Goal: Task Accomplishment & Management: Manage account settings

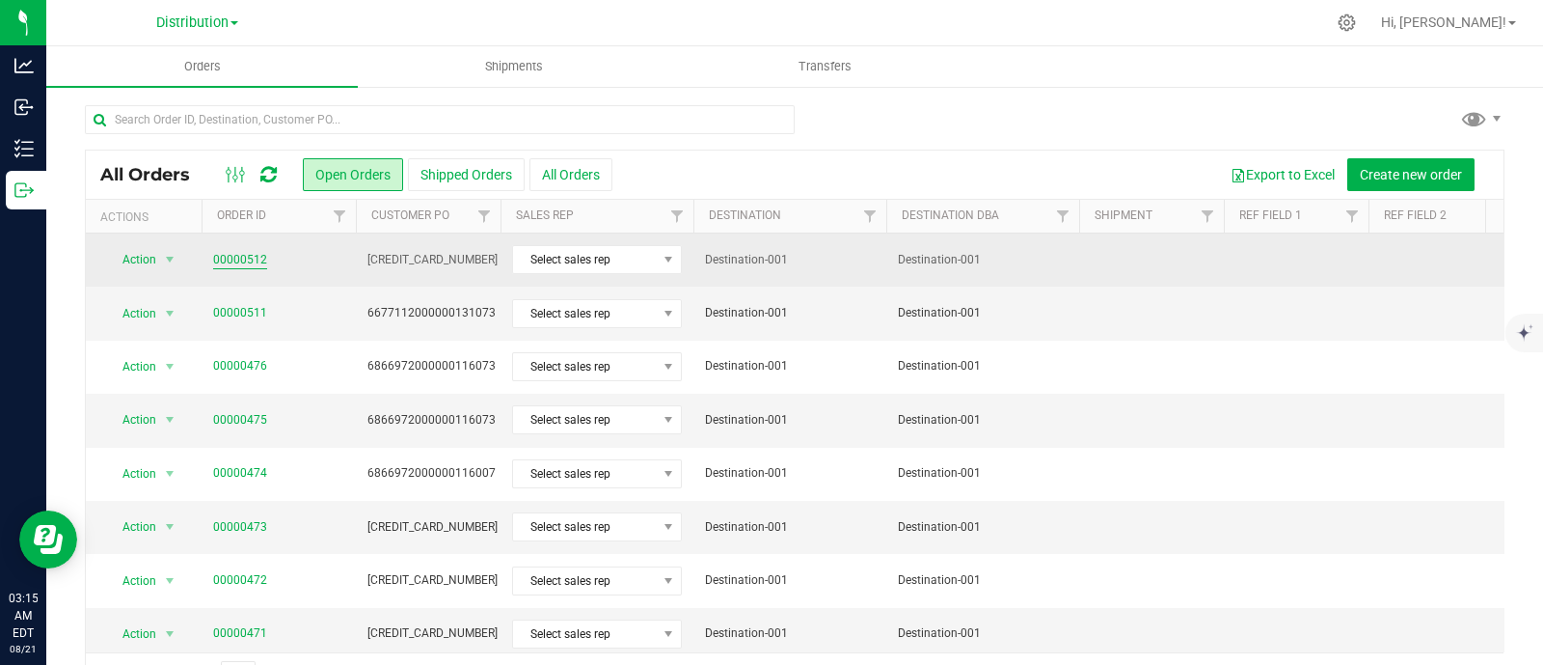
drag, startPoint x: 0, startPoint y: 0, endPoint x: 248, endPoint y: 257, distance: 356.8
click at [248, 257] on link "00000512" at bounding box center [240, 260] width 54 height 18
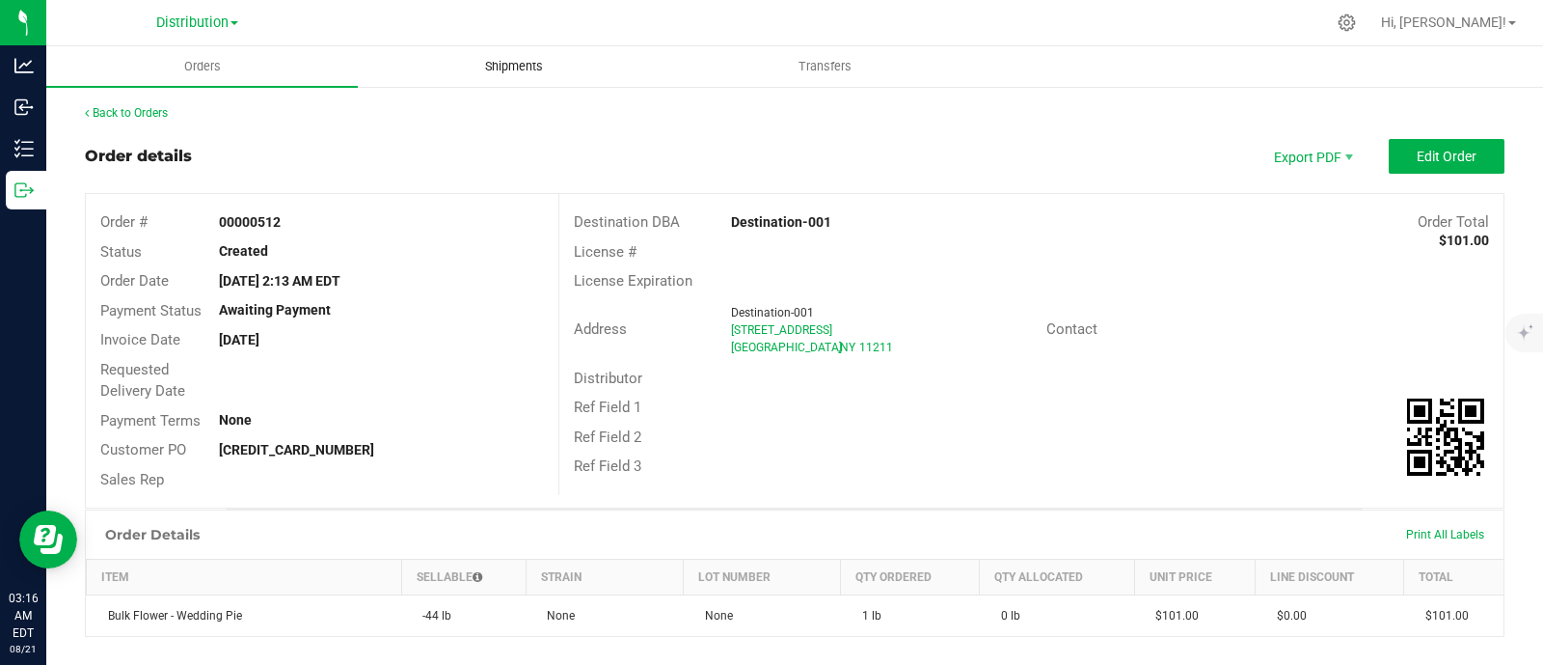
click at [546, 64] on span "Shipments" at bounding box center [514, 66] width 110 height 17
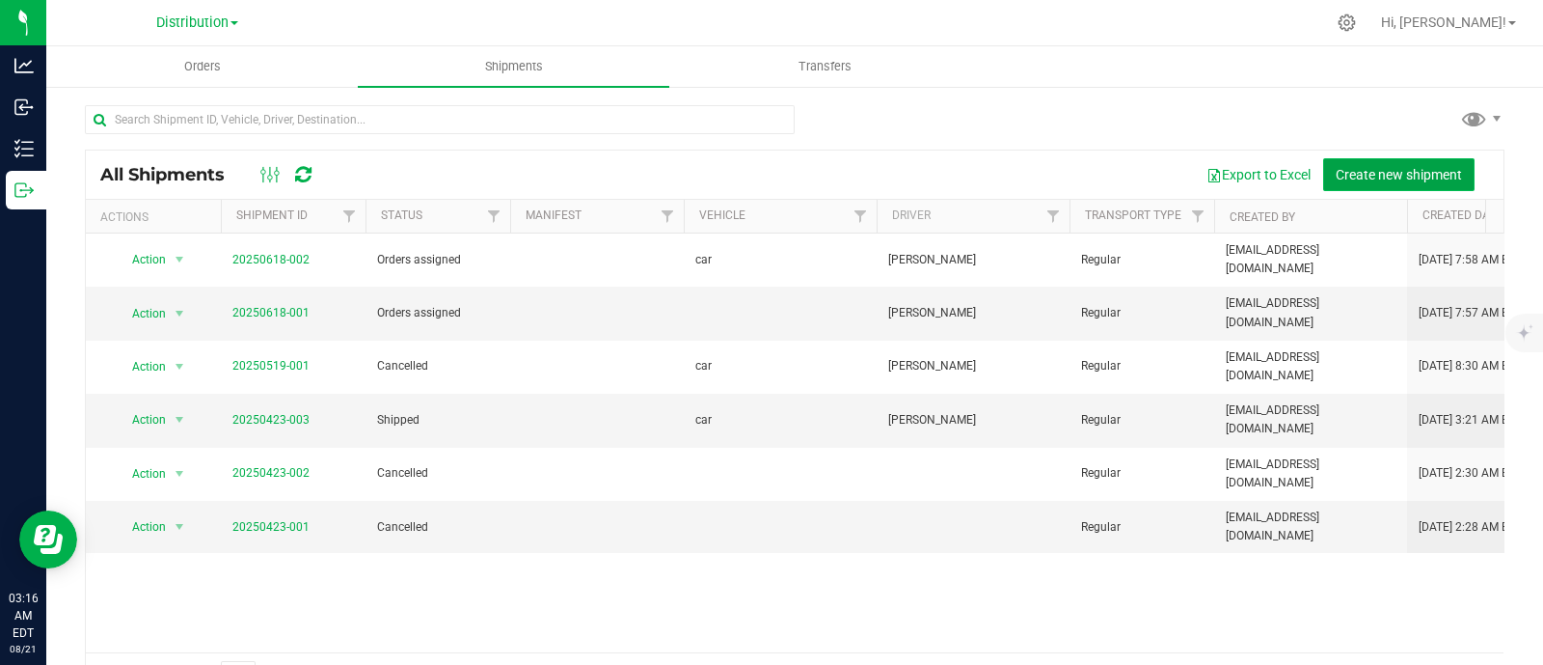
click at [1339, 179] on span "Create new shipment" at bounding box center [1399, 174] width 126 height 15
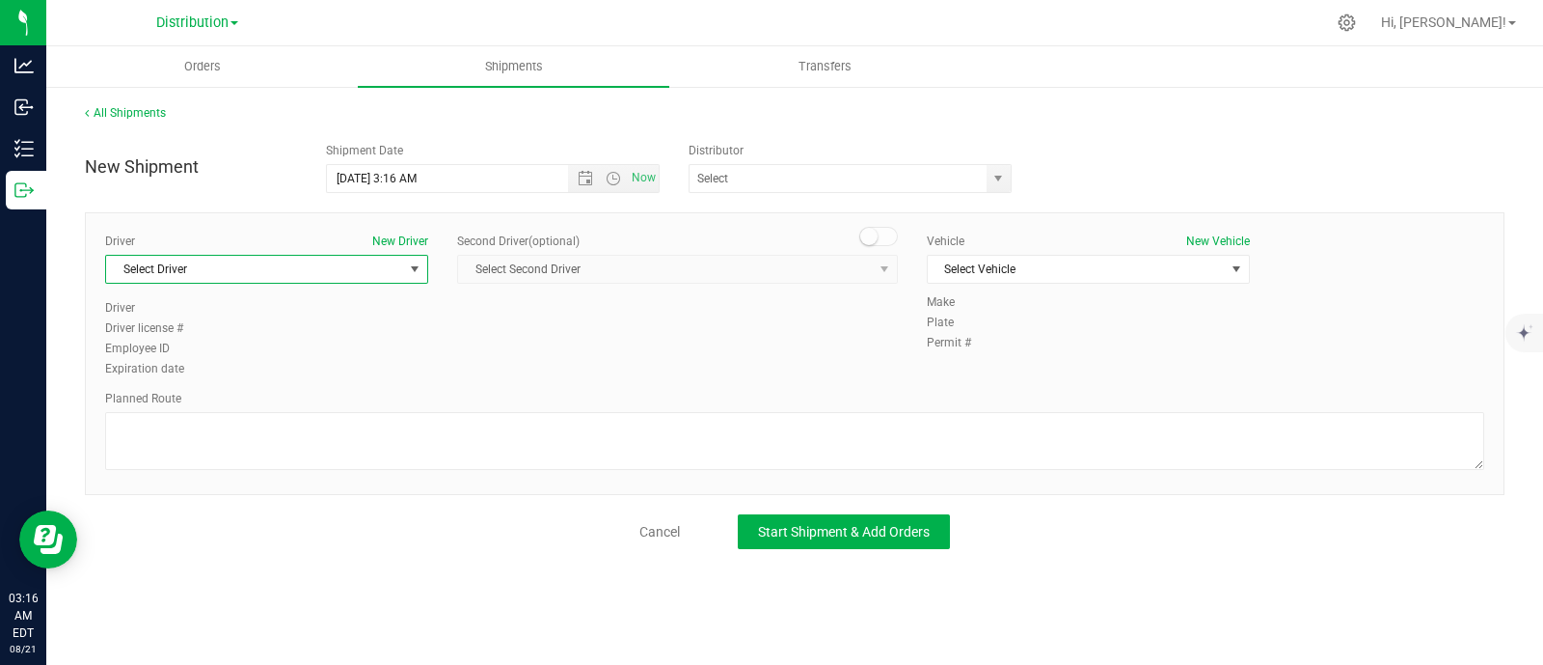
click at [289, 270] on span "Select Driver" at bounding box center [254, 269] width 297 height 27
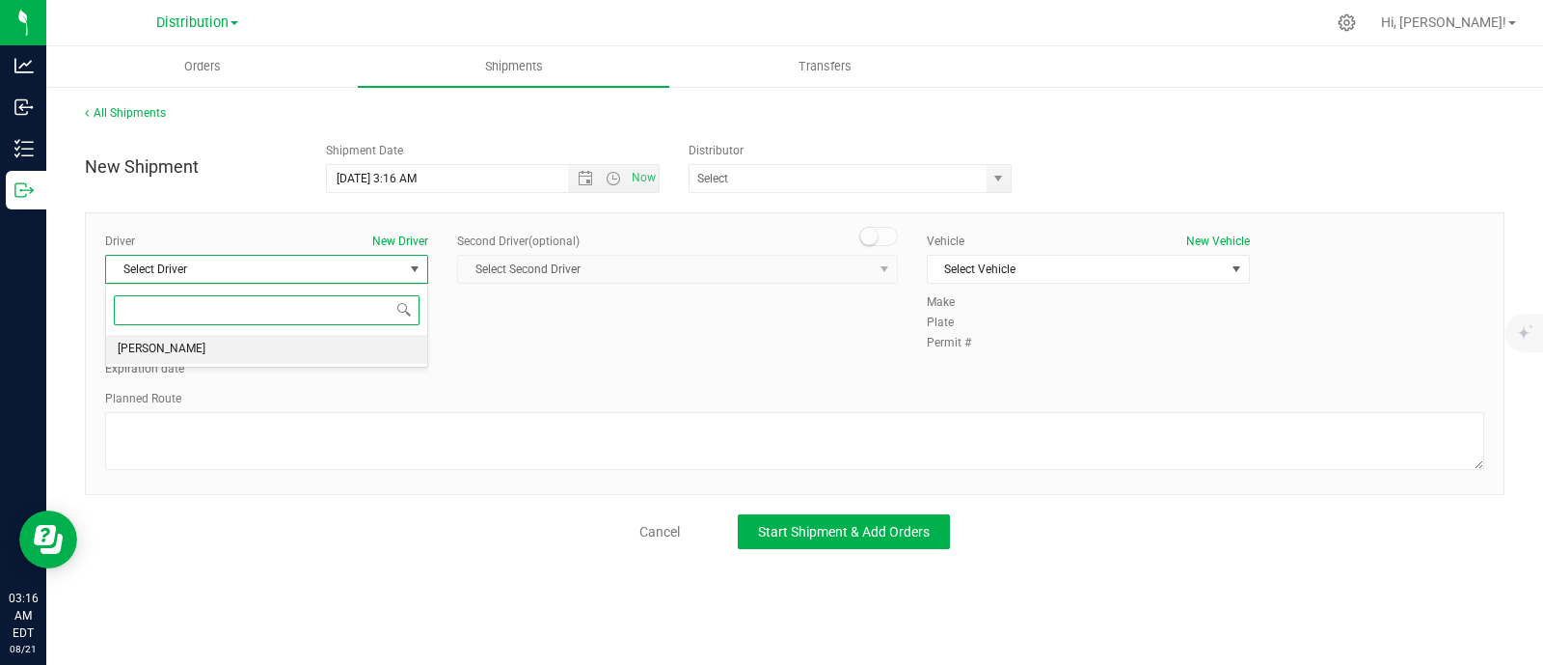
click at [271, 340] on li "[PERSON_NAME]" at bounding box center [266, 349] width 321 height 29
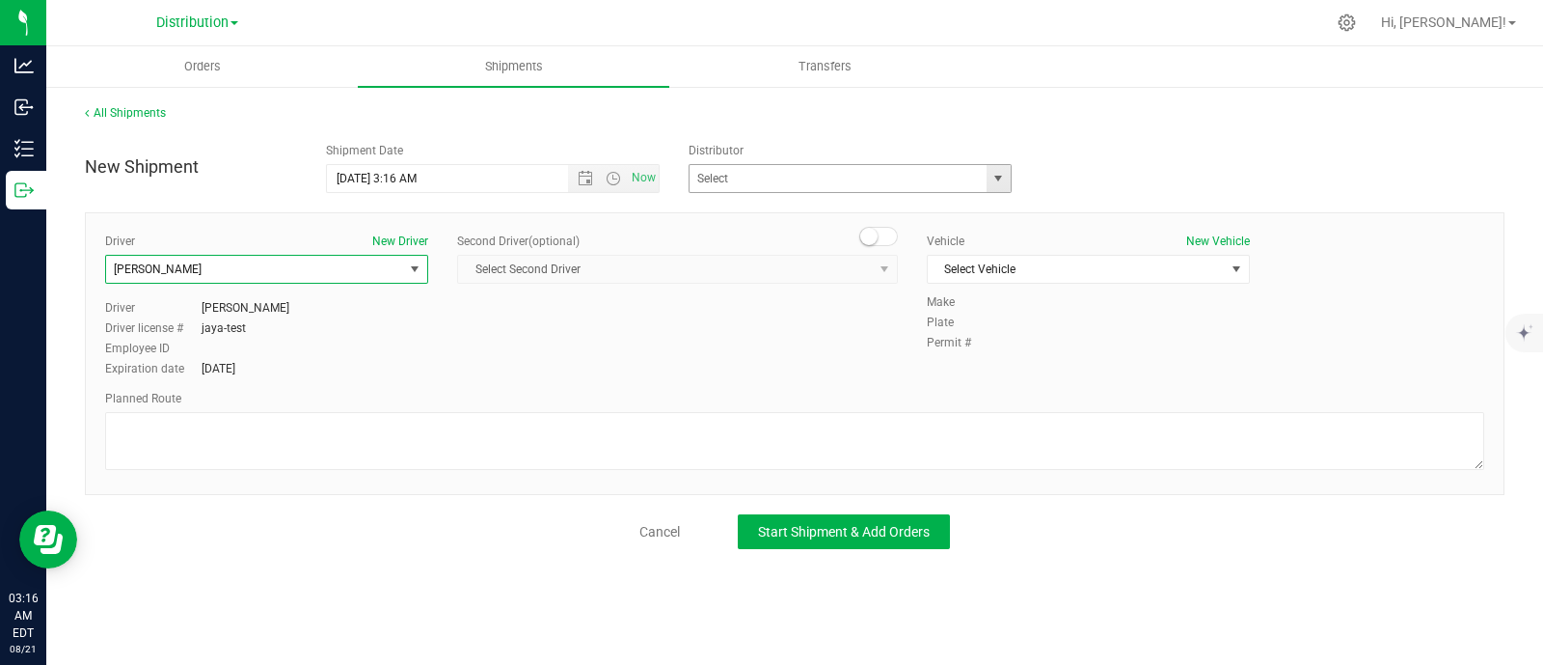
click at [996, 171] on span "select" at bounding box center [998, 178] width 15 height 15
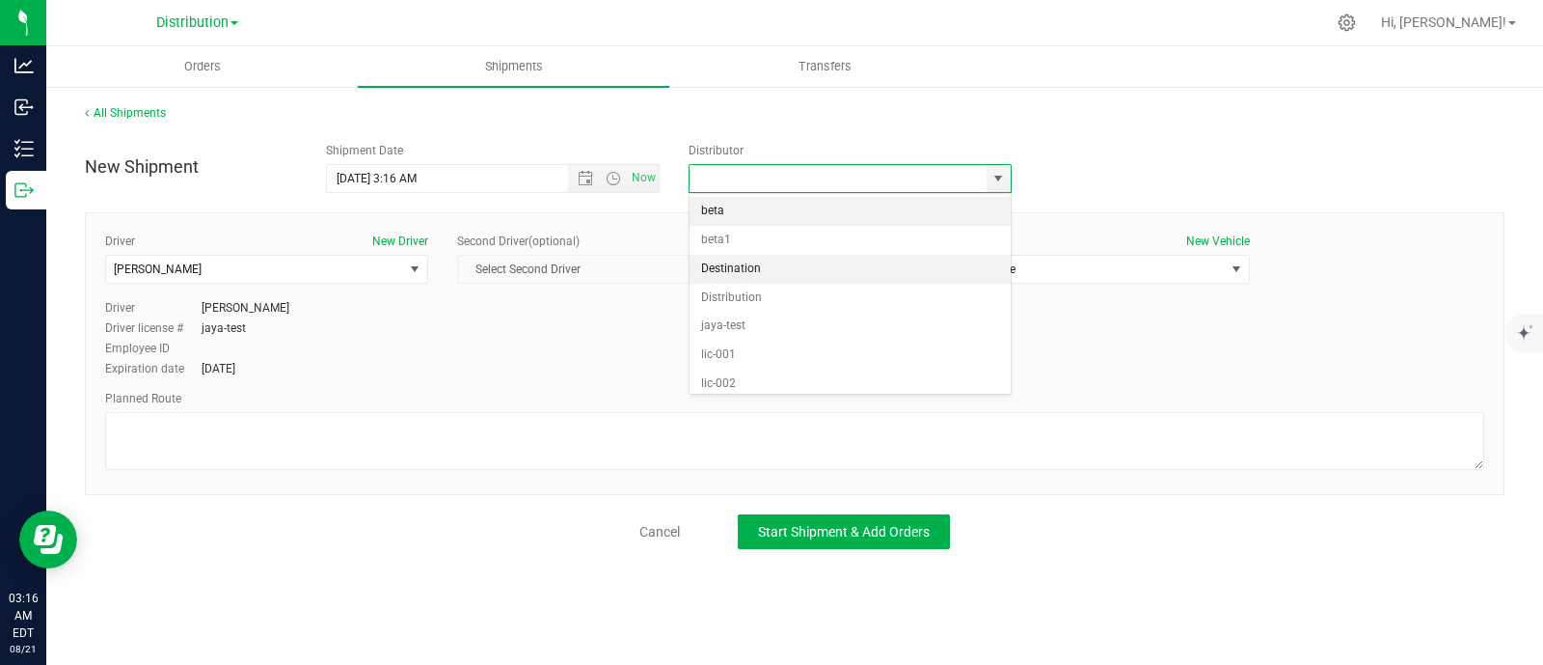
click at [829, 269] on li "Destination" at bounding box center [850, 269] width 321 height 29
type input "Destination"
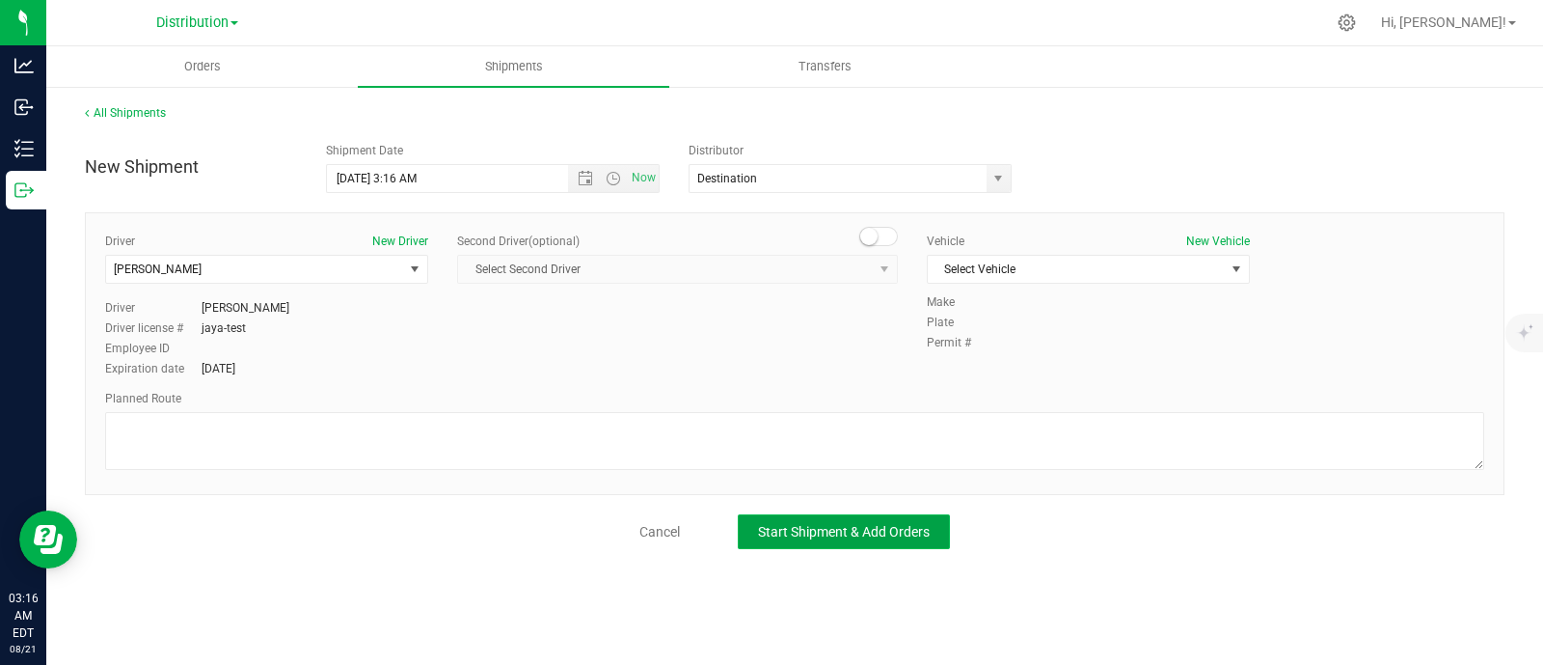
click at [848, 535] on span "Start Shipment & Add Orders" at bounding box center [844, 531] width 172 height 15
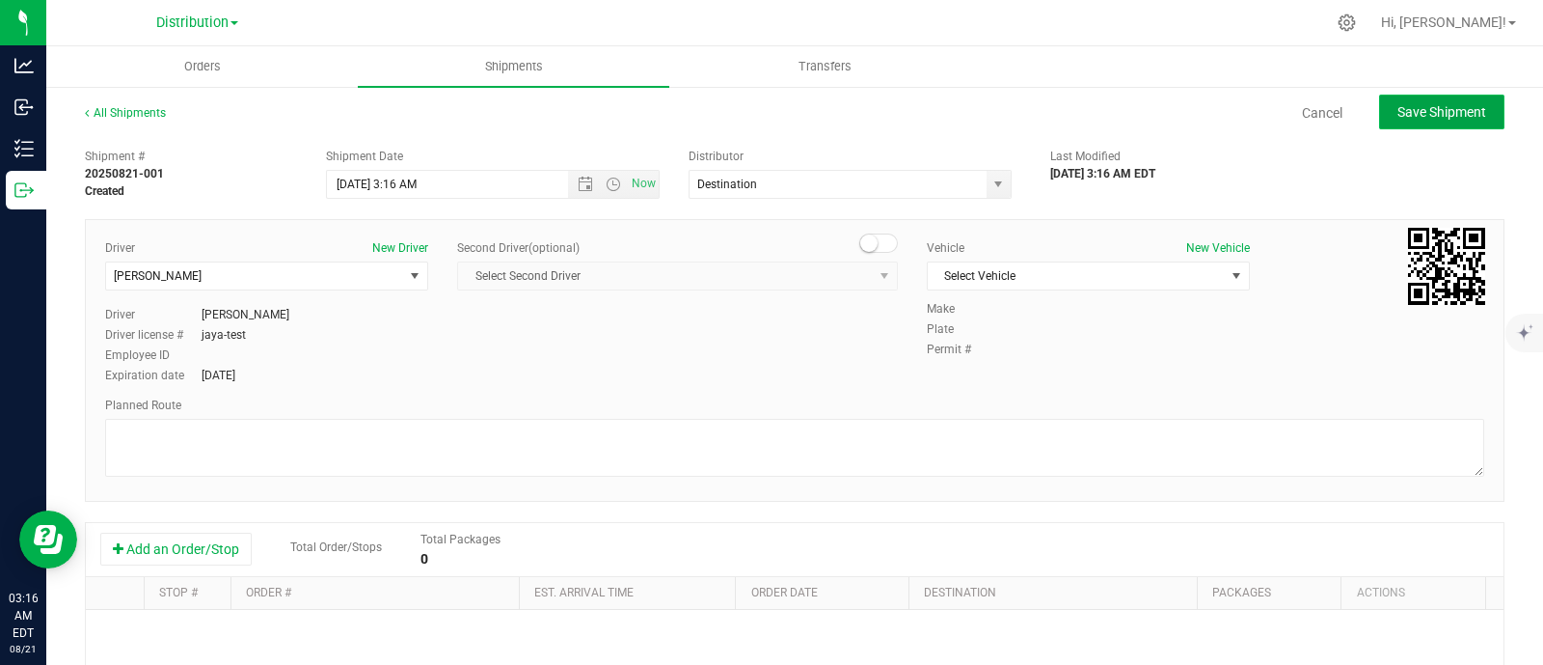
click at [1435, 116] on span "Save Shipment" at bounding box center [1442, 111] width 89 height 15
type input "[DATE] 7:16 AM"
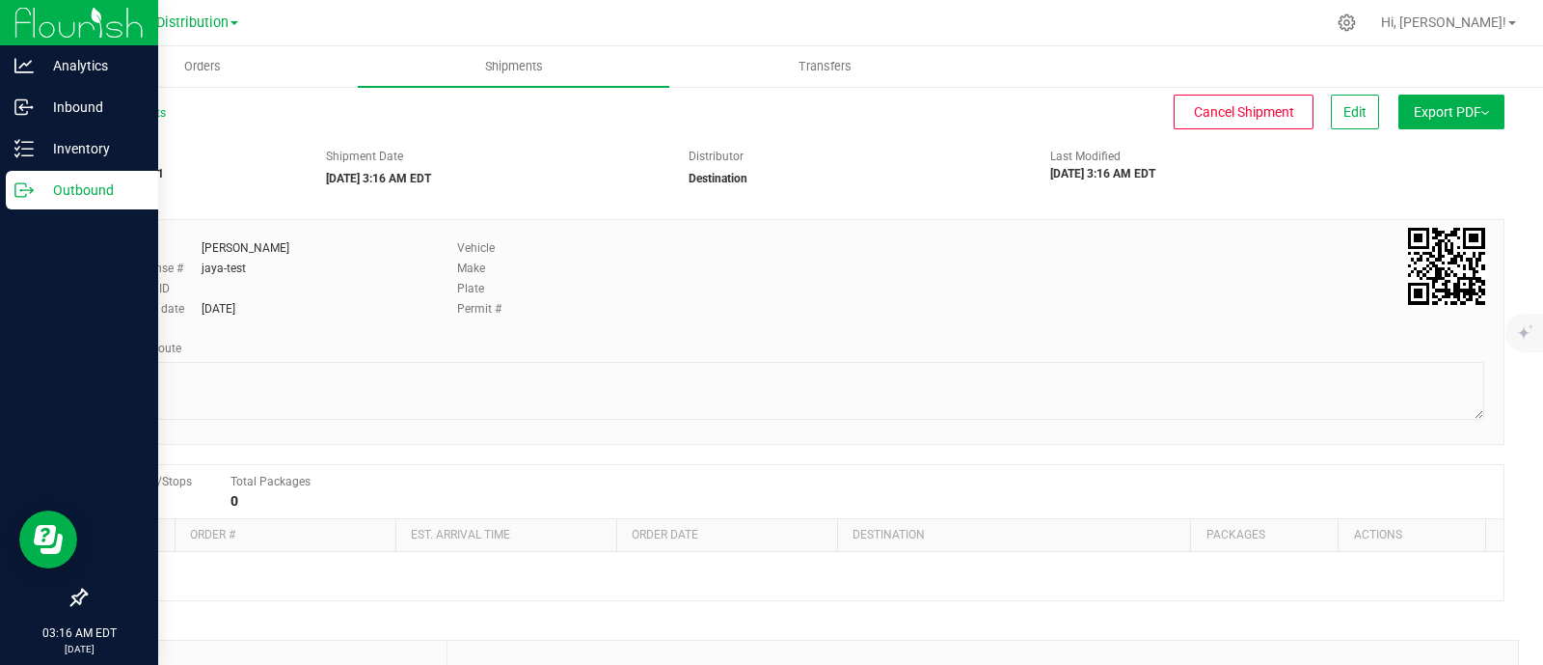
click at [33, 175] on div "Outbound" at bounding box center [82, 190] width 152 height 39
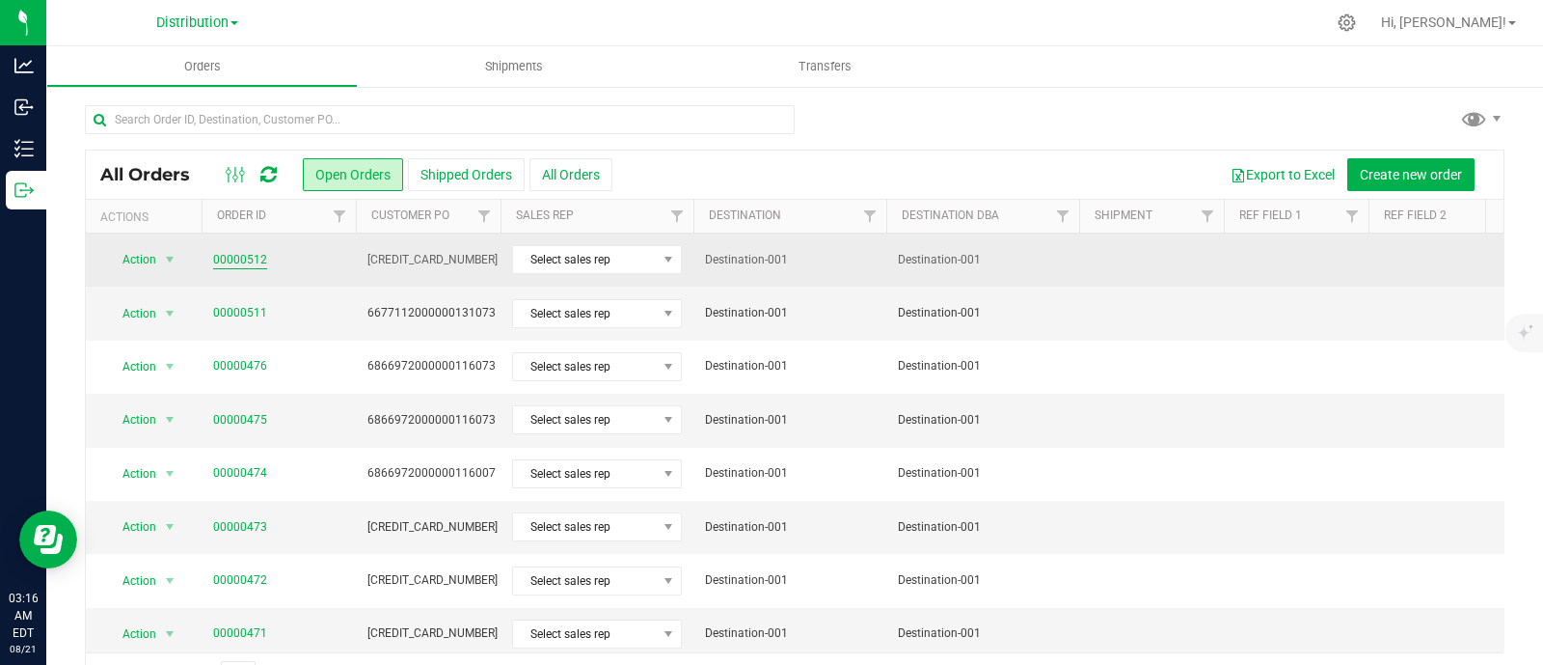
click at [232, 264] on link "00000512" at bounding box center [240, 260] width 54 height 18
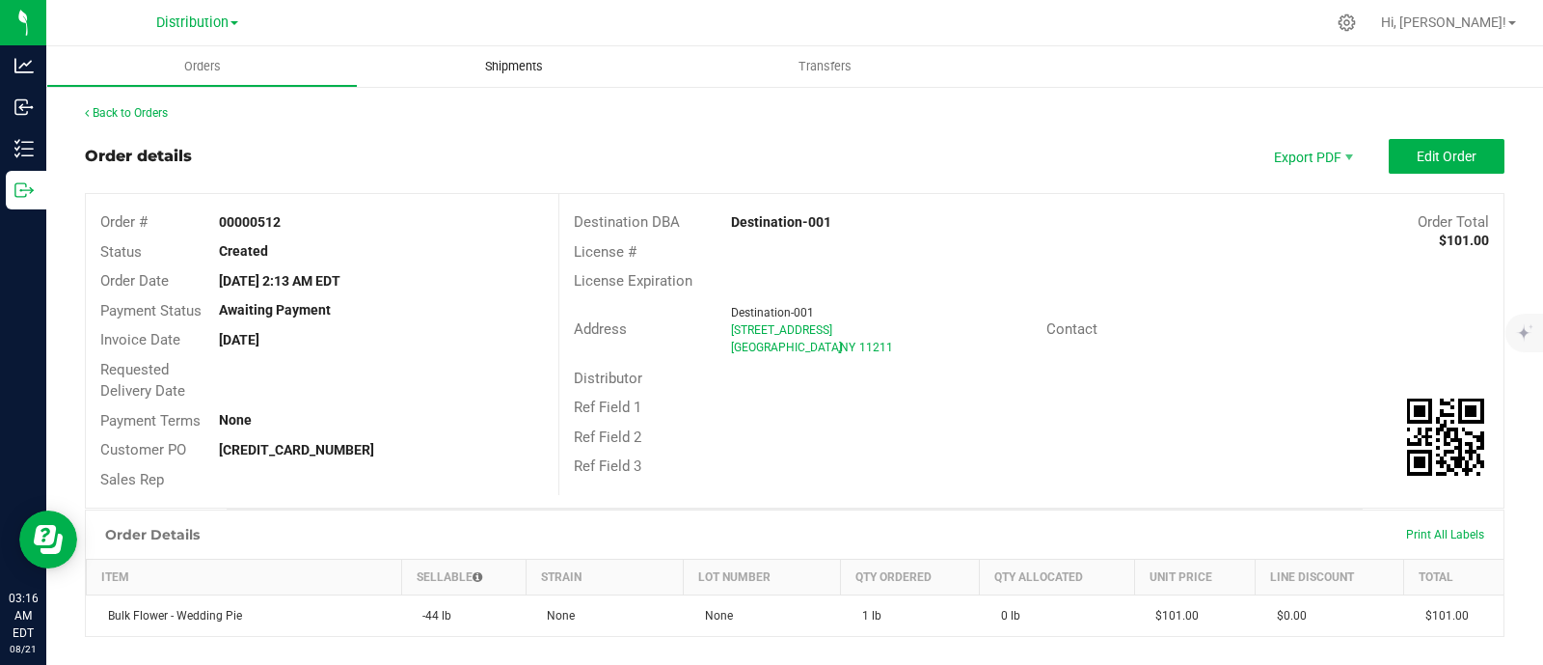
click at [491, 63] on span "Shipments" at bounding box center [514, 66] width 110 height 17
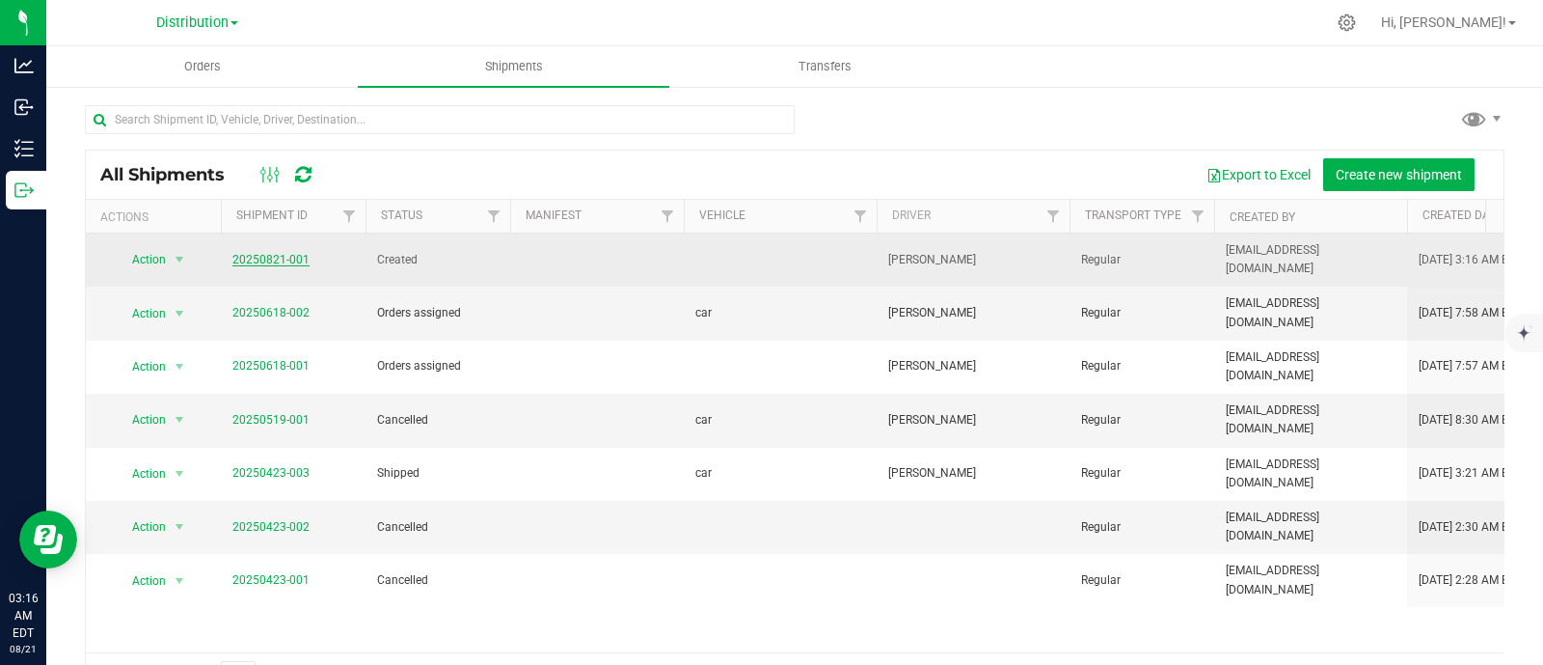
click at [256, 253] on link "20250821-001" at bounding box center [270, 260] width 77 height 14
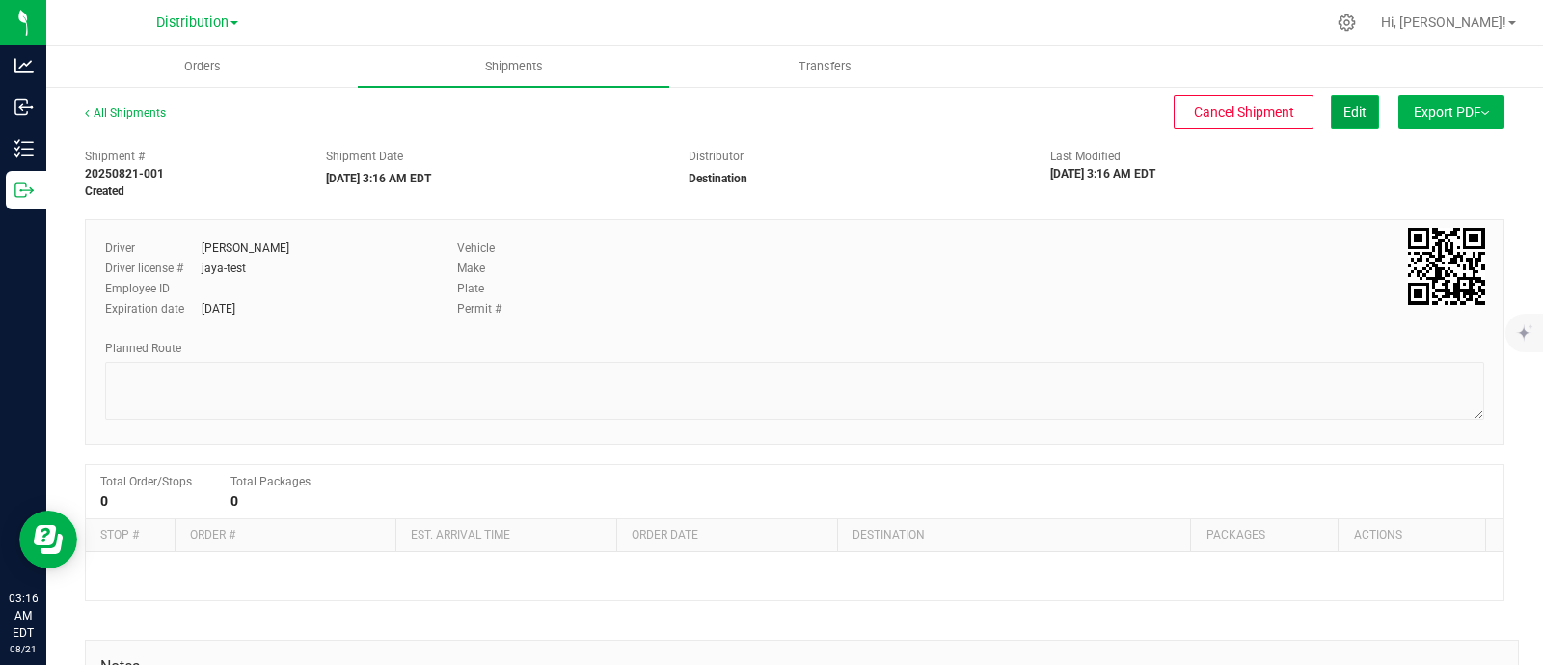
click at [1337, 124] on button "Edit" at bounding box center [1355, 112] width 48 height 35
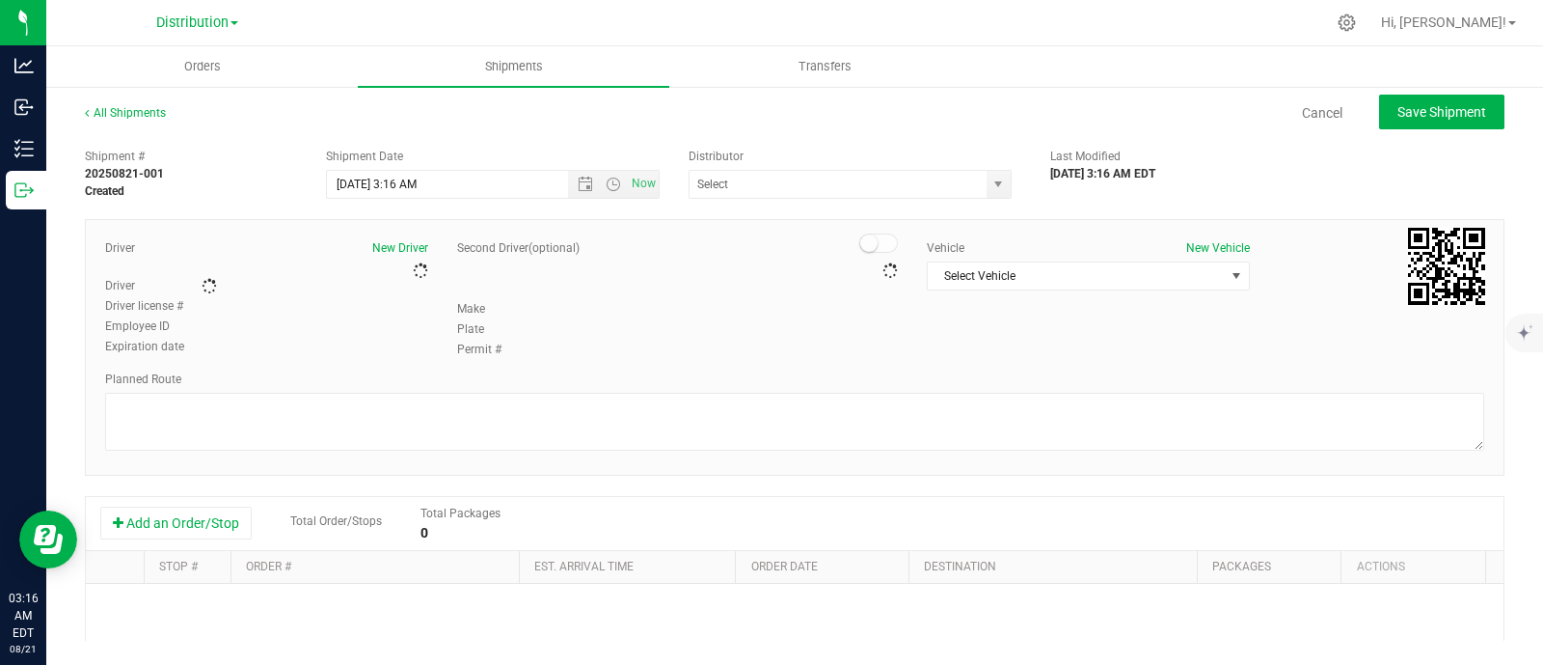
type input "Destination"
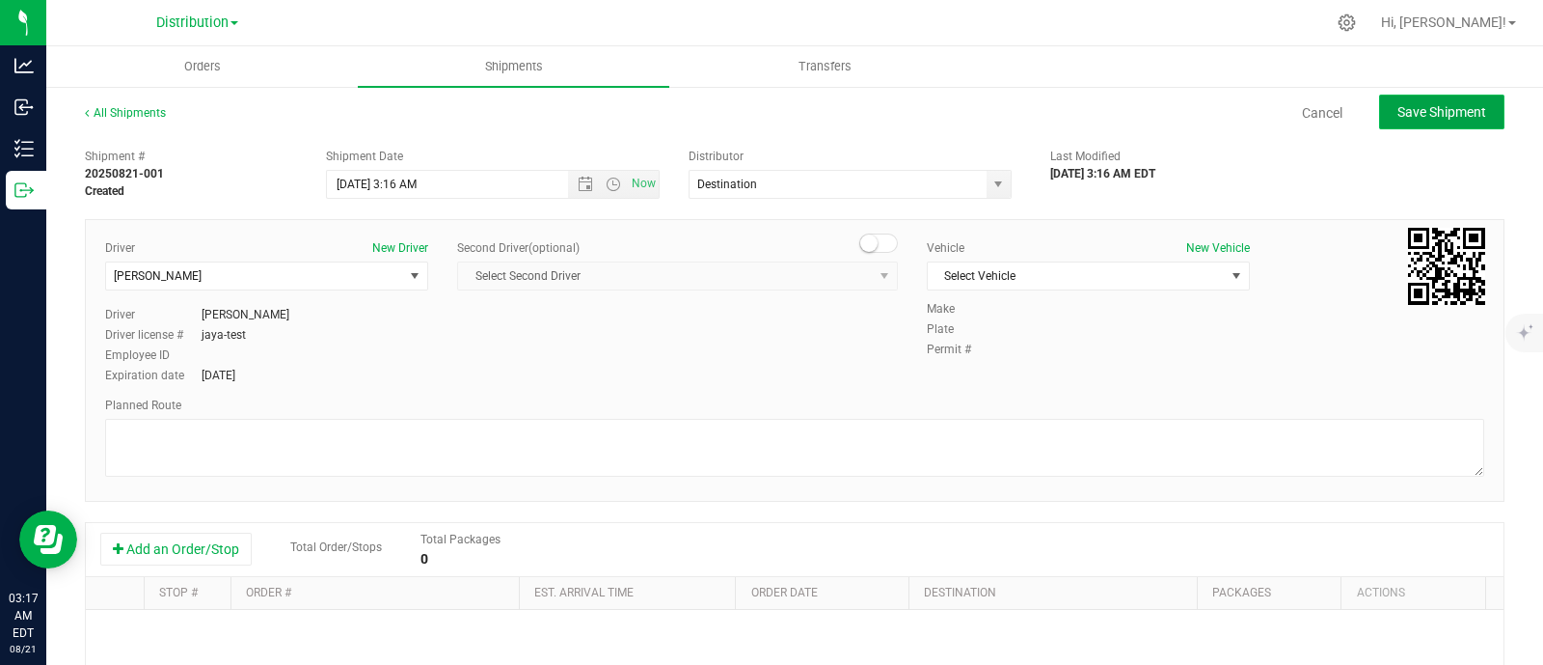
click at [1410, 124] on button "Save Shipment" at bounding box center [1441, 112] width 125 height 35
type input "[DATE] 7:16 AM"
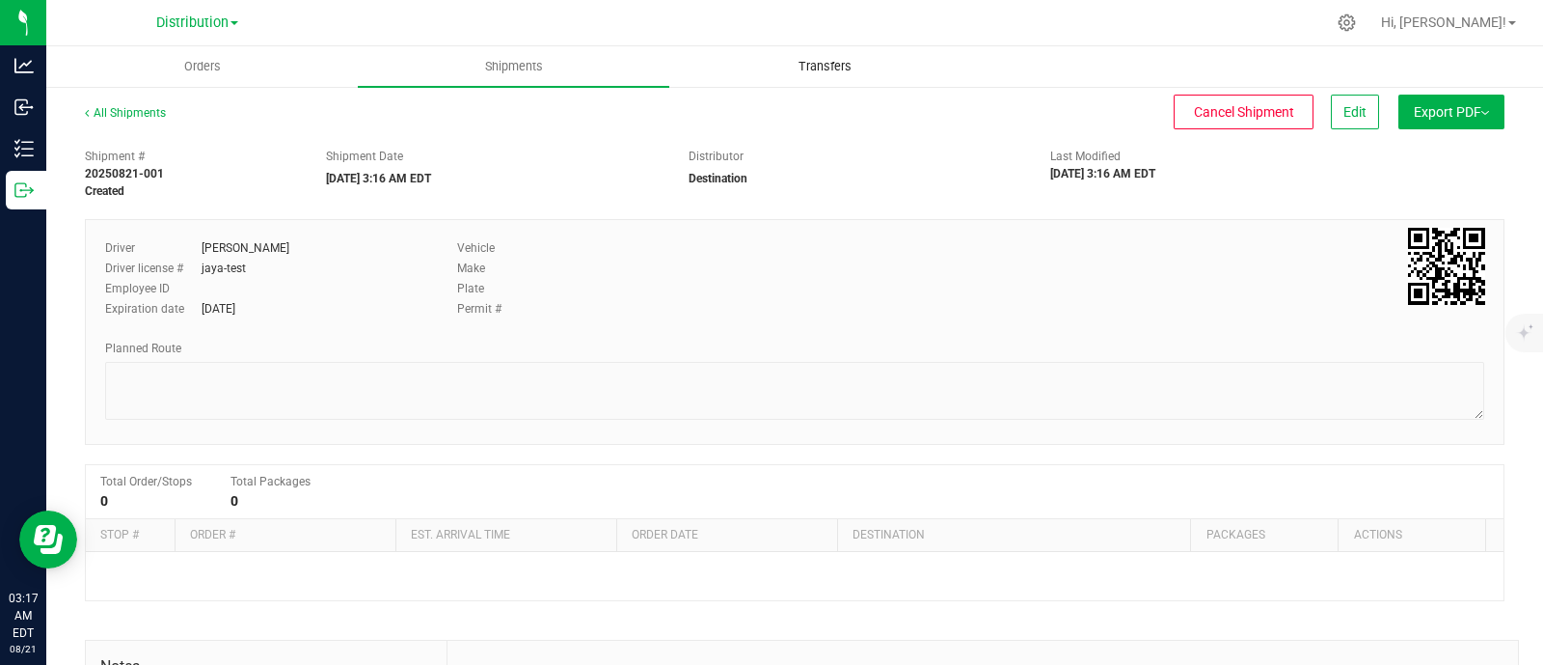
click at [837, 53] on uib-tab-heading "Transfers" at bounding box center [825, 66] width 310 height 39
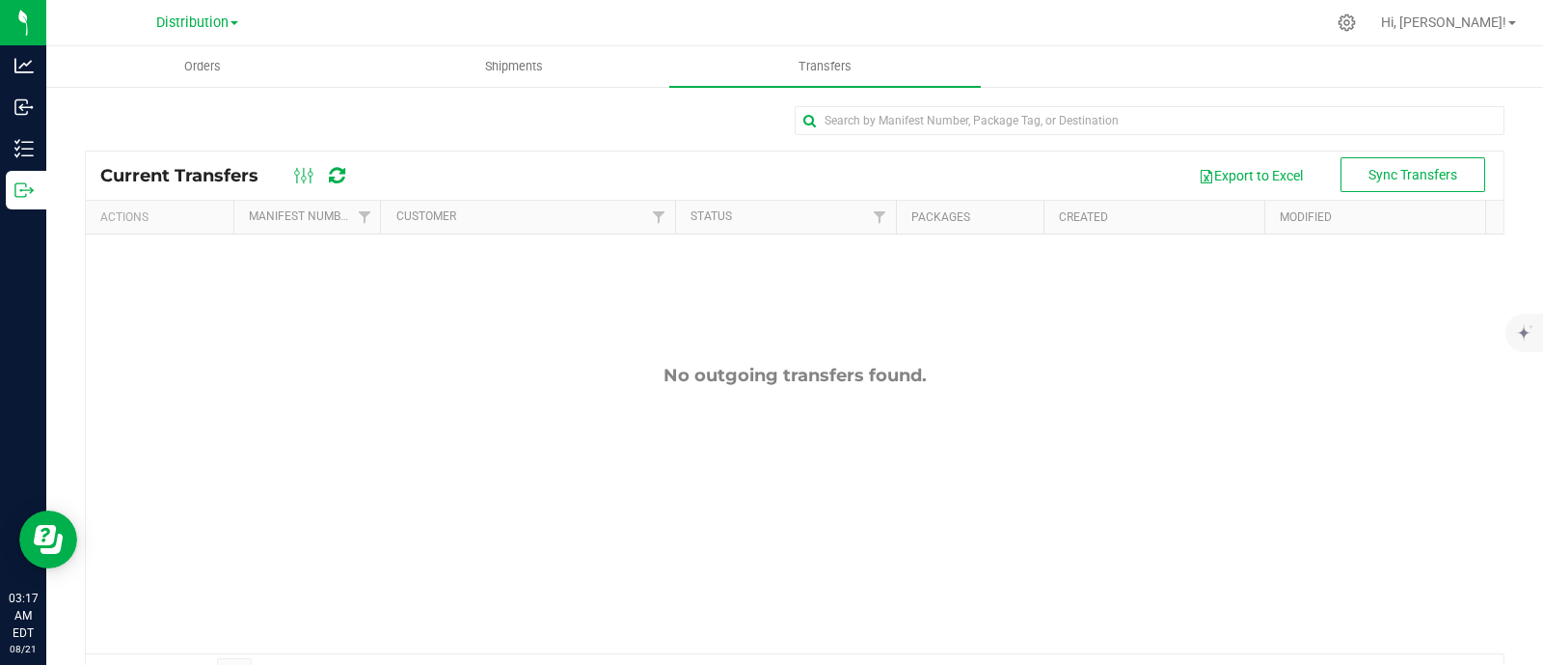
click at [535, 89] on div "Sync Transfers Current Transfers Export to Excel Actions Manifest Number Custom…" at bounding box center [794, 398] width 1497 height 627
click at [521, 60] on span "Shipments" at bounding box center [514, 66] width 110 height 17
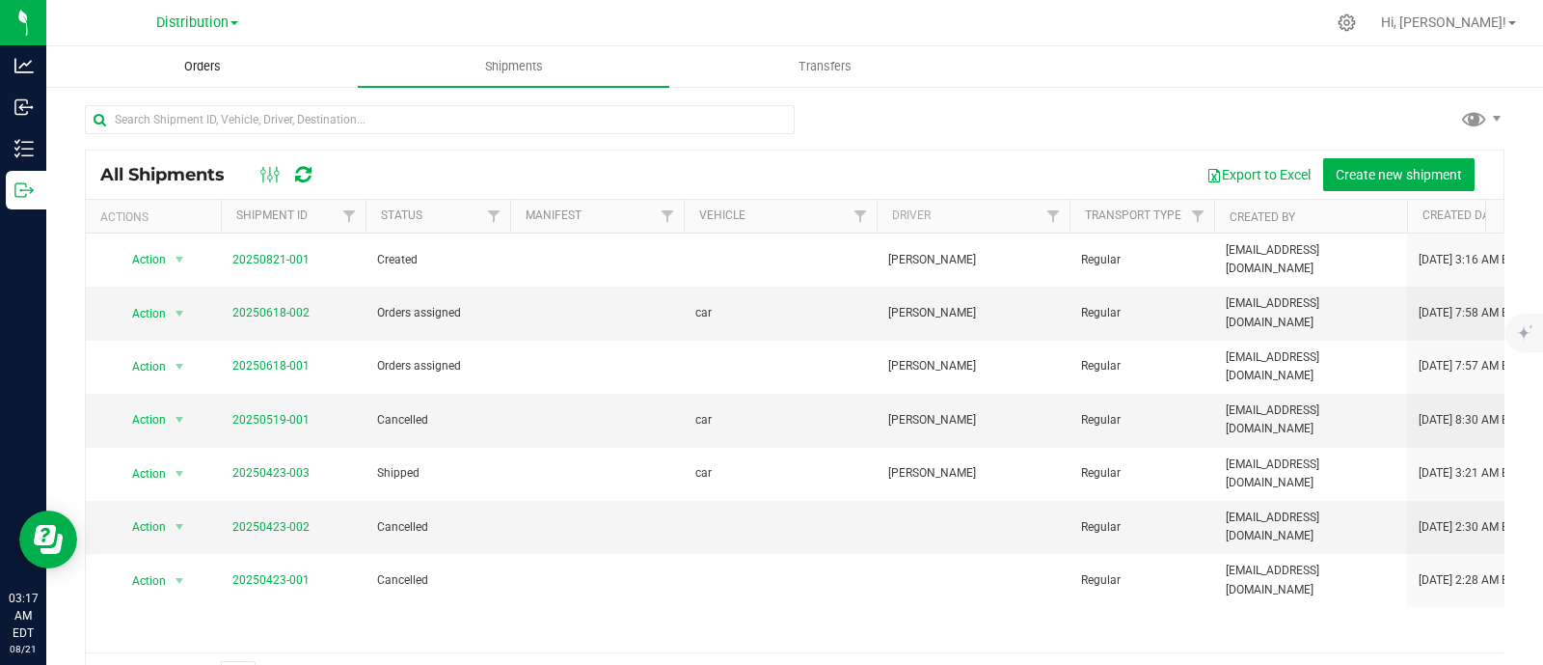
click at [201, 71] on span "Orders" at bounding box center [202, 66] width 89 height 17
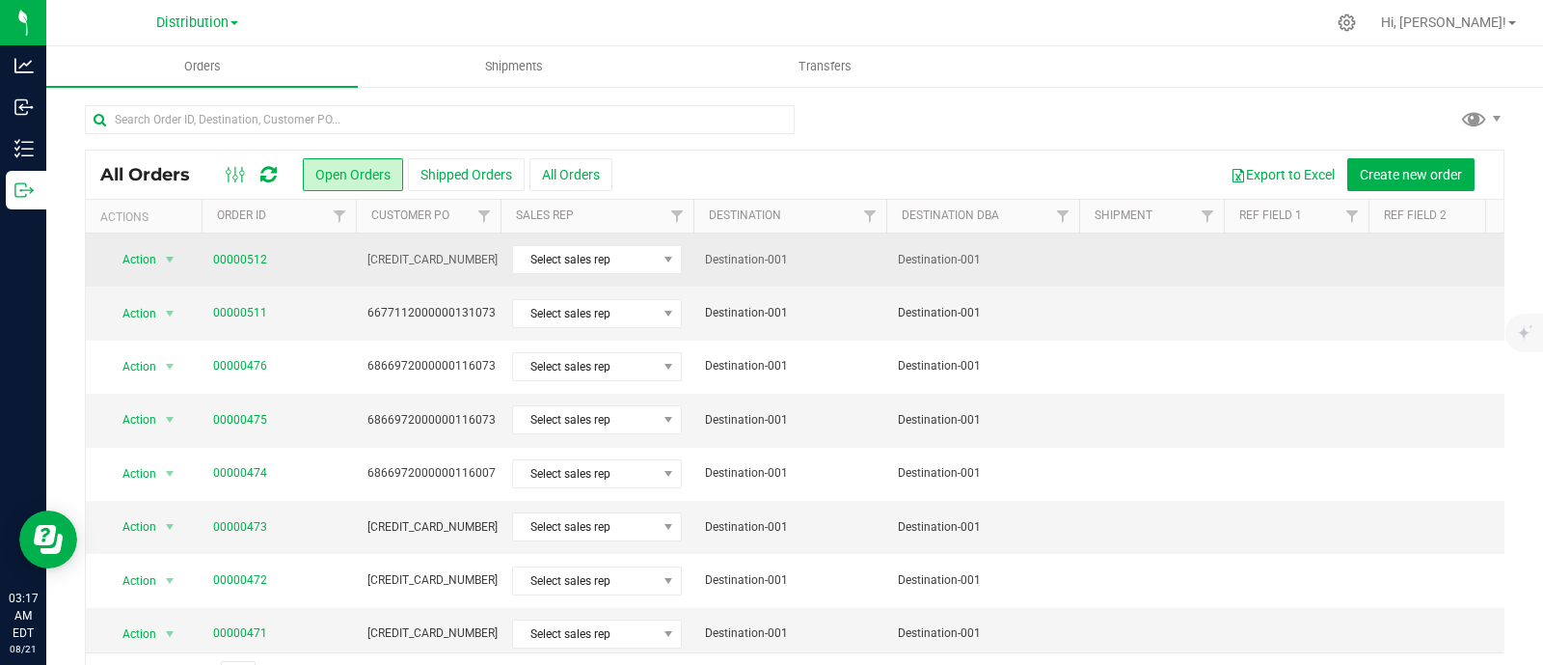
click at [218, 248] on td "00000512" at bounding box center [279, 259] width 154 height 53
click at [217, 255] on link "00000512" at bounding box center [240, 260] width 54 height 18
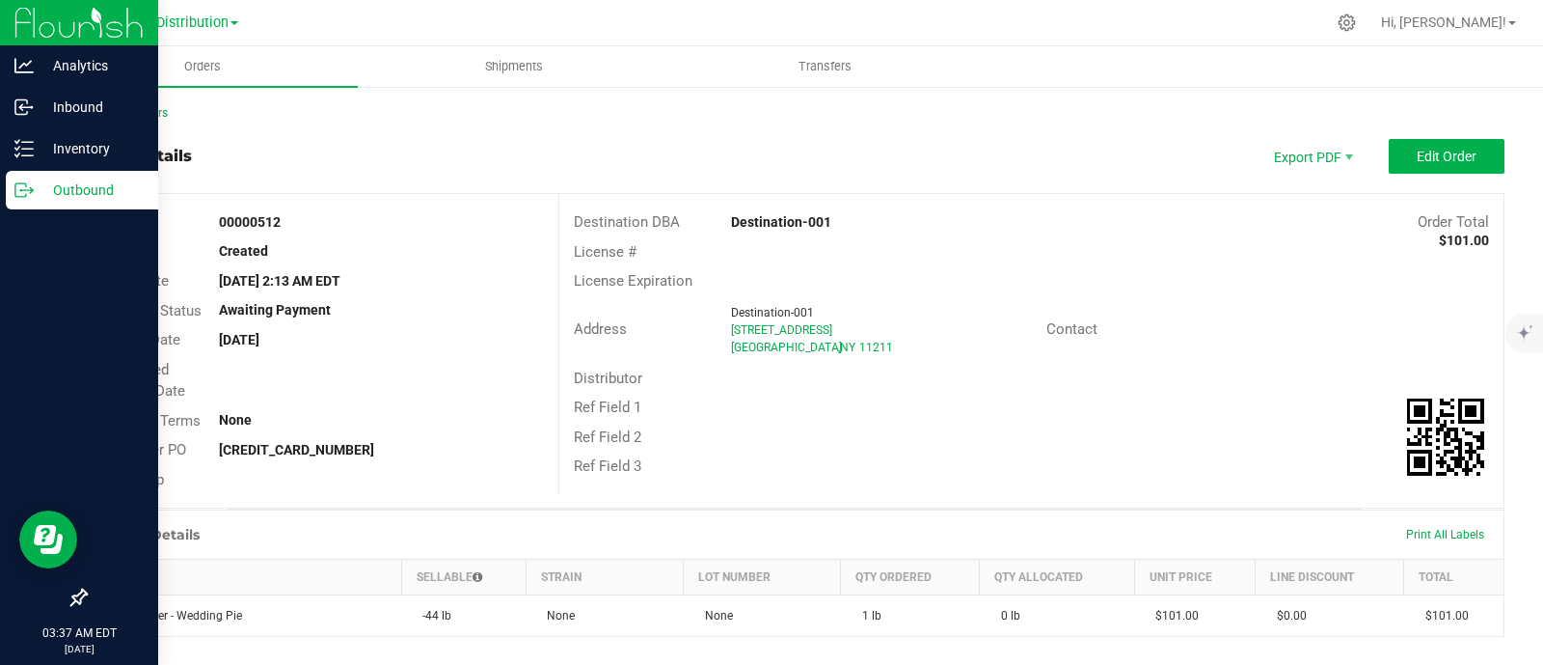
click at [34, 188] on p "Outbound" at bounding box center [92, 189] width 116 height 23
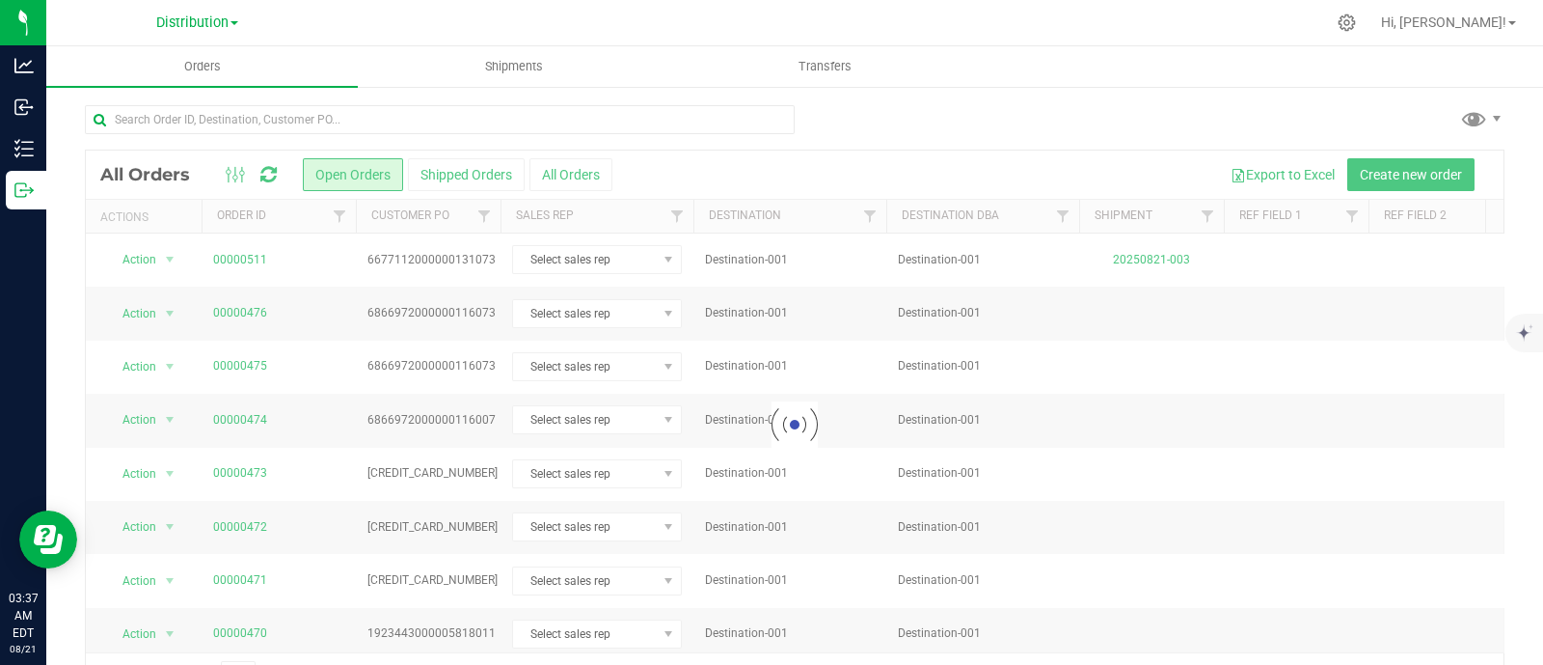
click at [586, 165] on div at bounding box center [795, 424] width 1418 height 548
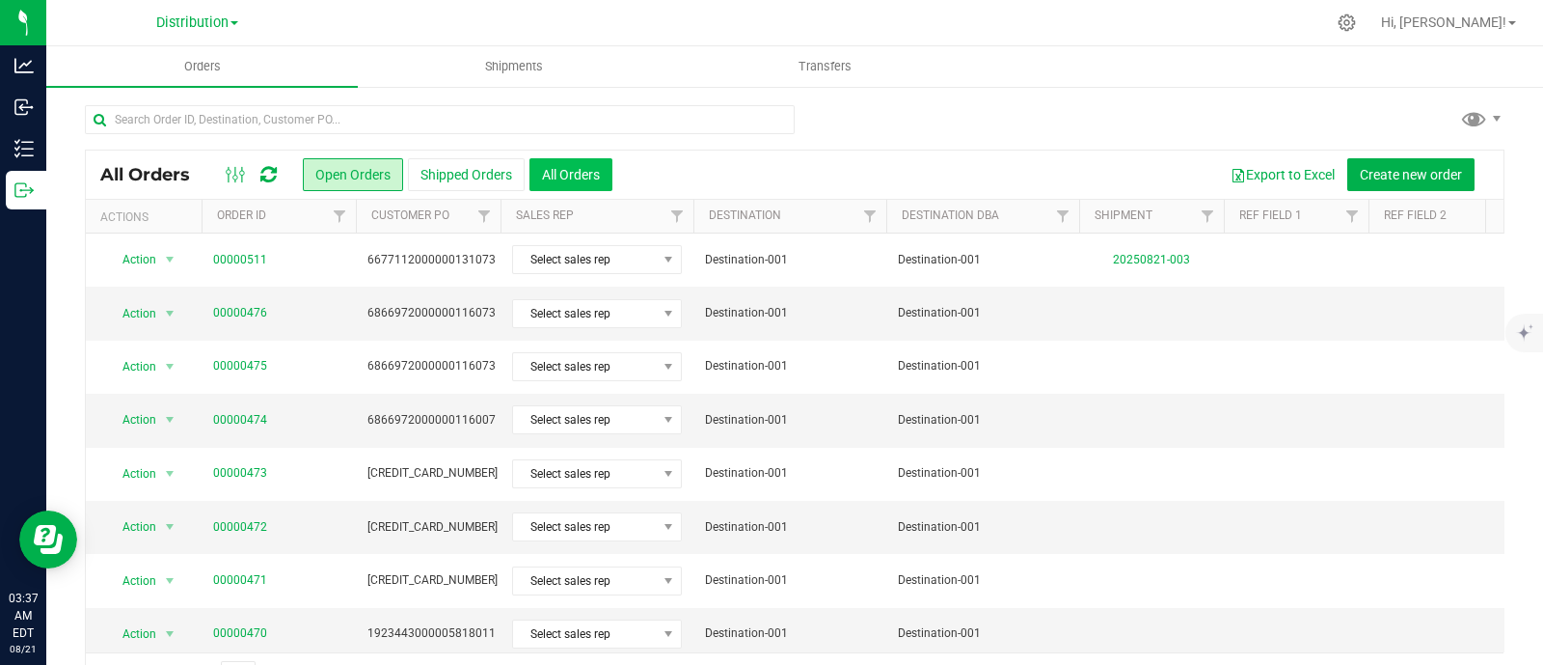
click at [573, 173] on button "All Orders" at bounding box center [571, 174] width 83 height 33
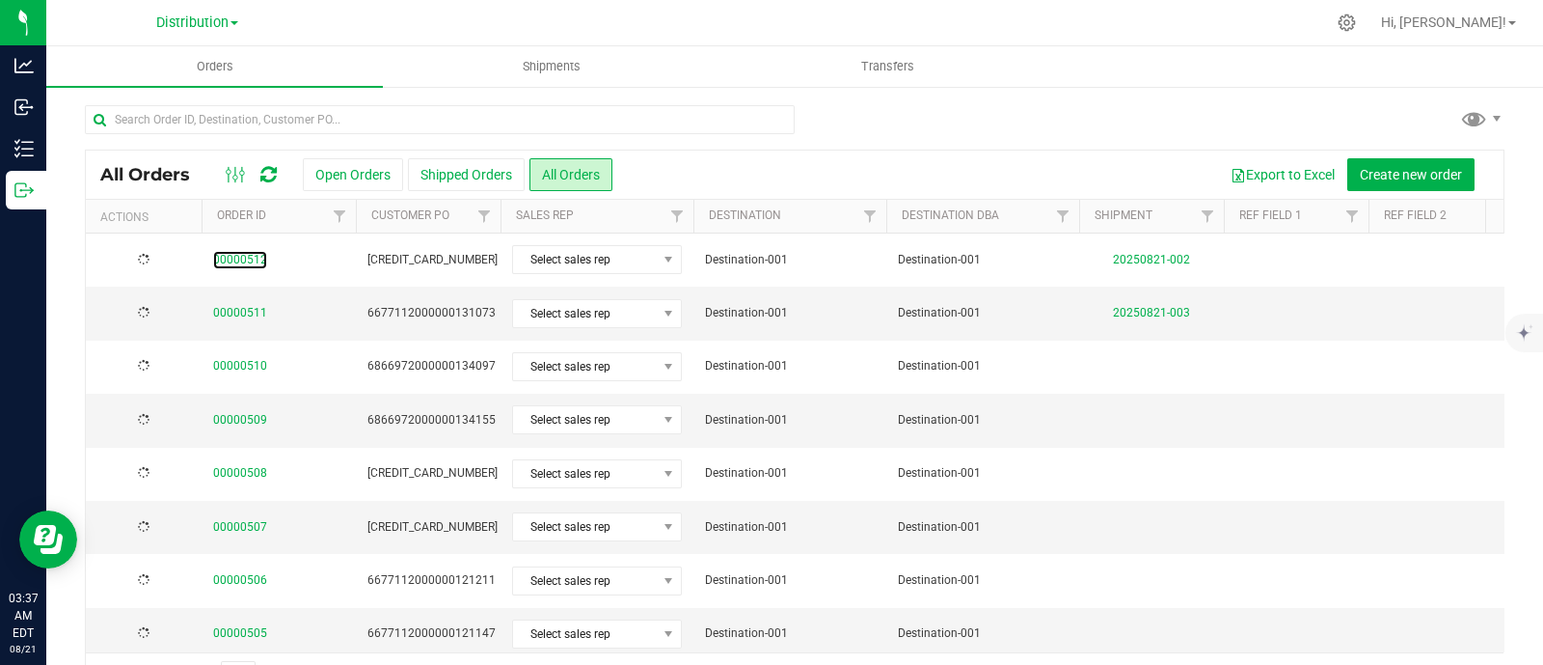
click at [241, 258] on link "00000512" at bounding box center [240, 260] width 54 height 18
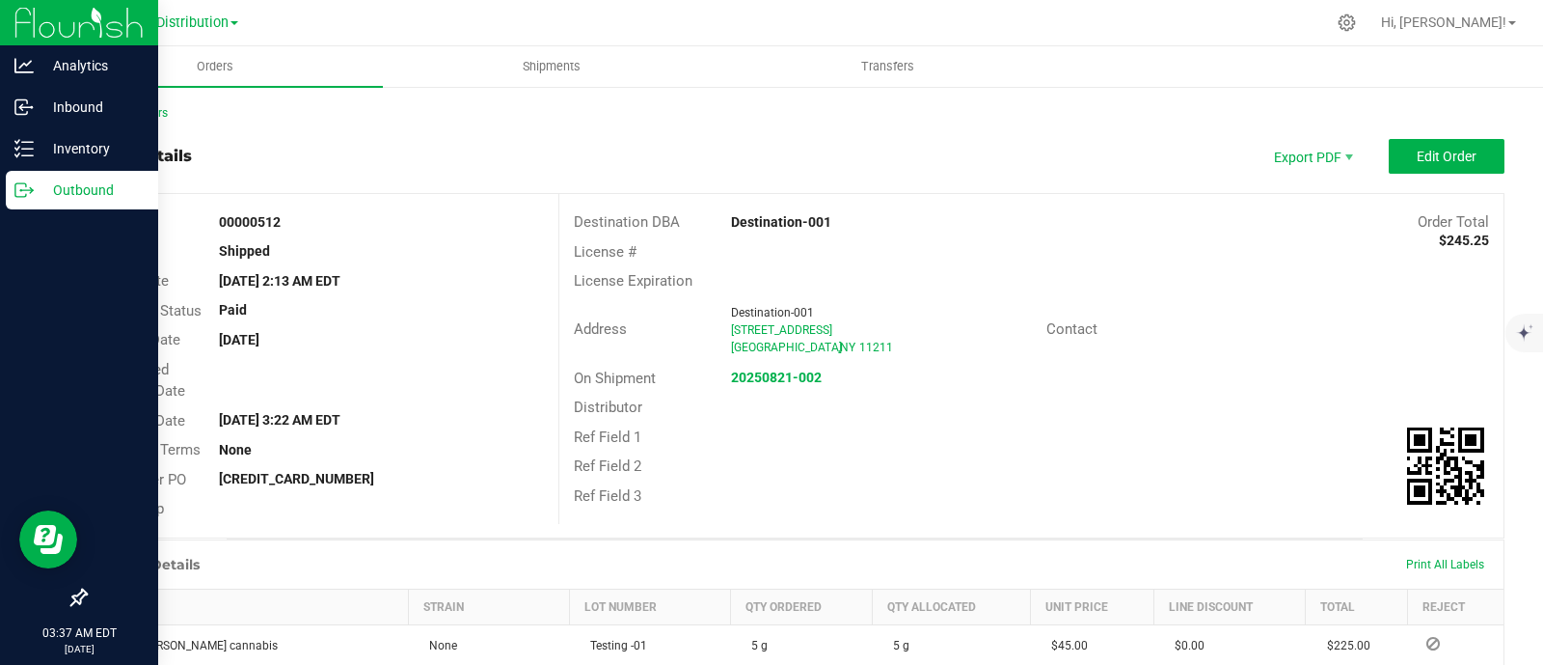
click at [29, 180] on icon at bounding box center [23, 189] width 19 height 19
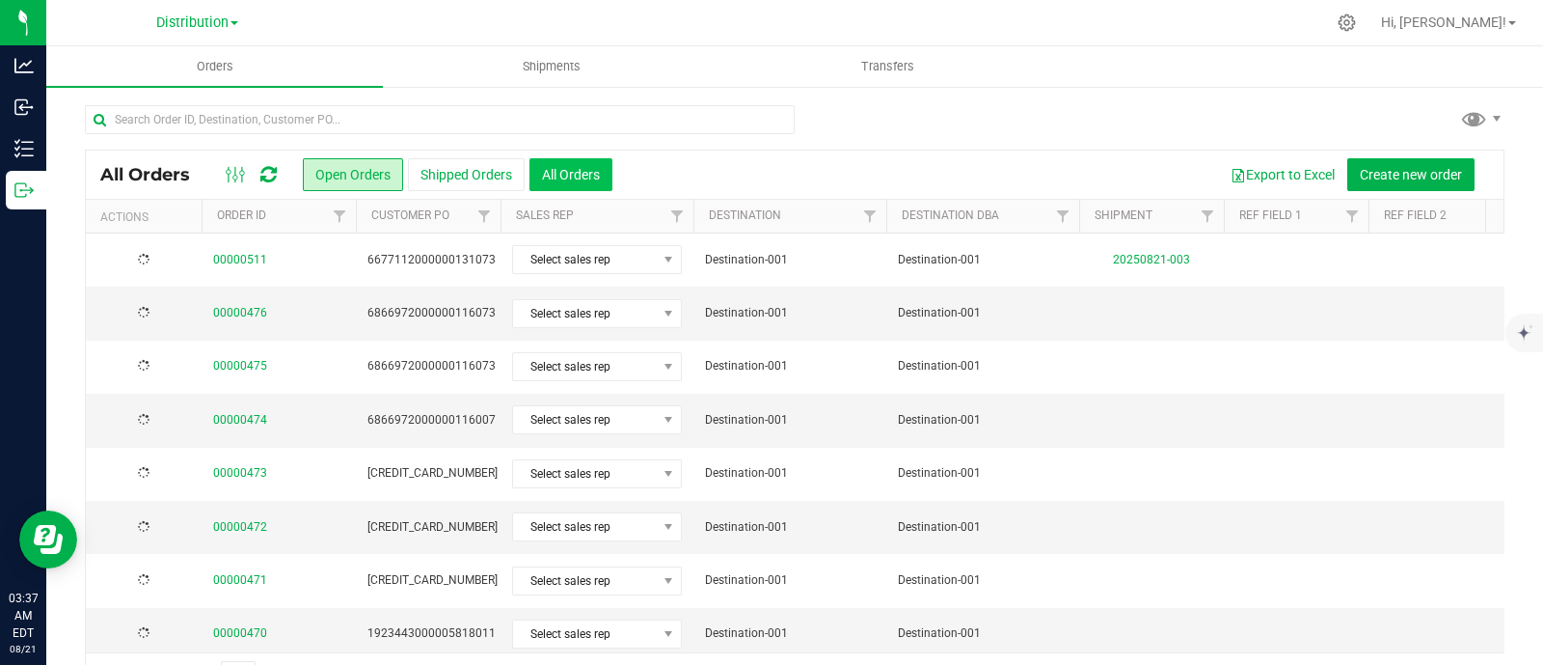
click at [563, 176] on button "All Orders" at bounding box center [571, 174] width 83 height 33
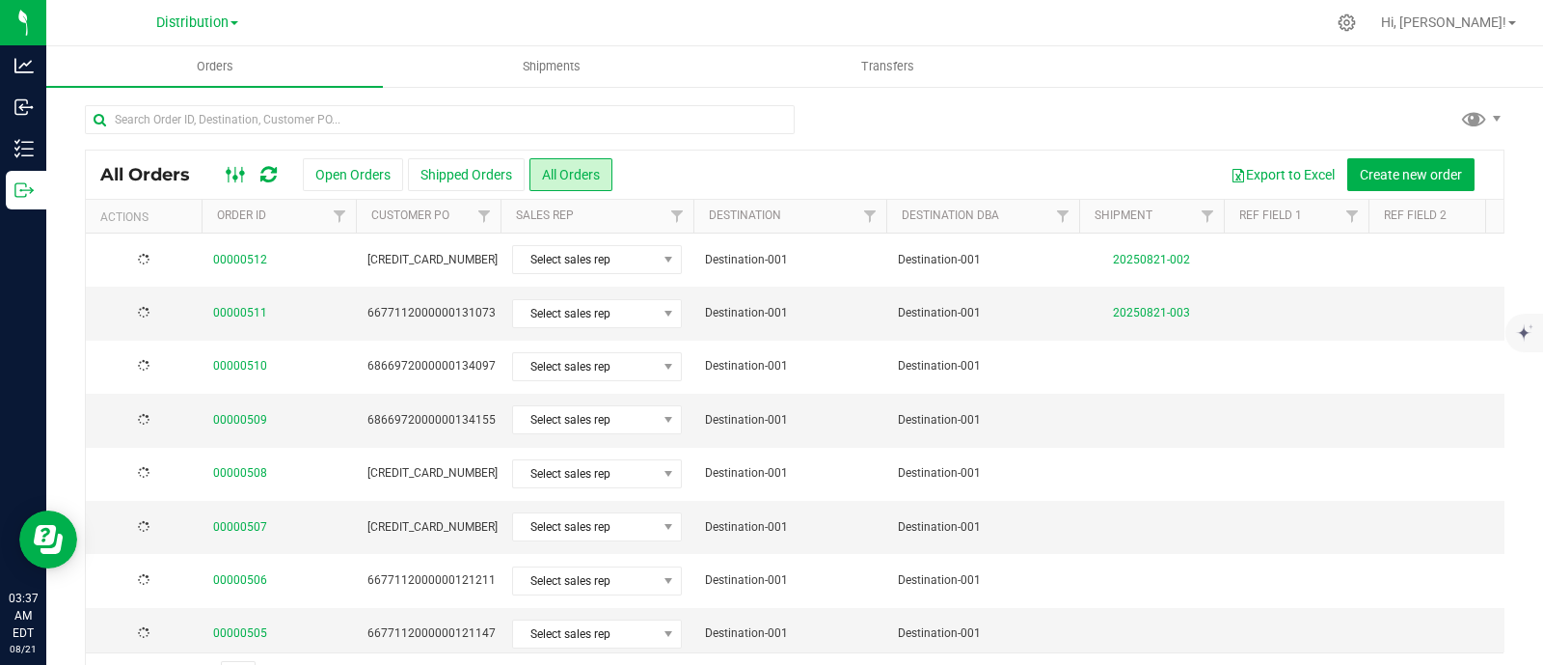
click at [240, 173] on ellipse at bounding box center [242, 173] width 5 height 5
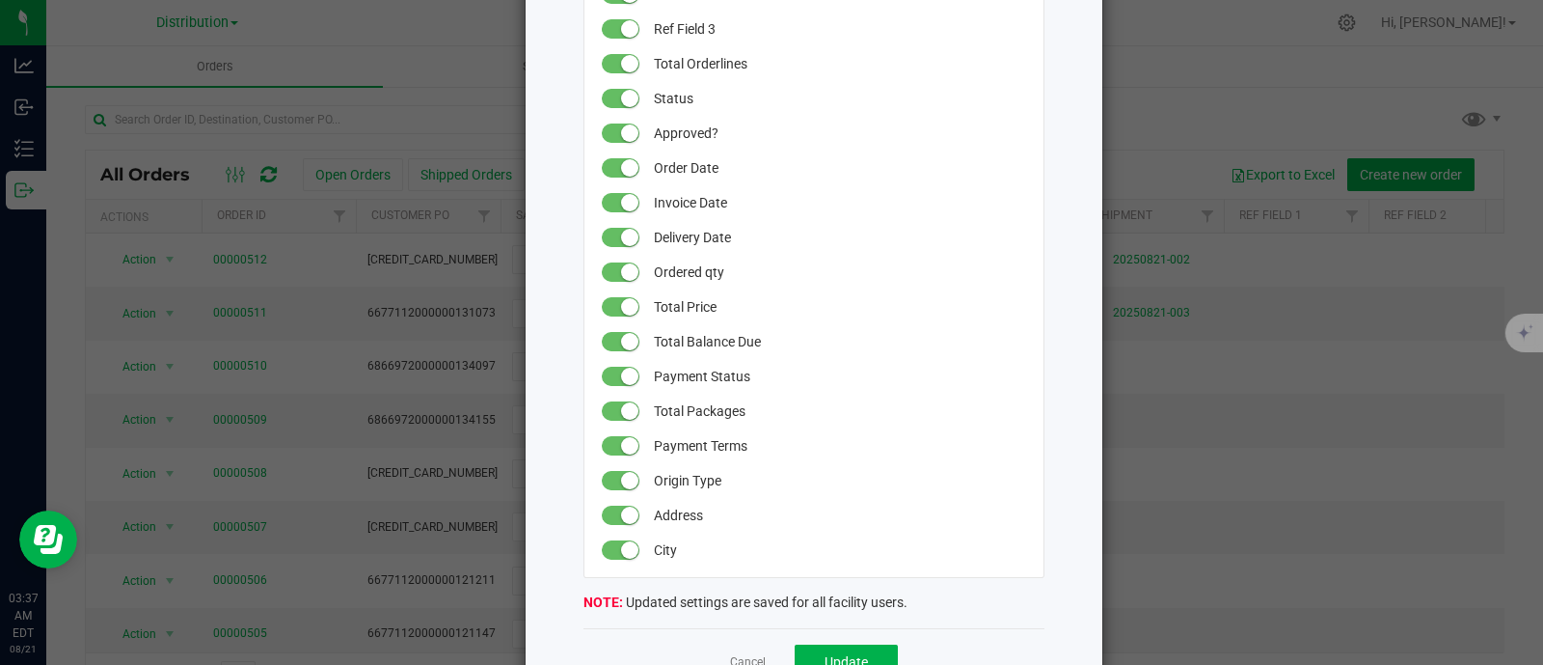
scroll to position [529, 0]
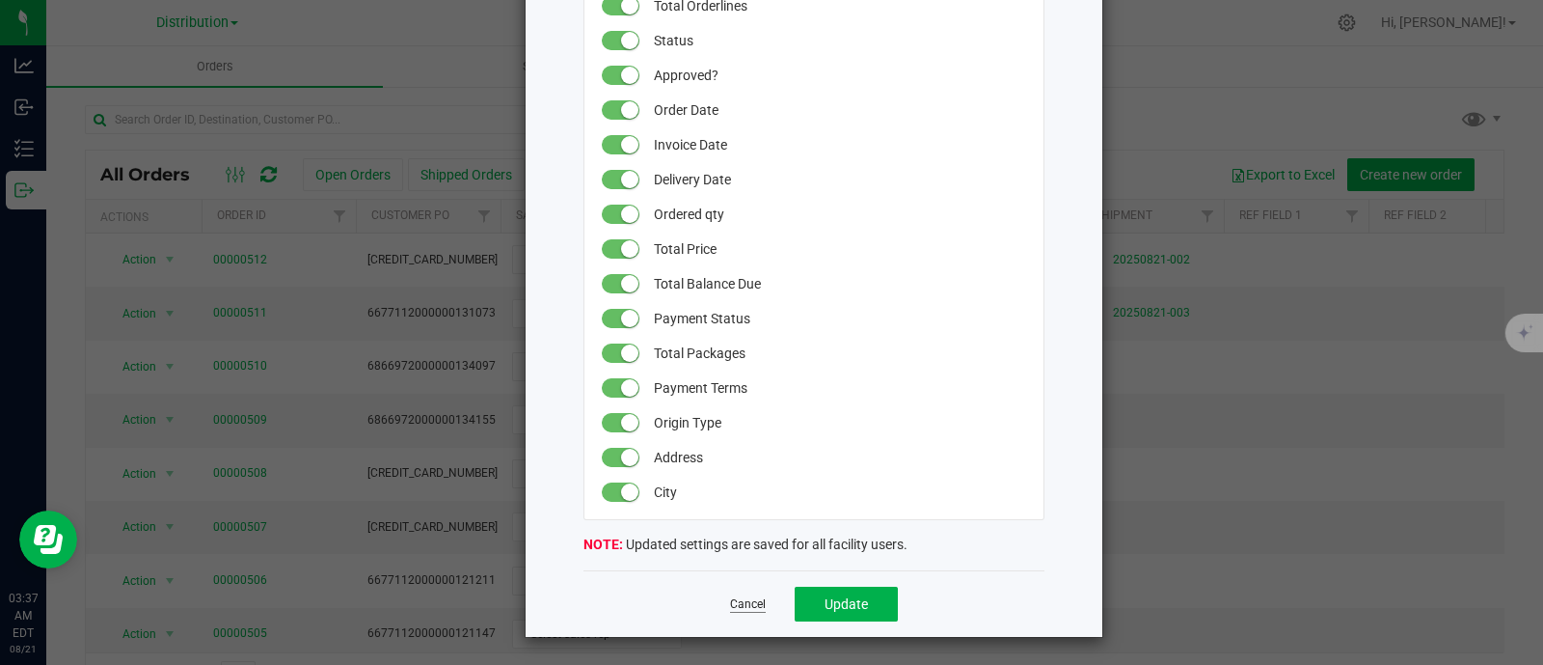
click at [745, 609] on link "Cancel" at bounding box center [748, 604] width 36 height 16
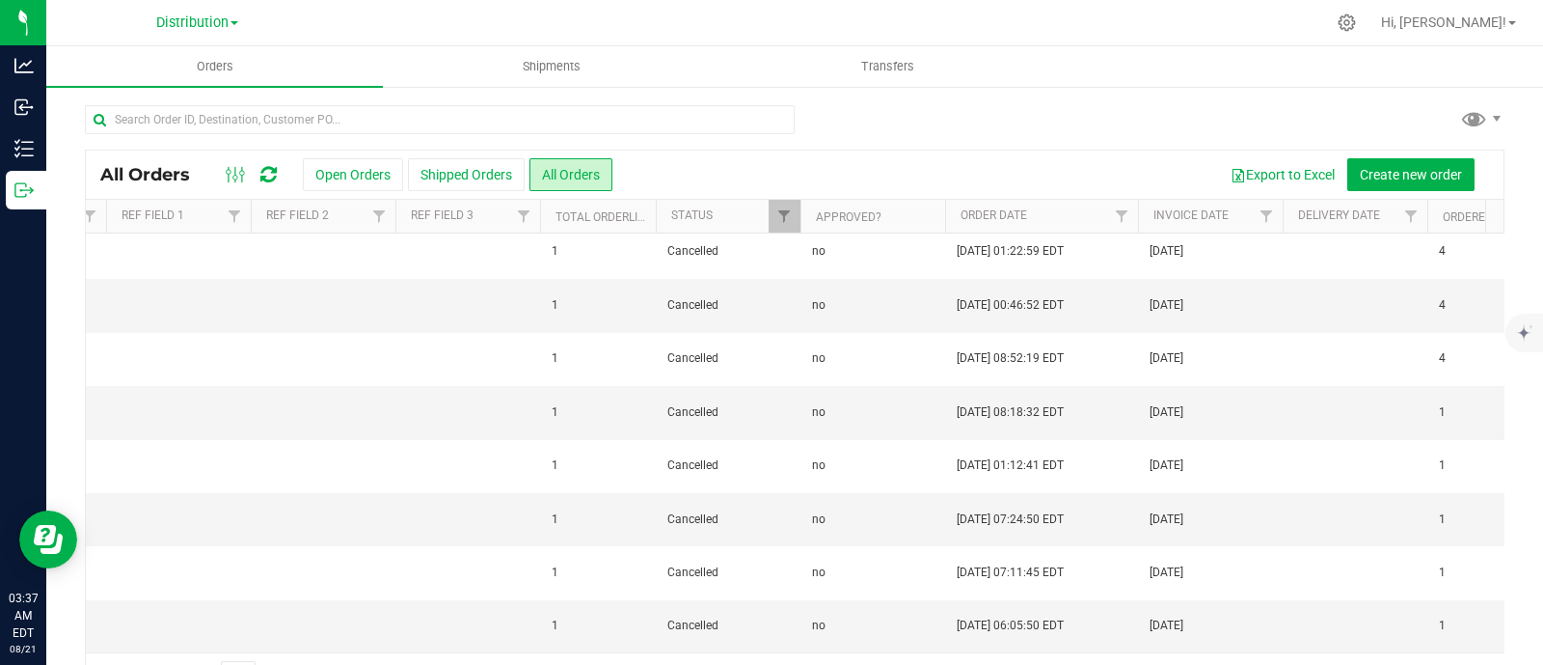
scroll to position [52, 0]
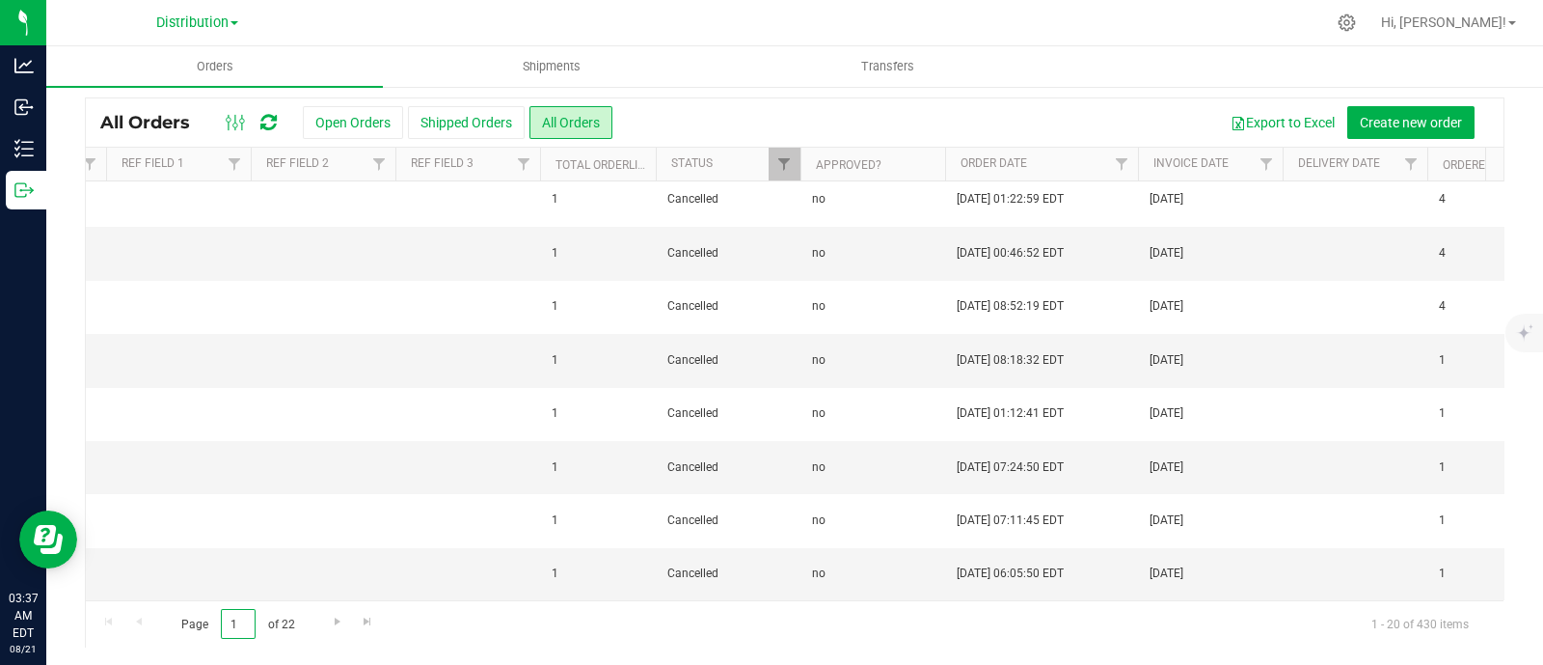
click at [239, 629] on input "1" at bounding box center [238, 624] width 35 height 30
type input "7"
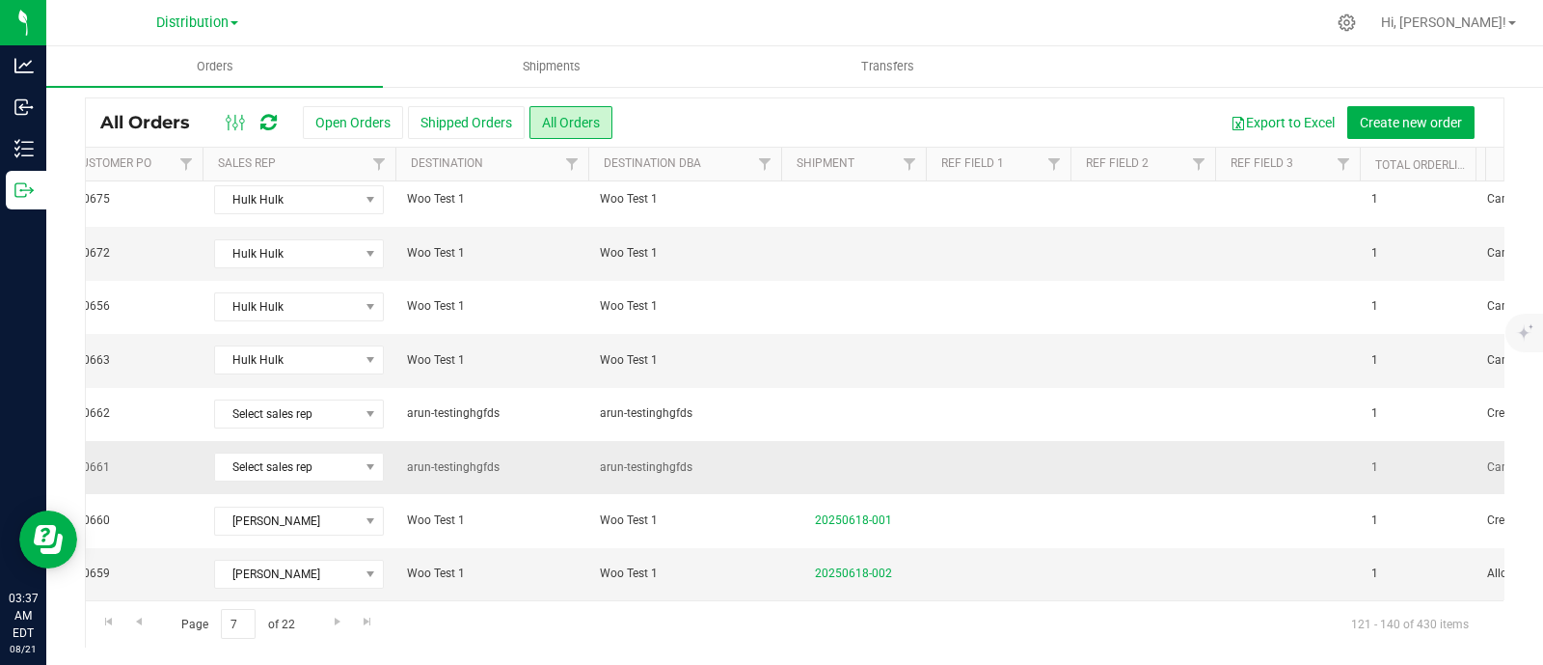
scroll to position [0, 0]
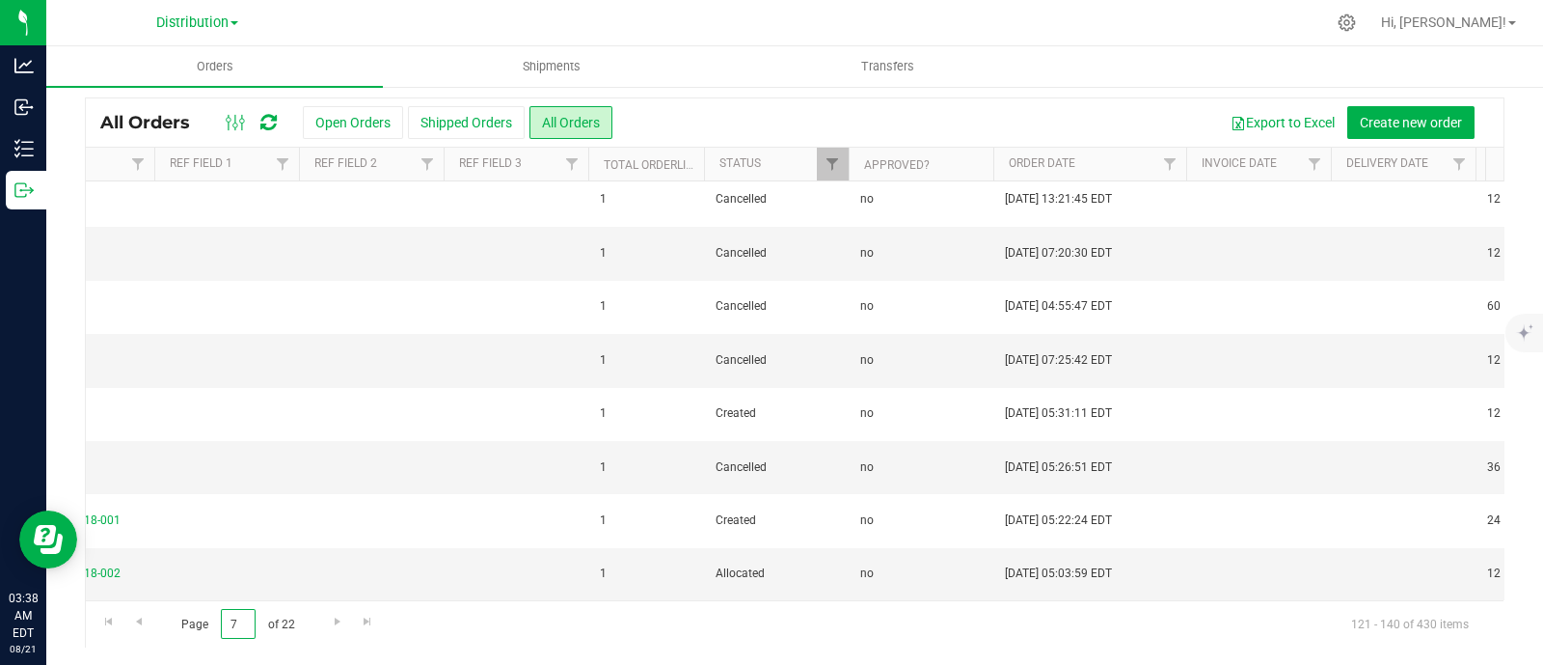
click at [239, 626] on input "7" at bounding box center [238, 624] width 35 height 30
type input "20"
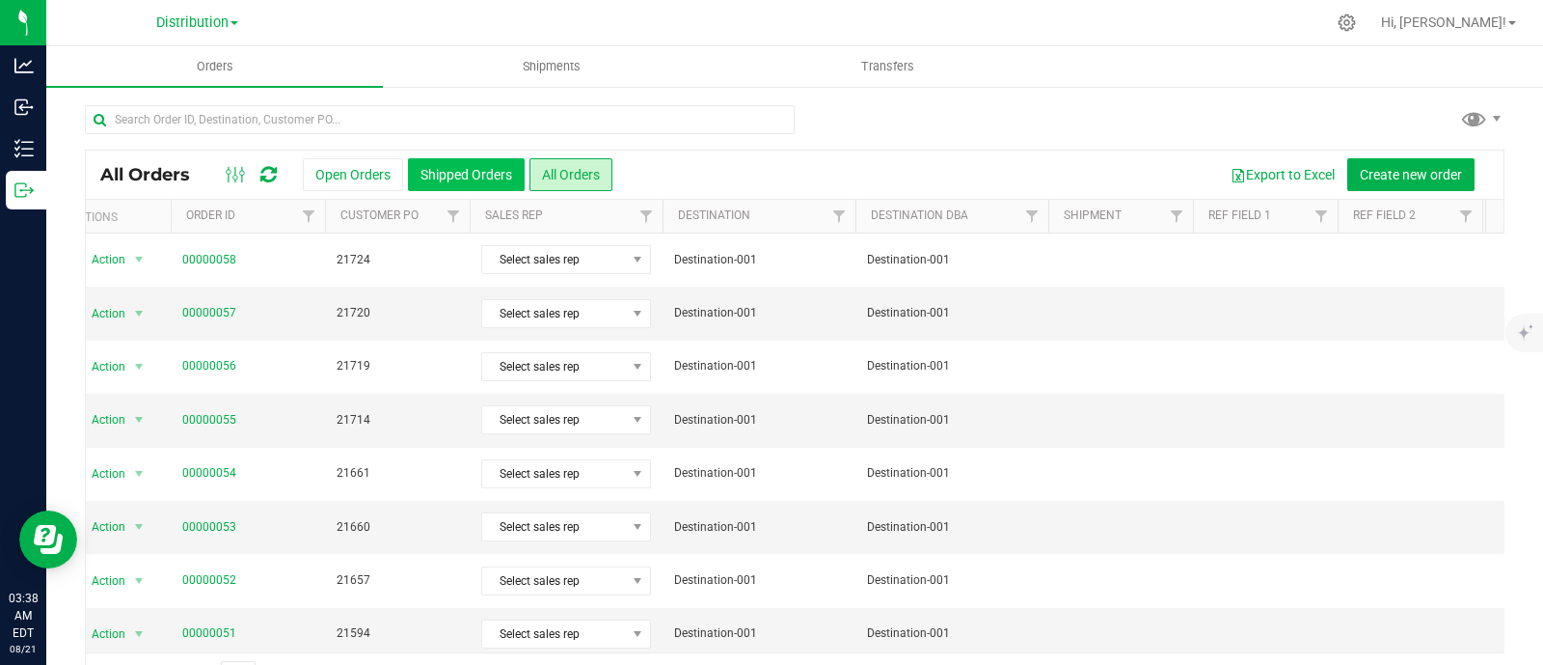
click at [443, 163] on button "Shipped Orders" at bounding box center [466, 174] width 117 height 33
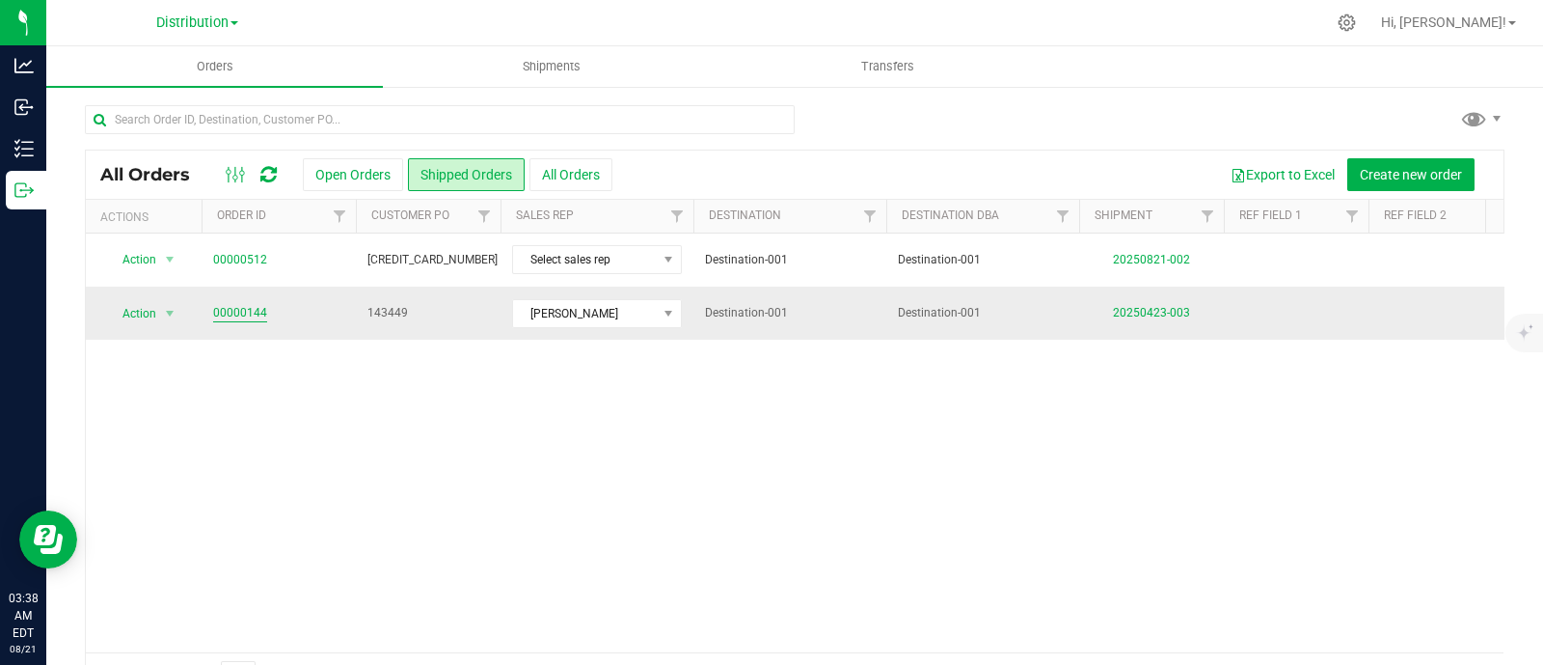
click at [217, 305] on link "00000144" at bounding box center [240, 313] width 54 height 18
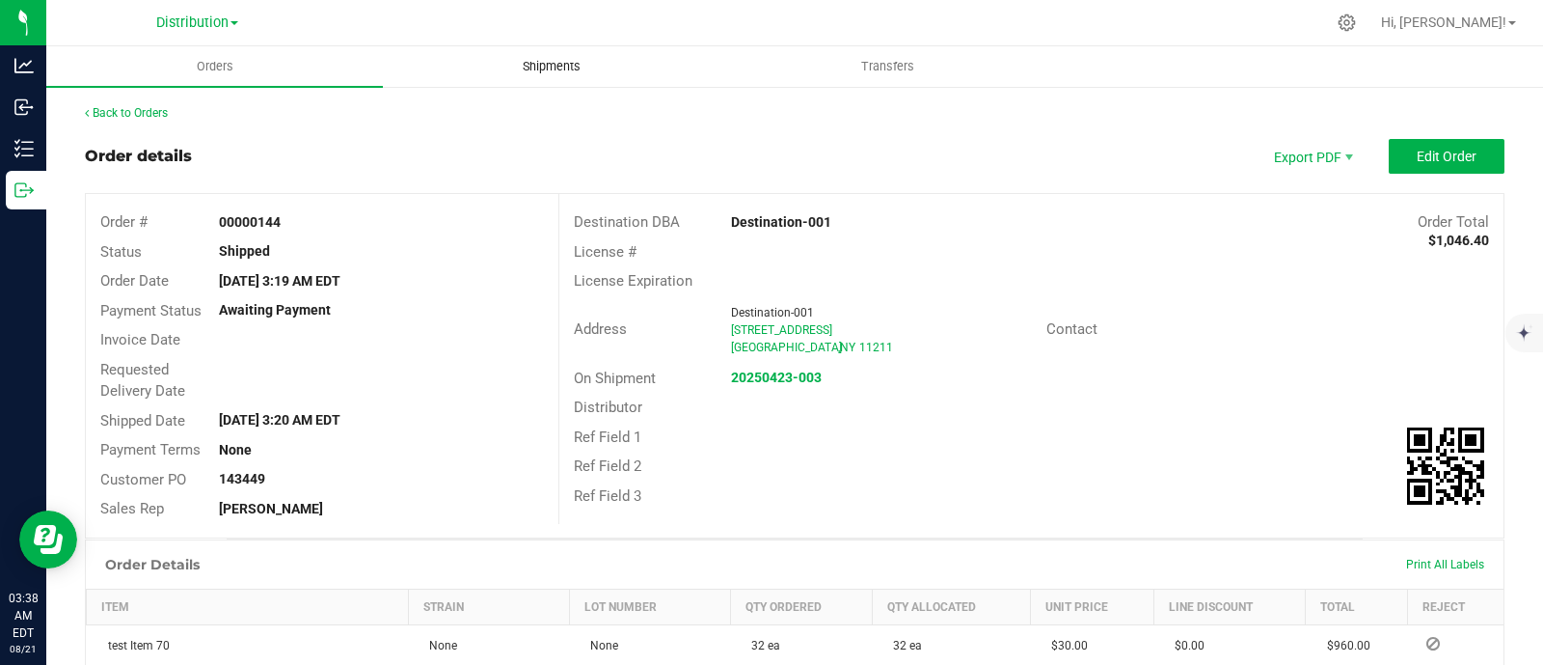
click at [570, 55] on uib-tab-heading "Shipments" at bounding box center [551, 66] width 335 height 39
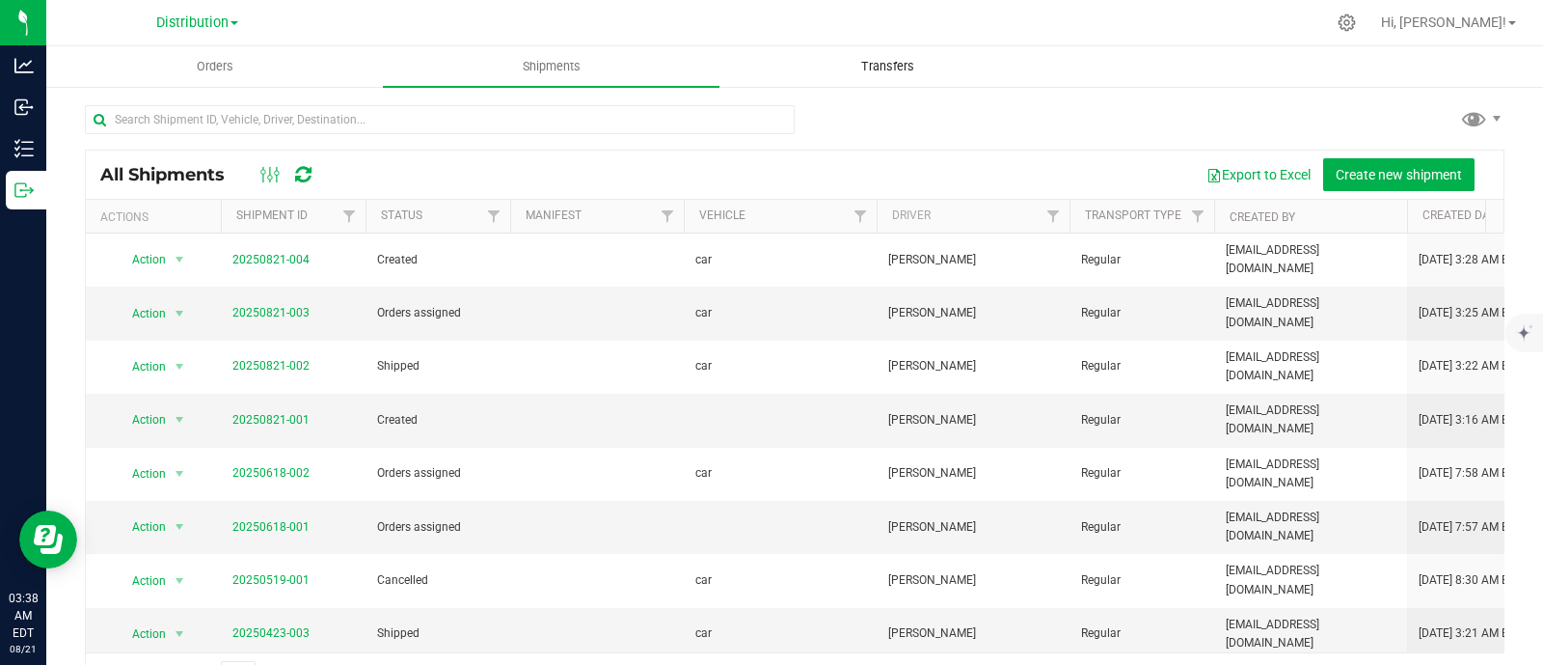
click at [861, 55] on uib-tab-heading "Transfers" at bounding box center [888, 66] width 335 height 39
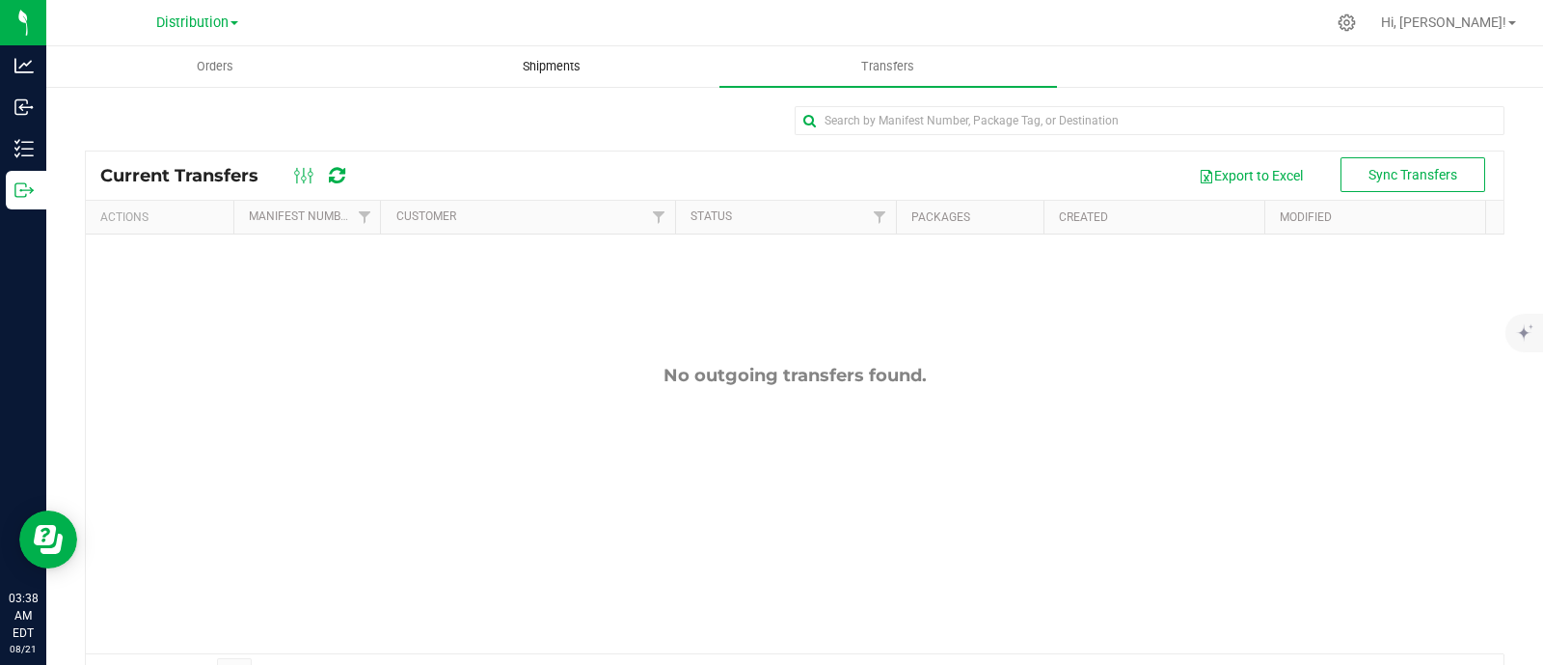
click at [550, 58] on span "Shipments" at bounding box center [552, 66] width 110 height 17
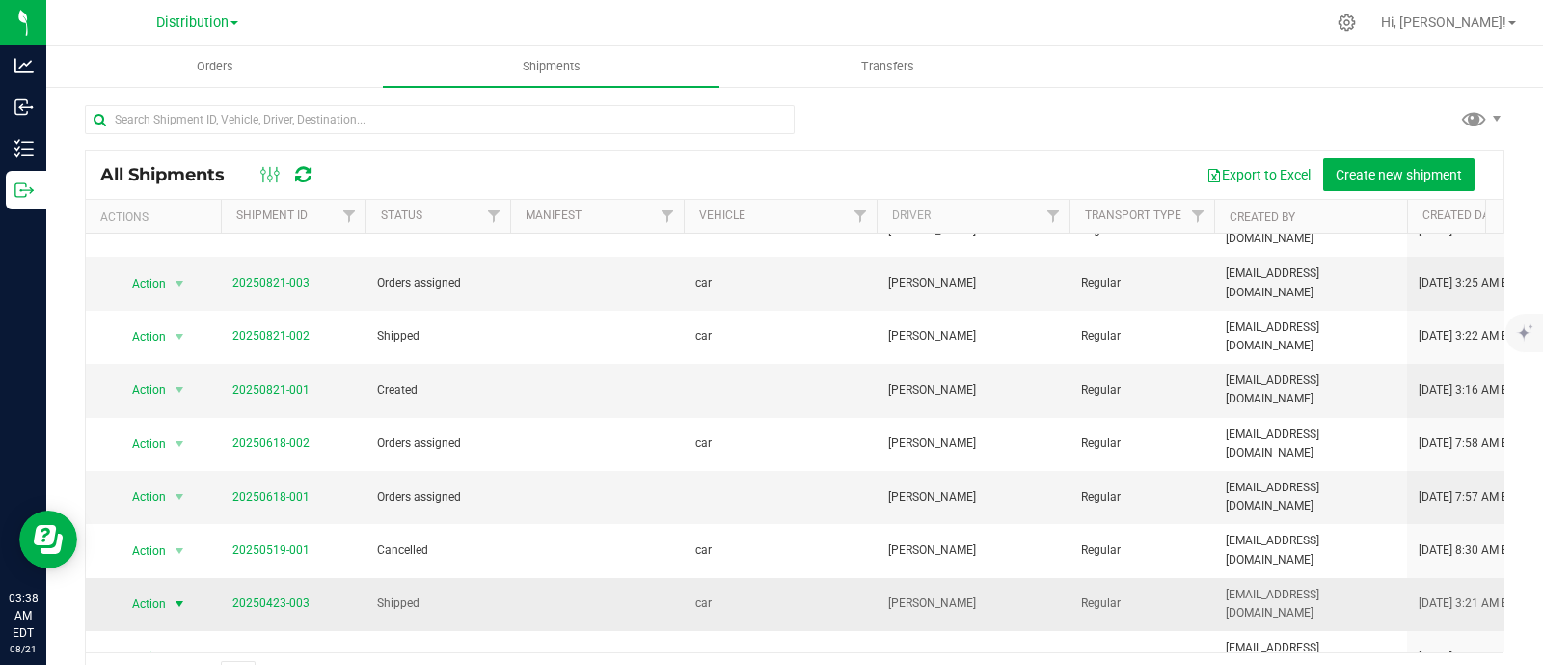
click at [182, 596] on span "select" at bounding box center [179, 603] width 15 height 15
click at [401, 174] on div "Export to Excel Create new shipment" at bounding box center [911, 174] width 1157 height 33
click at [256, 54] on uib-tab-heading "Orders" at bounding box center [214, 66] width 335 height 39
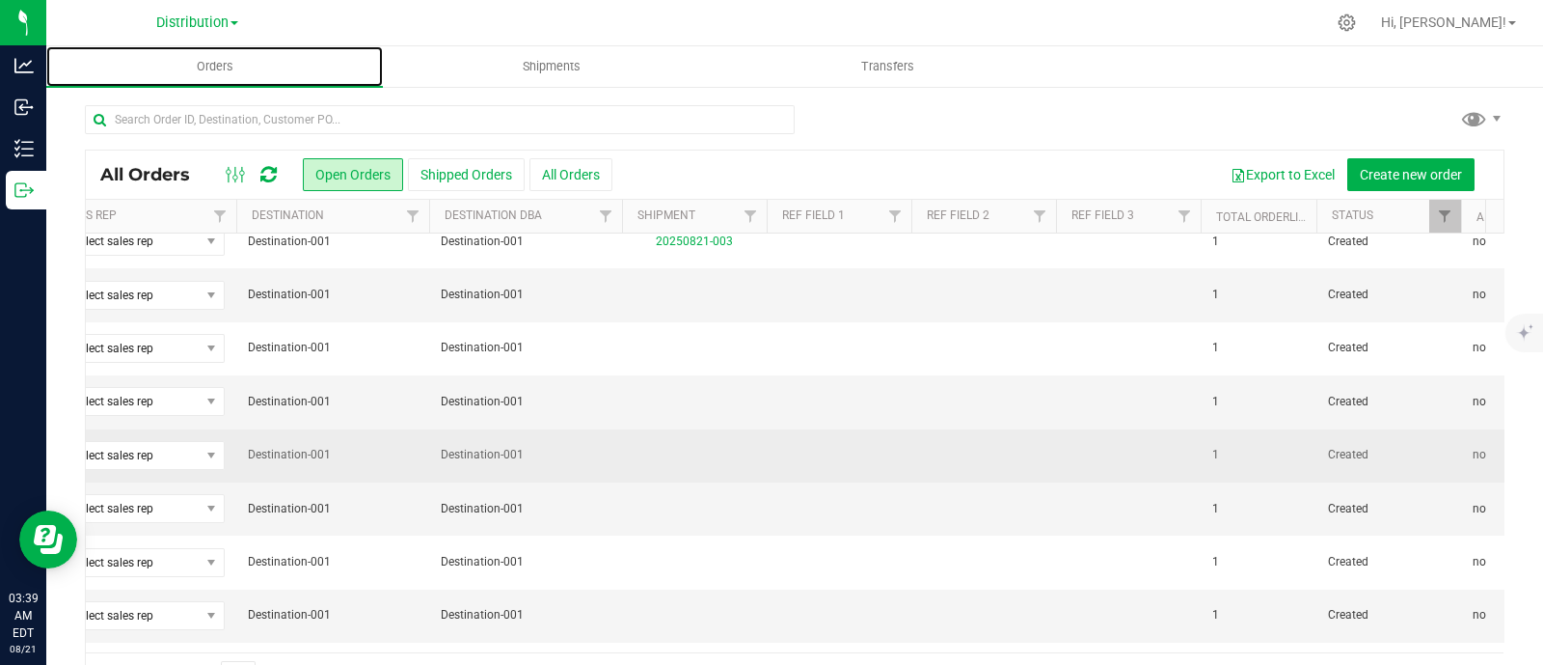
scroll to position [18, 498]
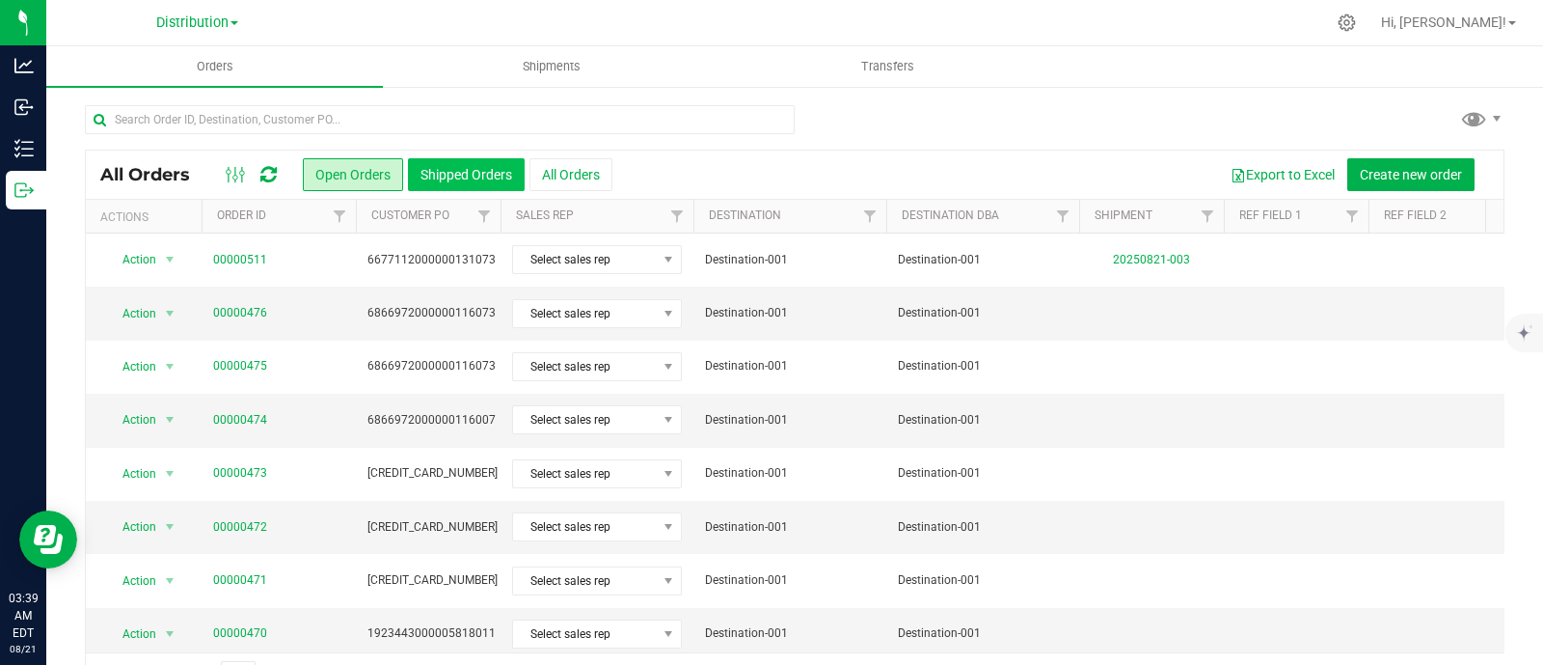
click at [499, 183] on button "Shipped Orders" at bounding box center [466, 174] width 117 height 33
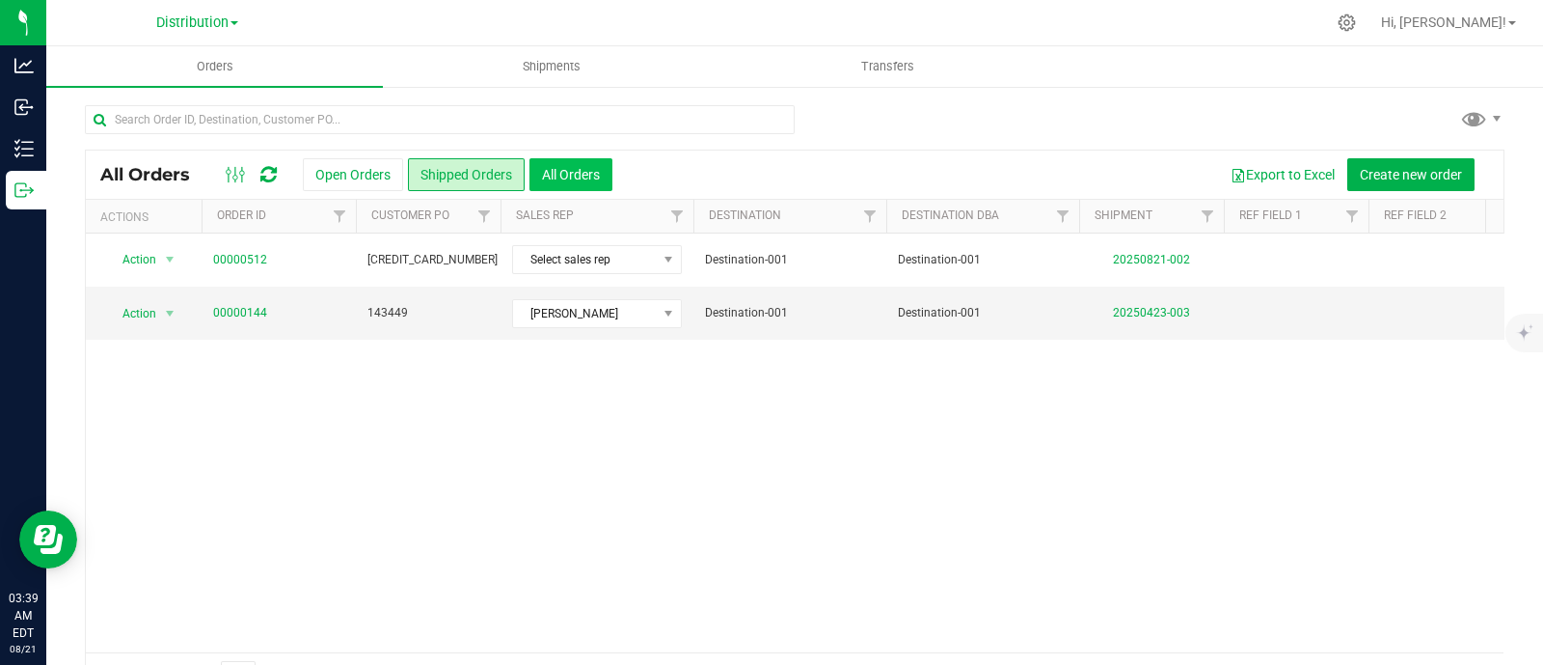
click at [589, 174] on button "All Orders" at bounding box center [571, 174] width 83 height 33
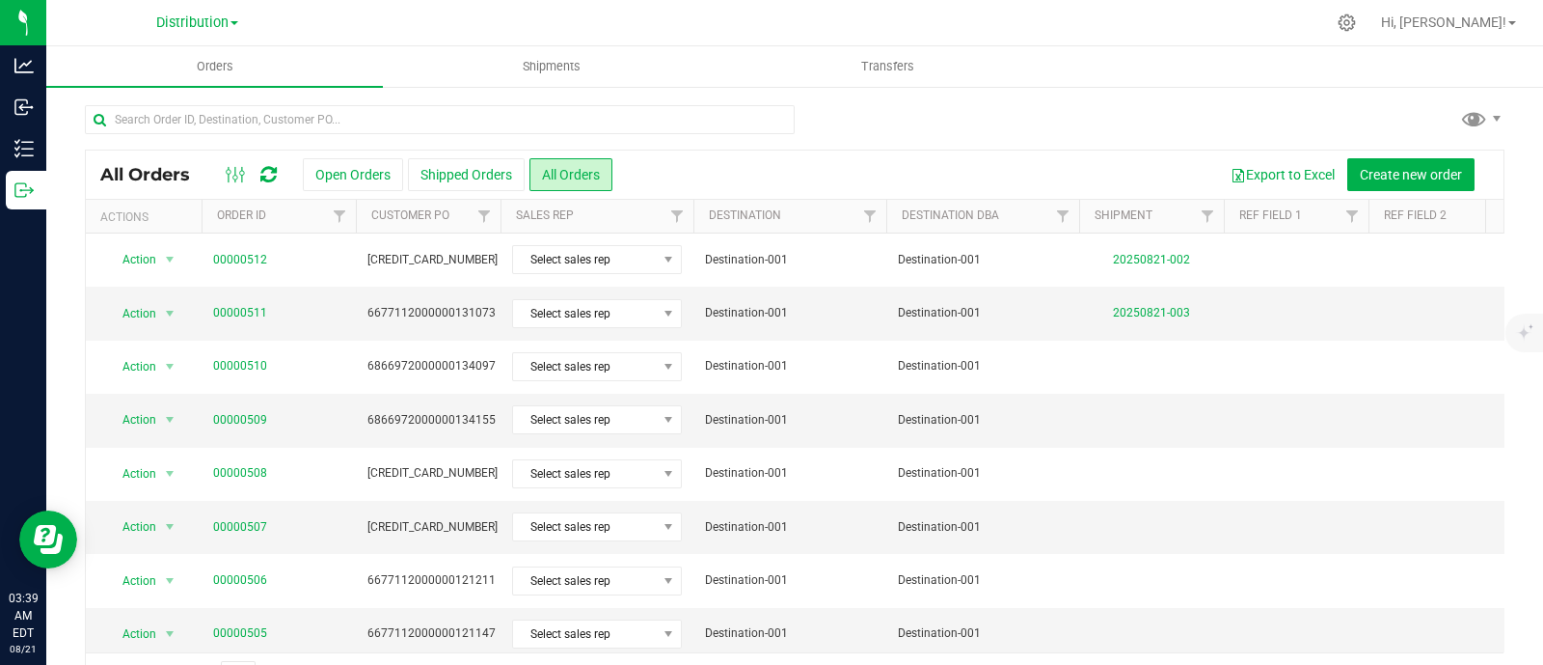
scroll to position [569, 0]
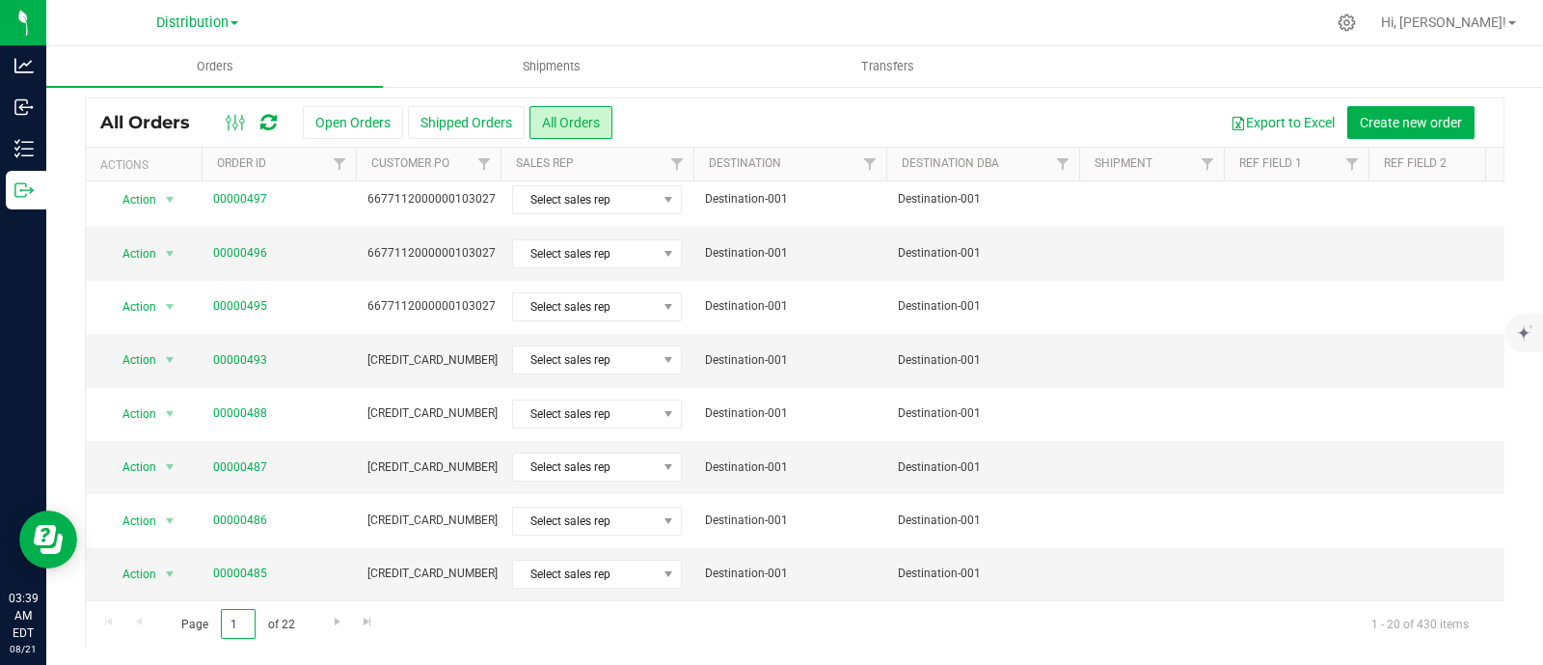
click at [240, 625] on input "1" at bounding box center [238, 624] width 35 height 30
type input "20"
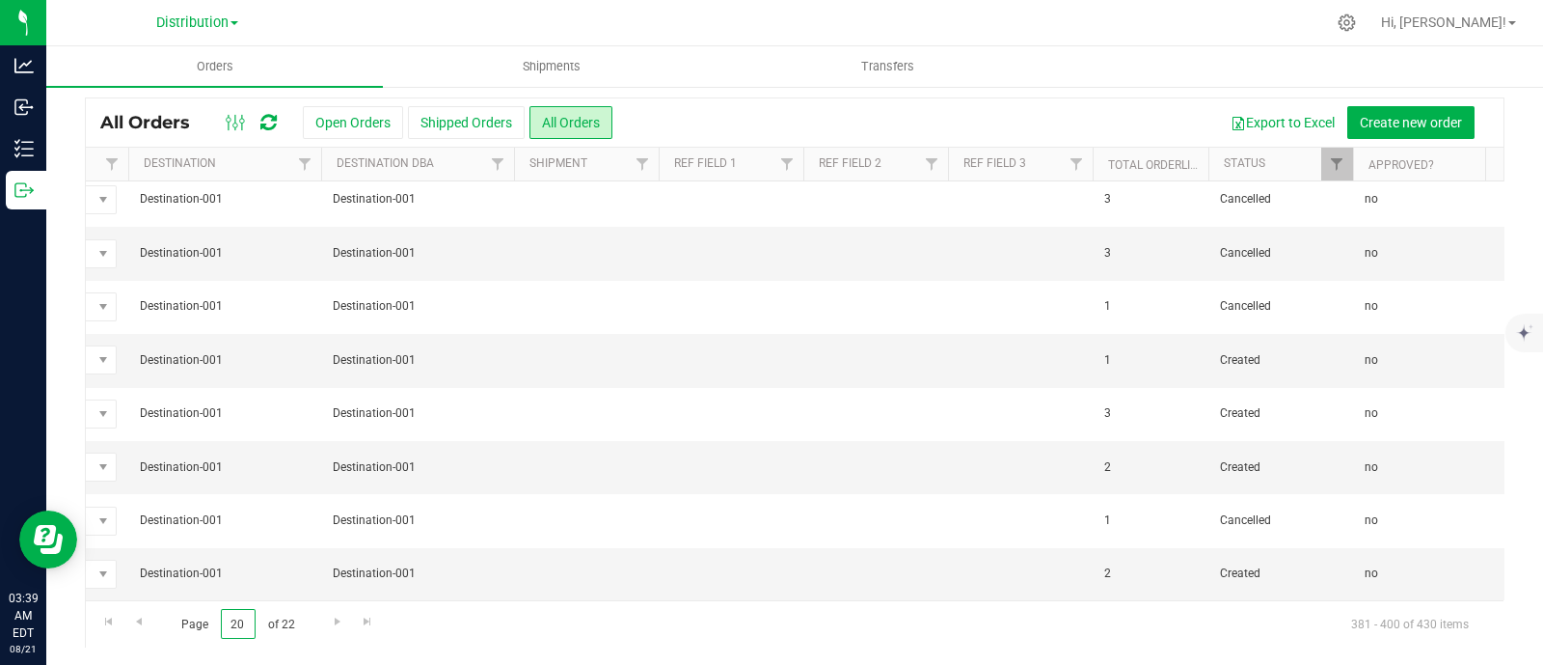
click at [241, 624] on input "20" at bounding box center [238, 624] width 35 height 30
type input "22"
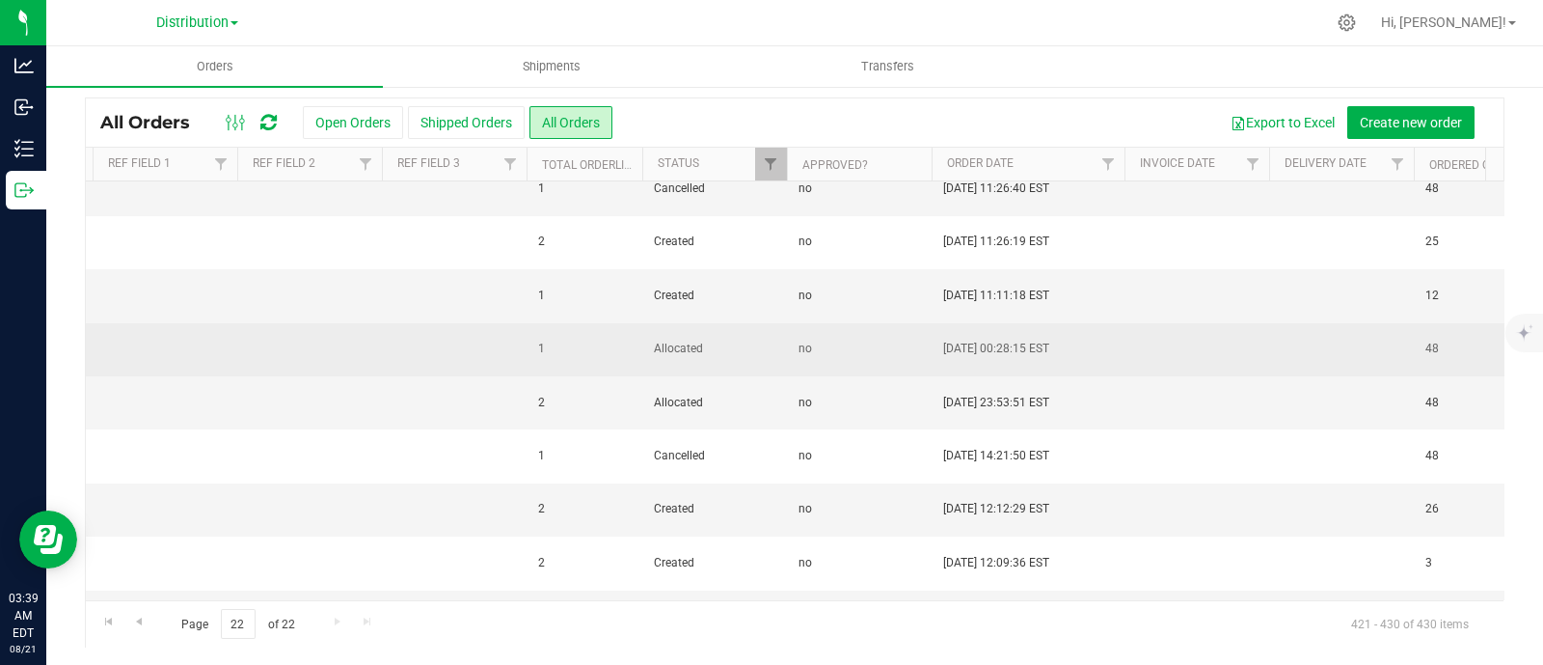
drag, startPoint x: 712, startPoint y: 343, endPoint x: 637, endPoint y: 337, distance: 75.5
click at [637, 337] on tr "Action Action Cancel order Clone order Edit order Mark as fully paid Order audi…" at bounding box center [951, 349] width 3994 height 53
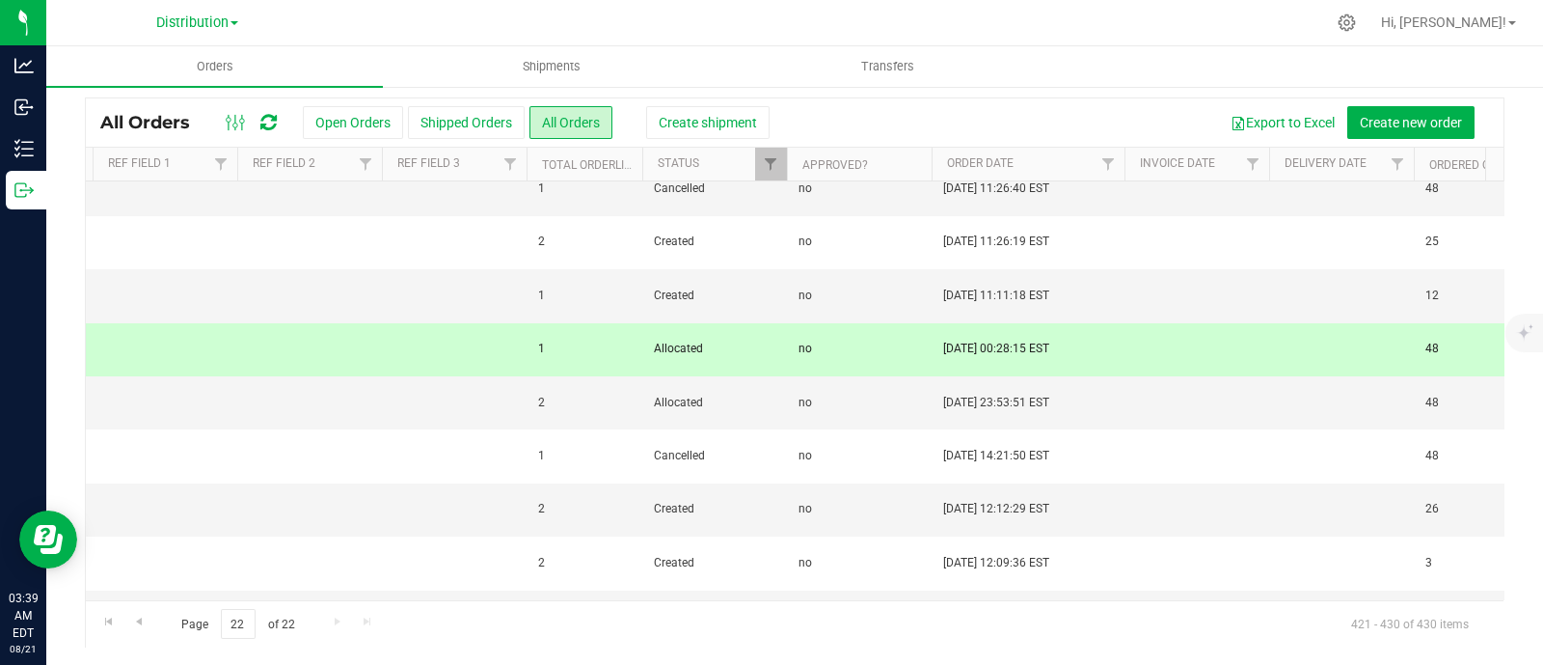
click at [637, 337] on td "1" at bounding box center [585, 349] width 116 height 53
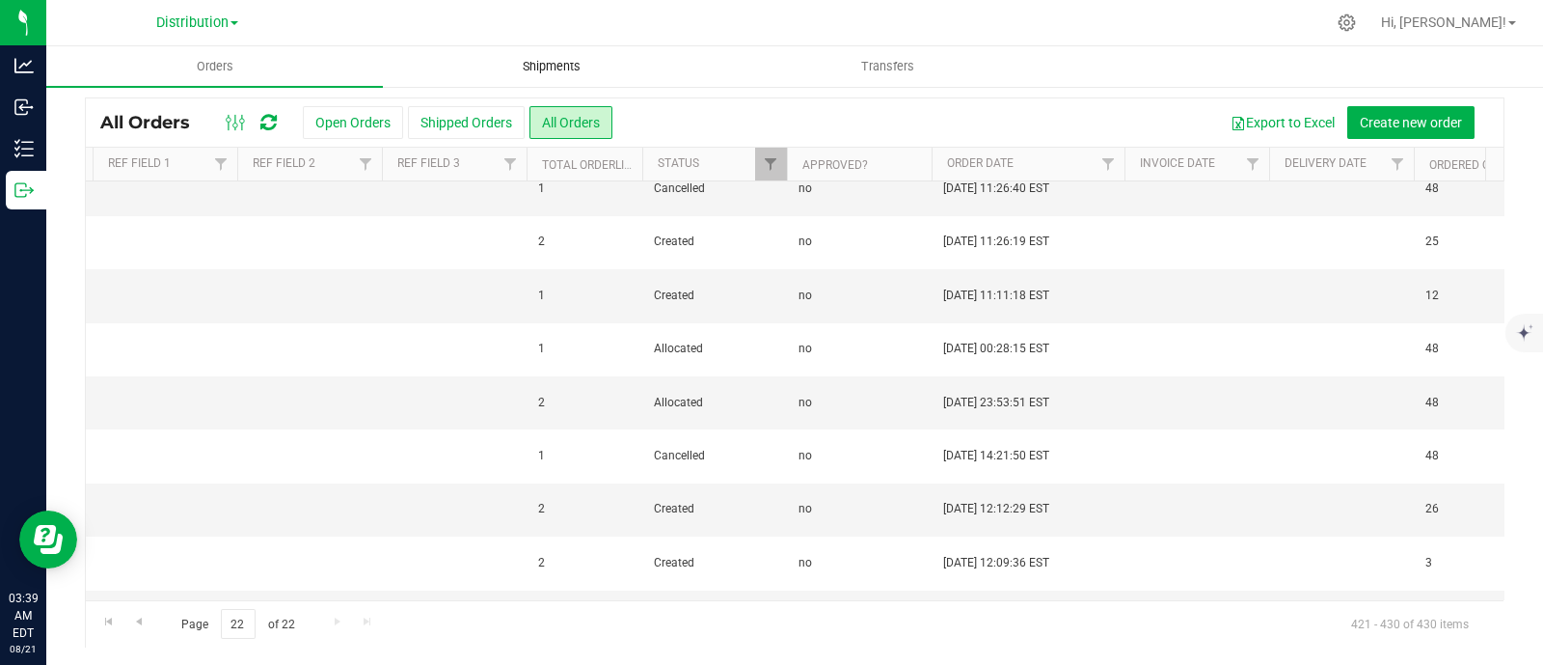
click at [602, 58] on span "Shipments" at bounding box center [552, 66] width 110 height 17
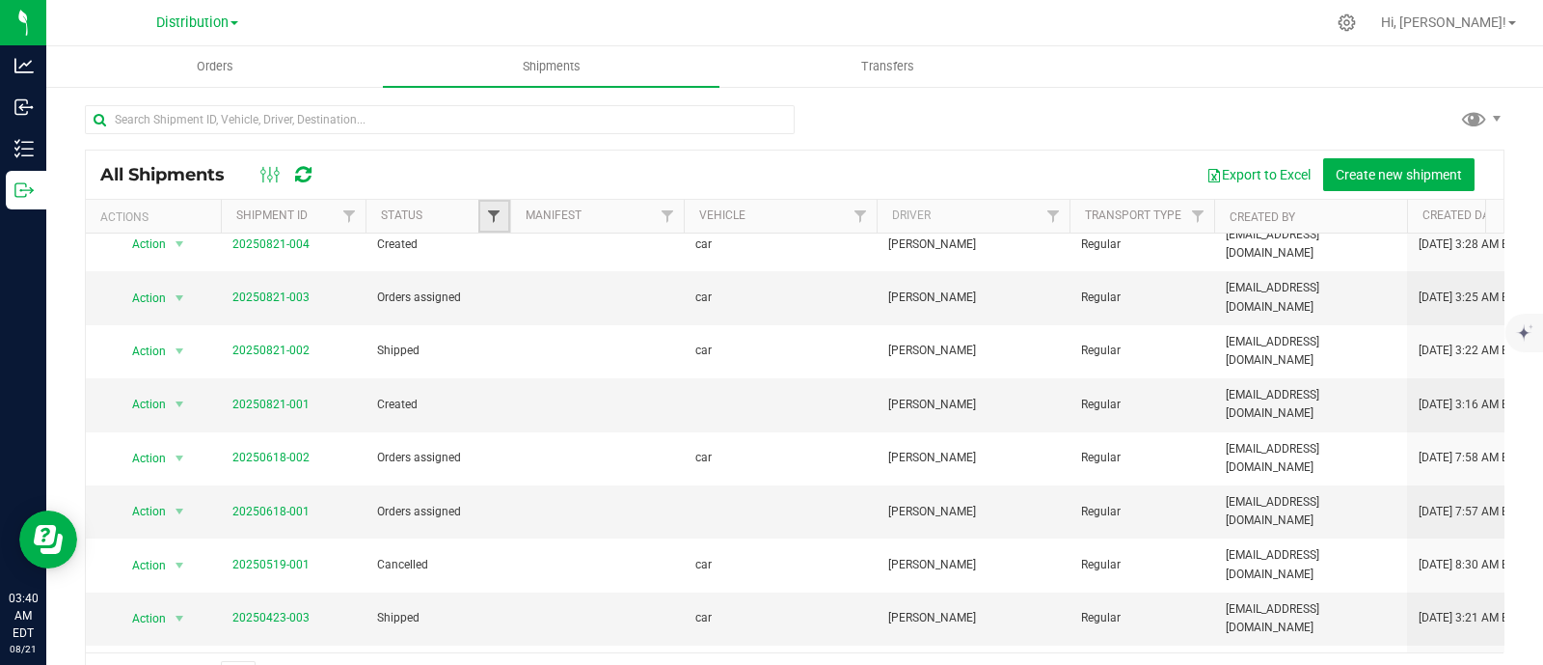
click at [494, 216] on span "Filter" at bounding box center [493, 215] width 15 height 15
click at [233, 73] on span "Orders" at bounding box center [215, 66] width 89 height 17
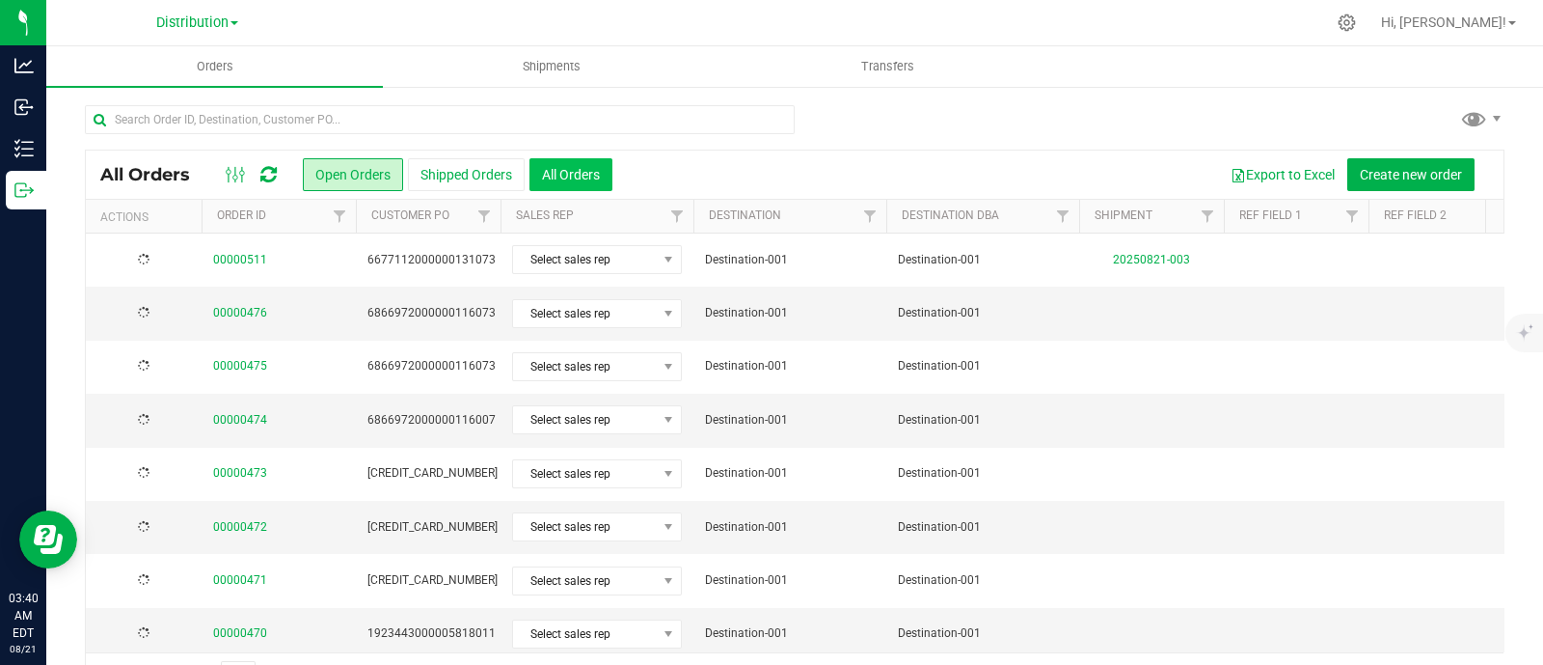
click at [558, 170] on button "All Orders" at bounding box center [571, 174] width 83 height 33
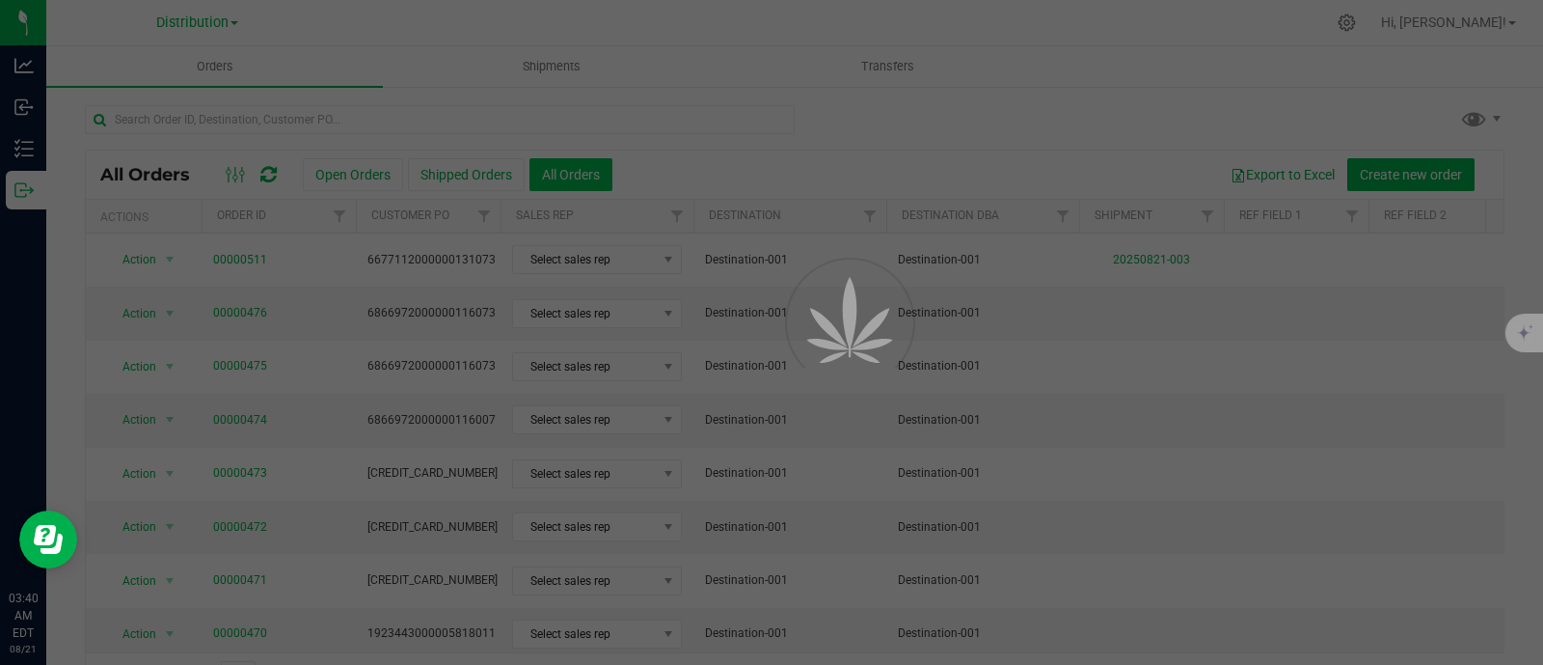
click at [558, 170] on div at bounding box center [771, 332] width 1543 height 665
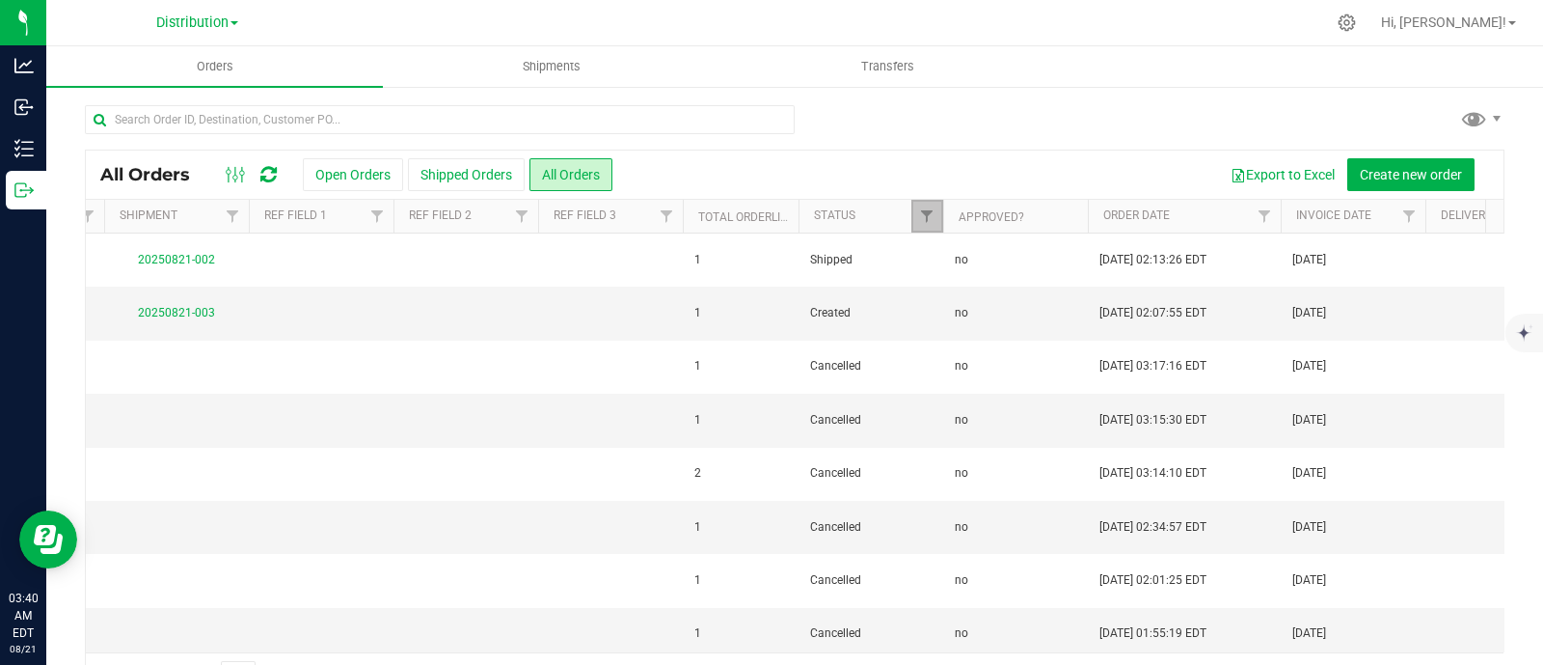
click at [922, 207] on link "Filter" at bounding box center [928, 216] width 32 height 33
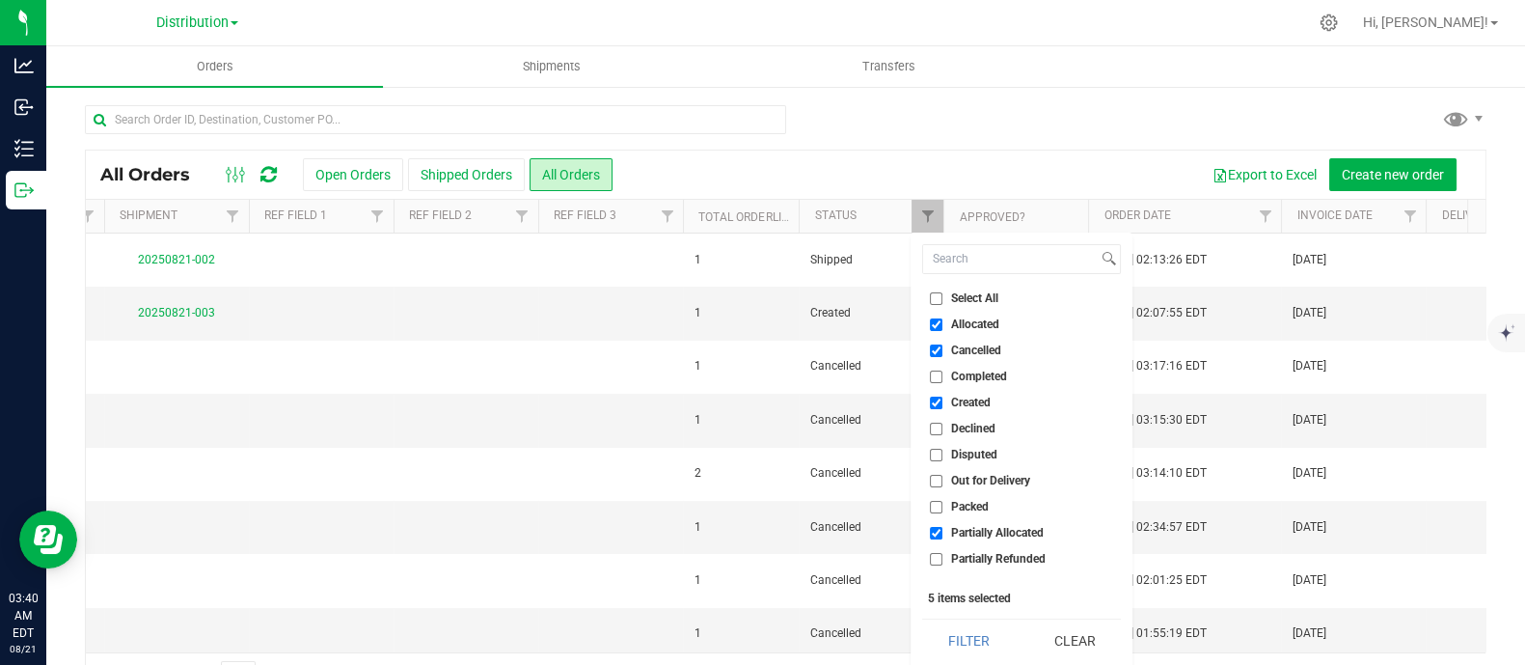
click at [940, 374] on input "Completed" at bounding box center [936, 376] width 13 height 13
checkbox input "true"
click at [935, 351] on input "Cancelled" at bounding box center [936, 350] width 13 height 13
checkbox input "false"
click at [936, 323] on input "Allocated" at bounding box center [936, 324] width 13 height 13
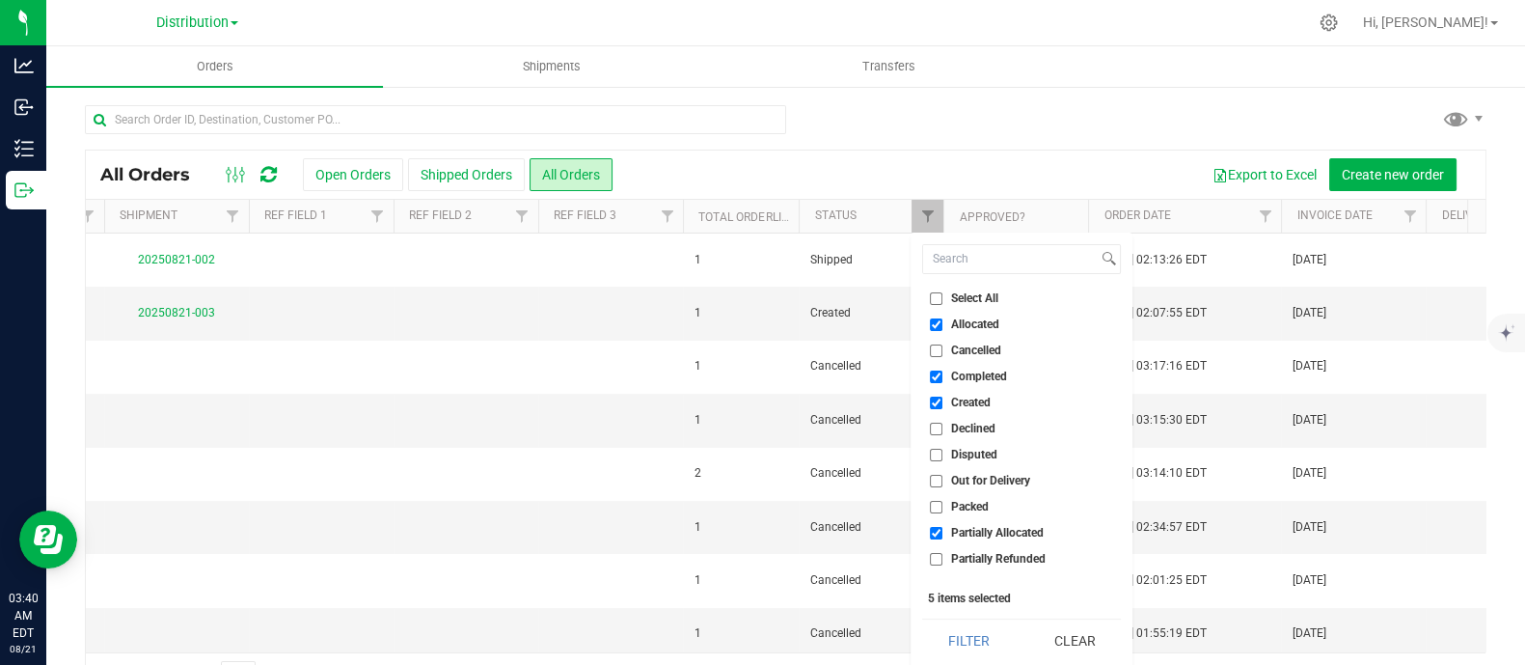
checkbox input "false"
click at [940, 398] on input "Created" at bounding box center [936, 402] width 13 height 13
checkbox input "false"
click at [942, 532] on input "Partially Allocated" at bounding box center [936, 533] width 13 height 13
checkbox input "false"
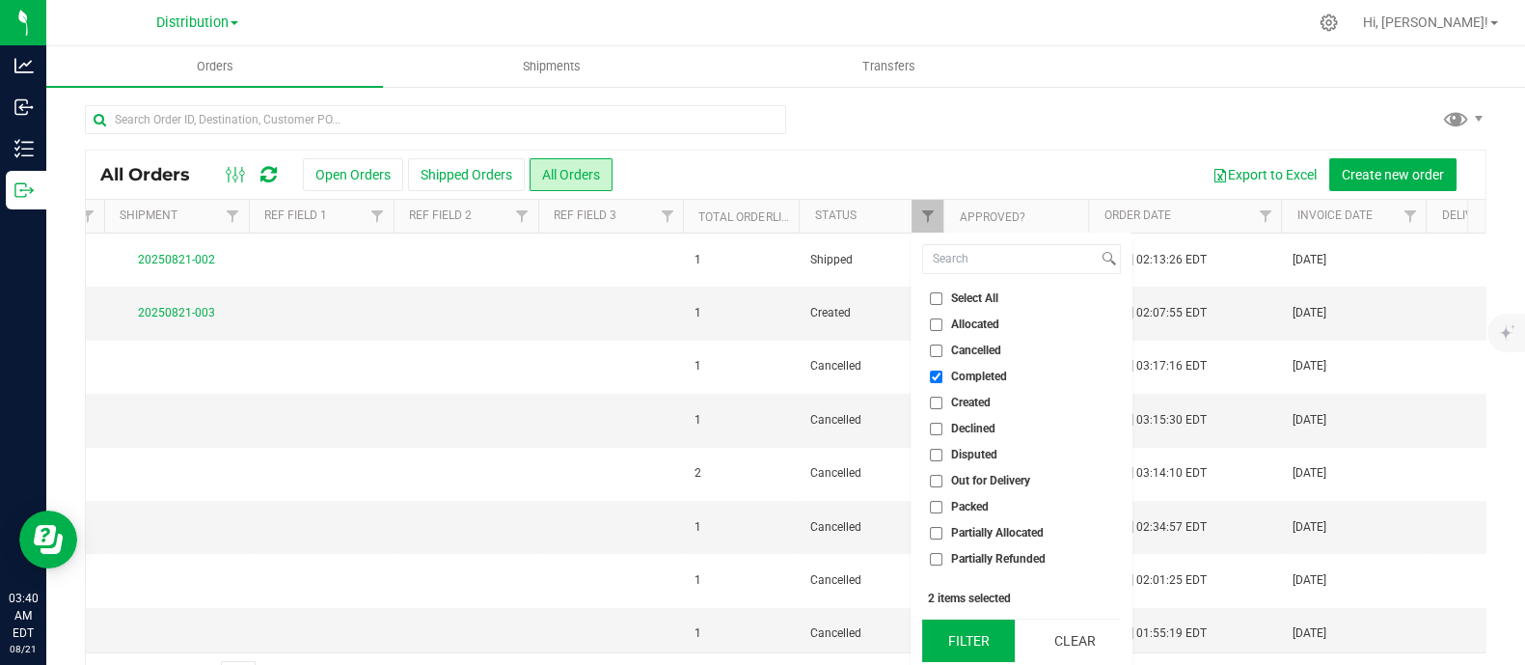
click at [954, 627] on button "Filter" at bounding box center [968, 640] width 93 height 42
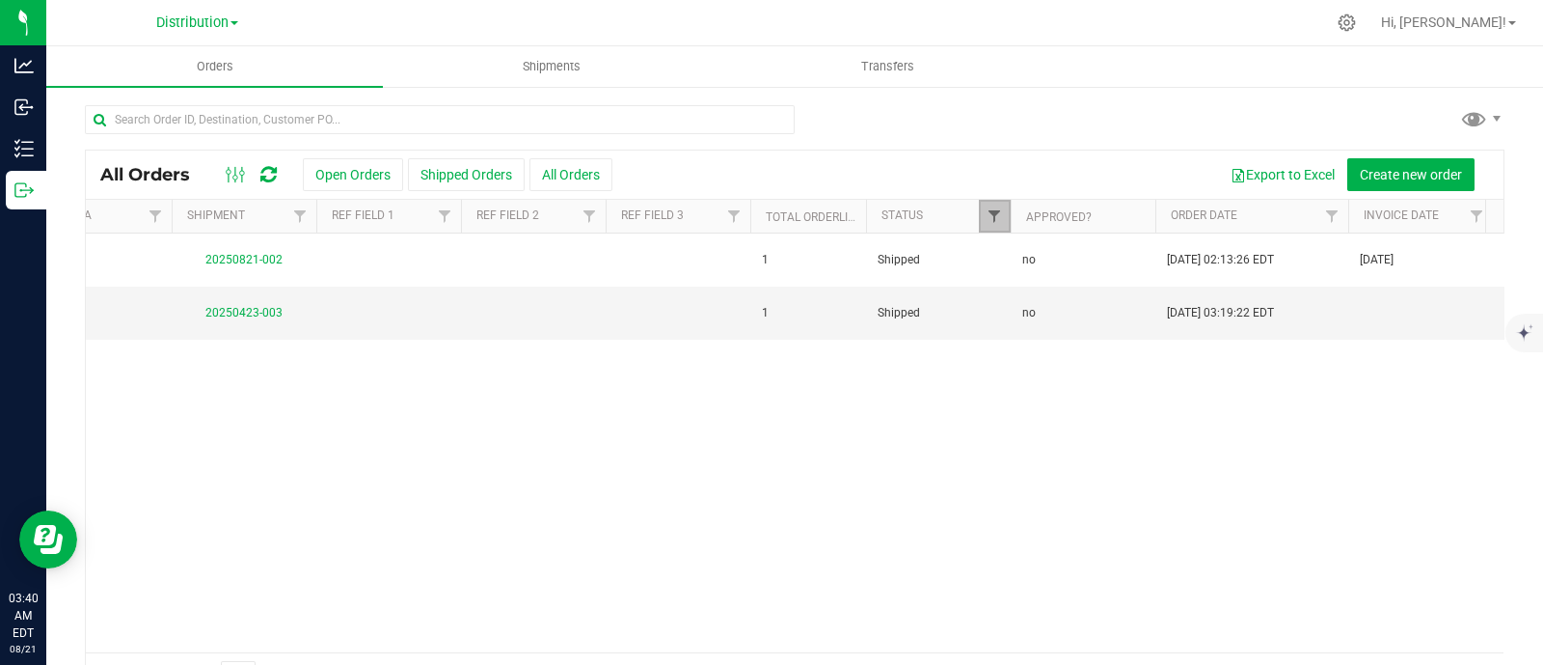
click at [989, 217] on span "Filter" at bounding box center [994, 215] width 15 height 15
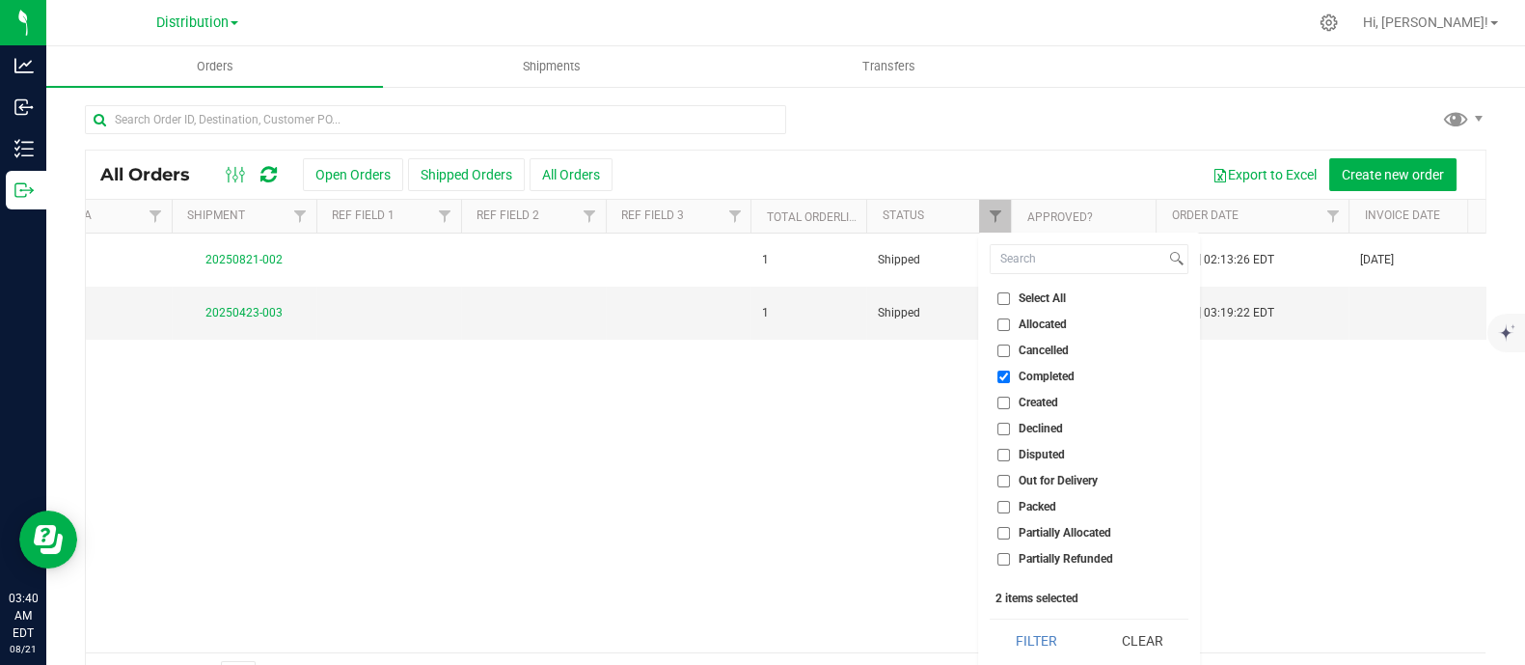
click at [1003, 368] on li "Completed" at bounding box center [1089, 377] width 199 height 20
click at [1003, 325] on input "Allocated" at bounding box center [1003, 324] width 13 height 13
checkbox input "true"
click at [1004, 372] on input "Completed" at bounding box center [1003, 376] width 13 height 13
checkbox input "false"
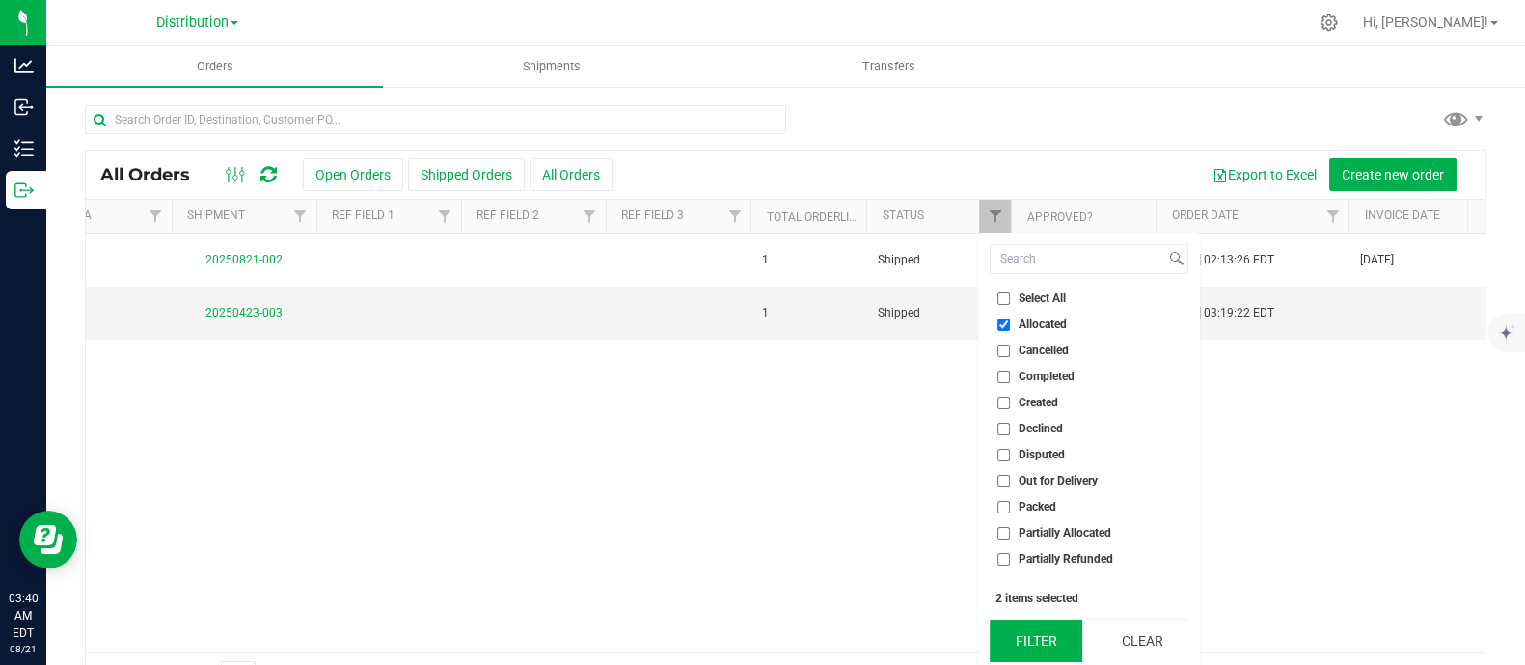
click at [1024, 620] on button "Filter" at bounding box center [1036, 640] width 93 height 42
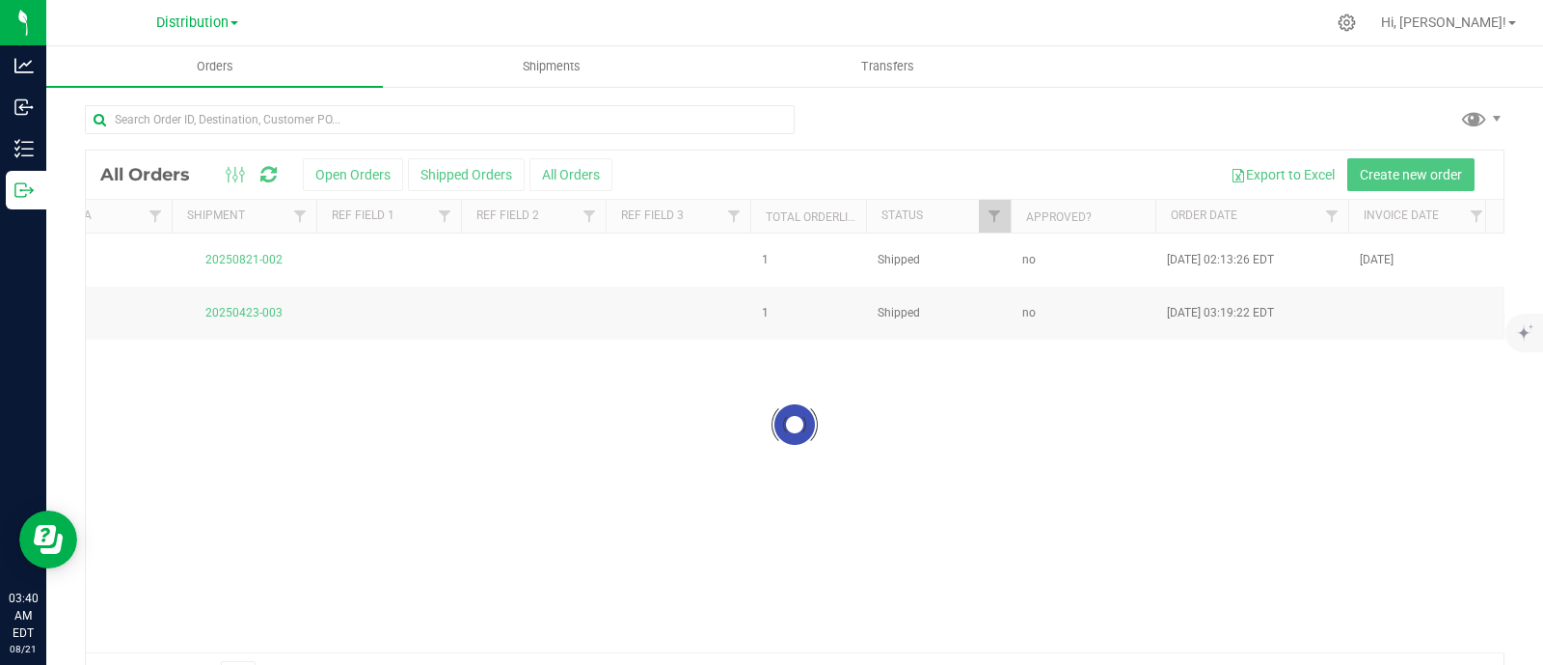
checkbox input "true"
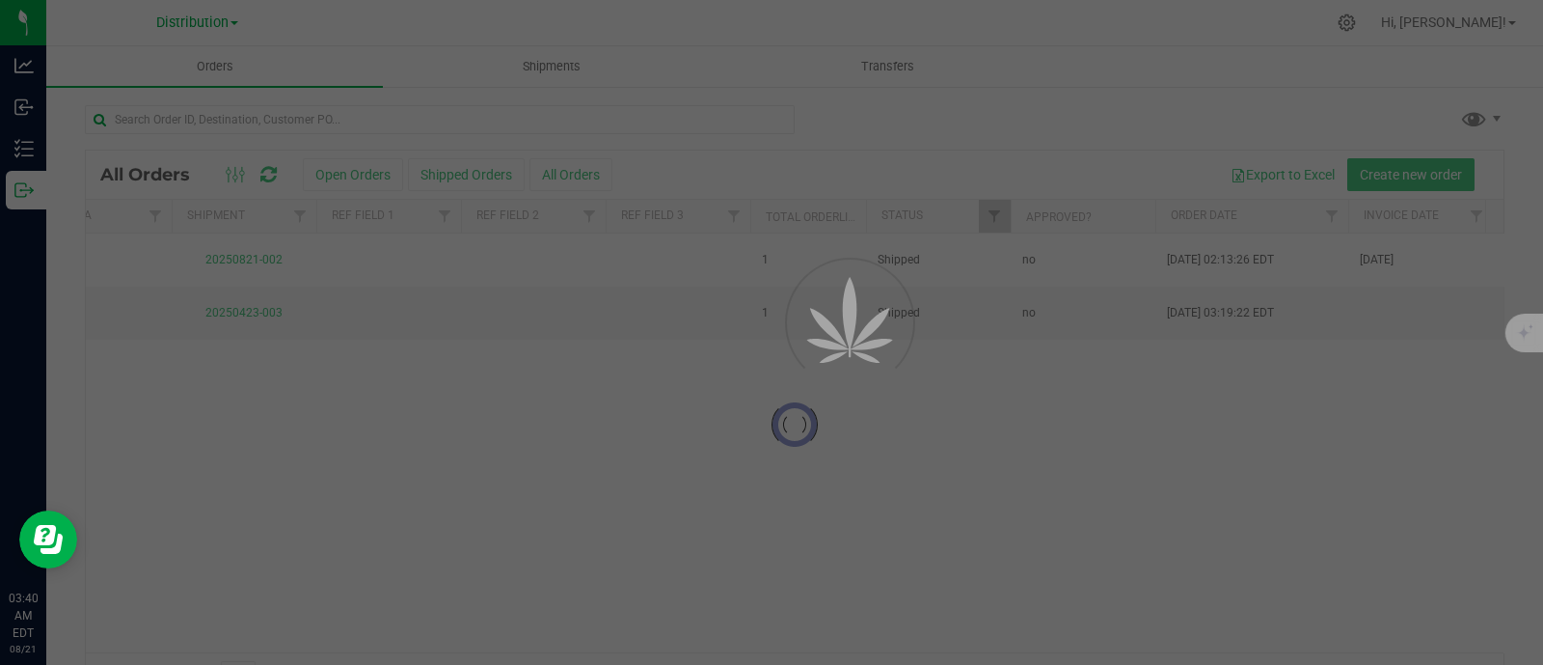
checkbox input "true"
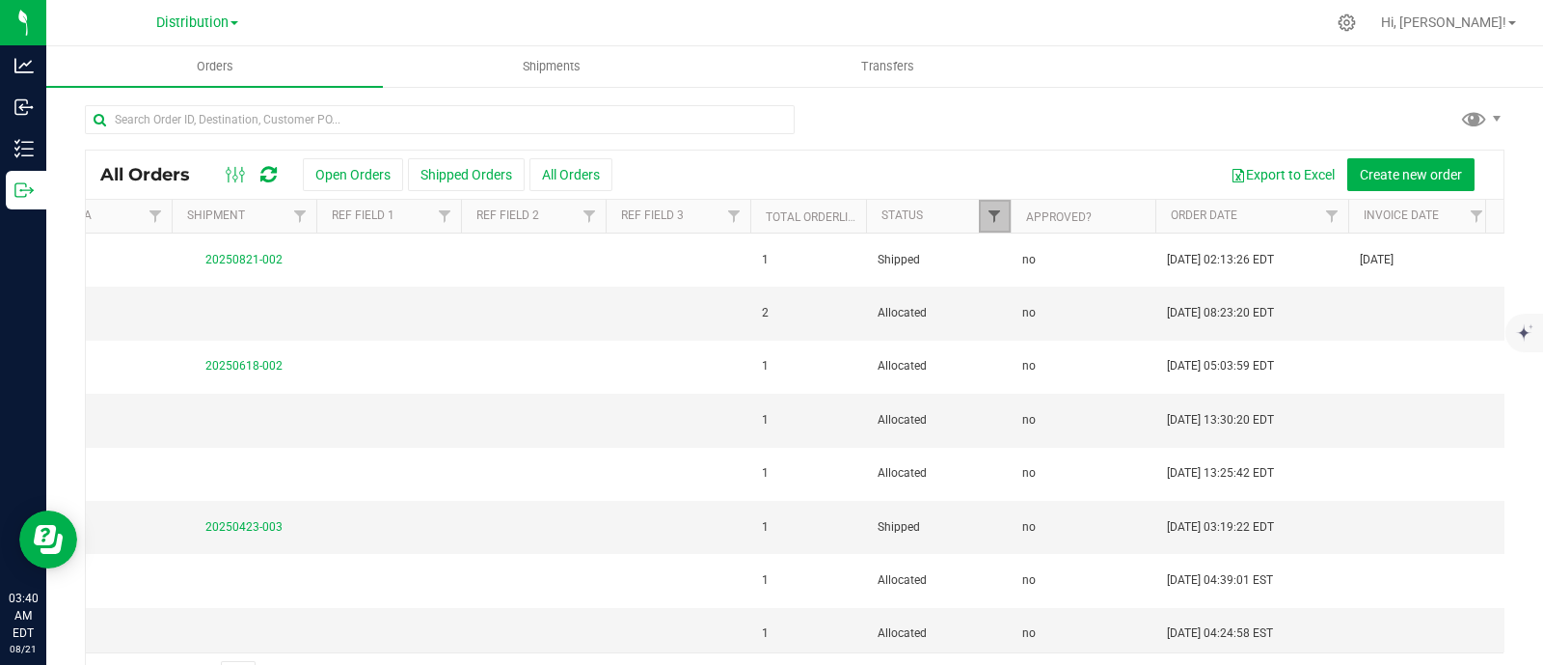
click at [994, 216] on span "Filter" at bounding box center [994, 215] width 15 height 15
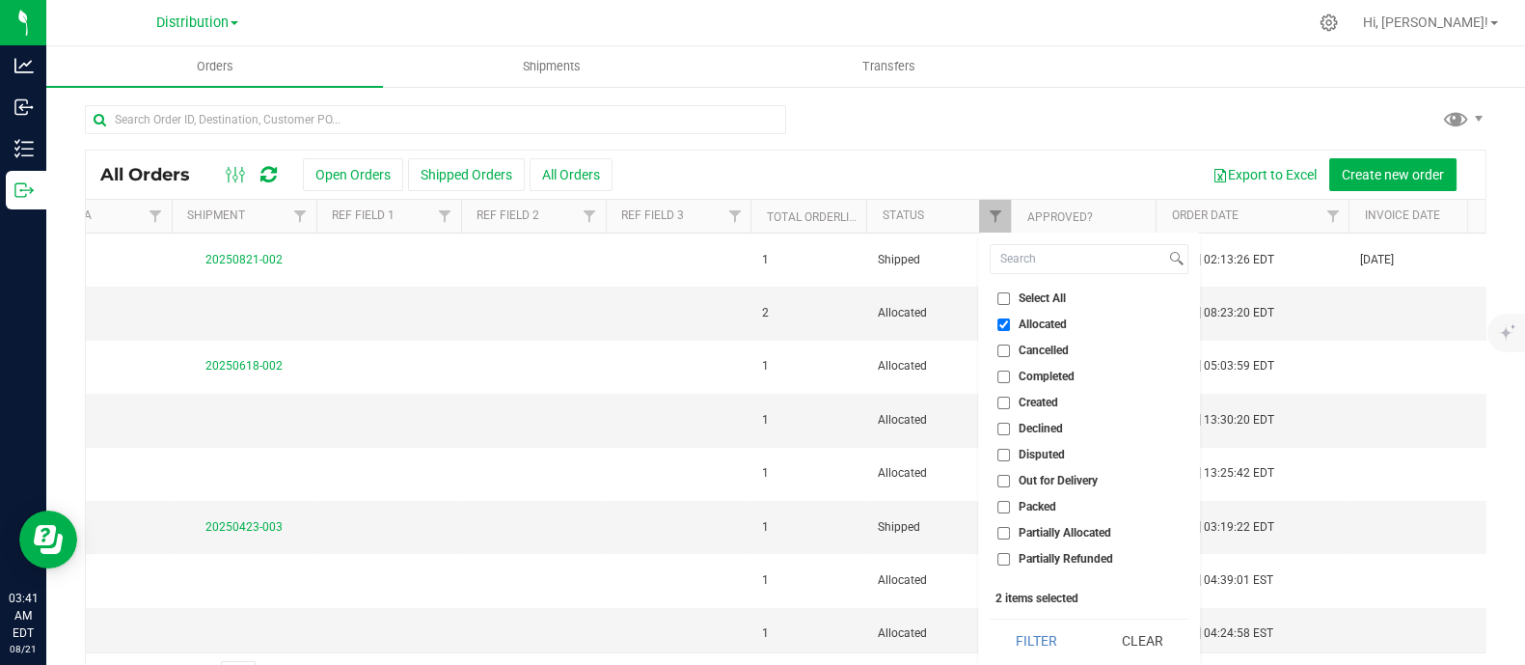
click at [1005, 370] on input "Completed" at bounding box center [1003, 376] width 13 height 13
checkbox input "true"
click at [1001, 319] on input "Allocated" at bounding box center [1003, 324] width 13 height 13
checkbox input "false"
click at [1039, 631] on button "Filter" at bounding box center [1036, 640] width 93 height 42
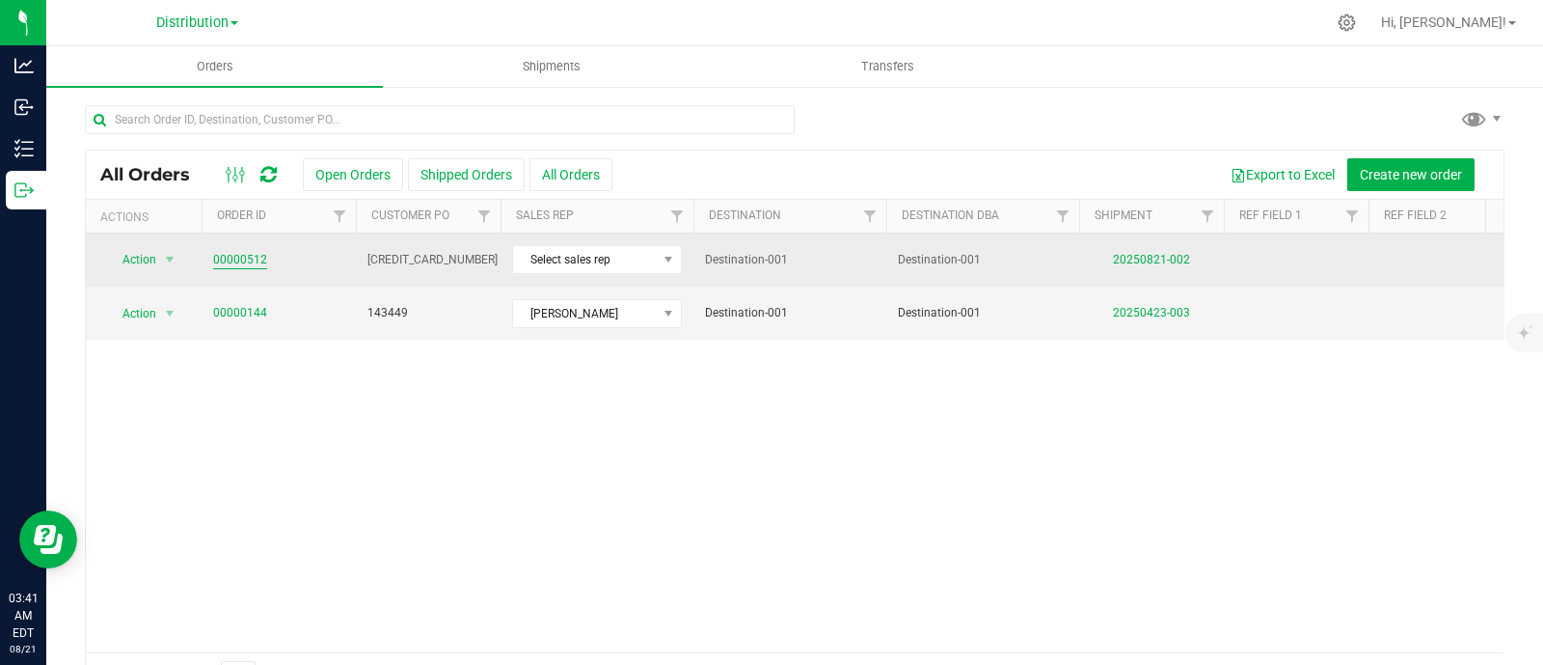
click at [251, 262] on link "00000512" at bounding box center [240, 260] width 54 height 18
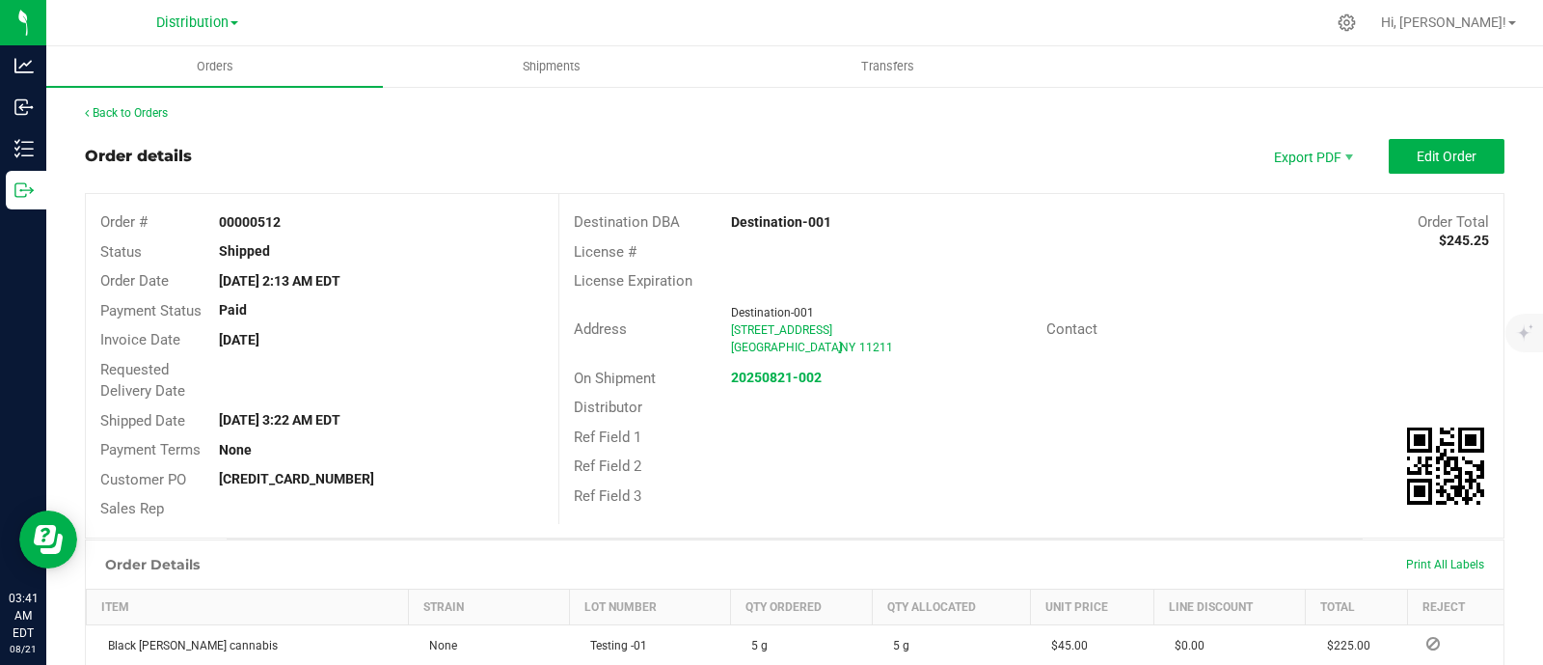
drag, startPoint x: 265, startPoint y: 253, endPoint x: 216, endPoint y: 242, distance: 50.3
click at [219, 243] on strong "Shipped" at bounding box center [244, 250] width 51 height 15
click at [716, 439] on div "Ref Field 1" at bounding box center [1032, 438] width 944 height 30
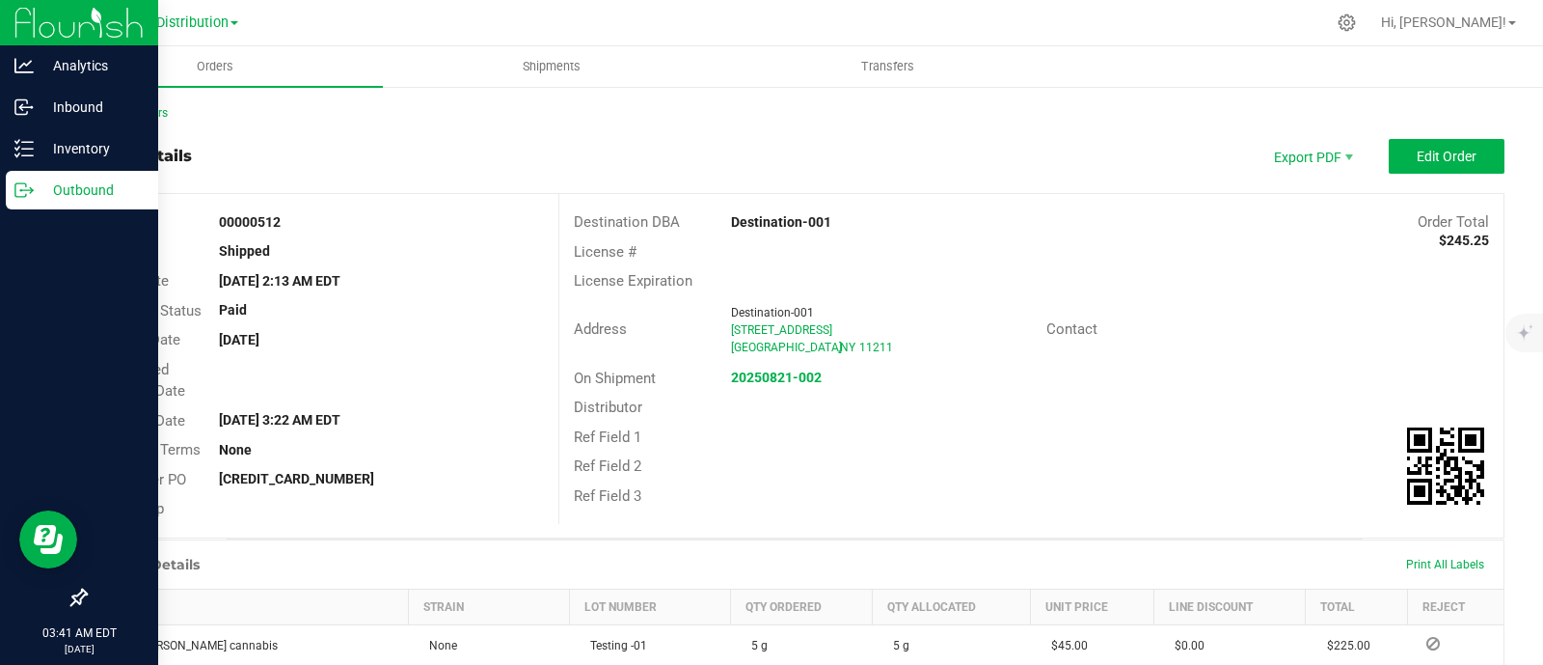
click at [82, 187] on p "Outbound" at bounding box center [92, 189] width 116 height 23
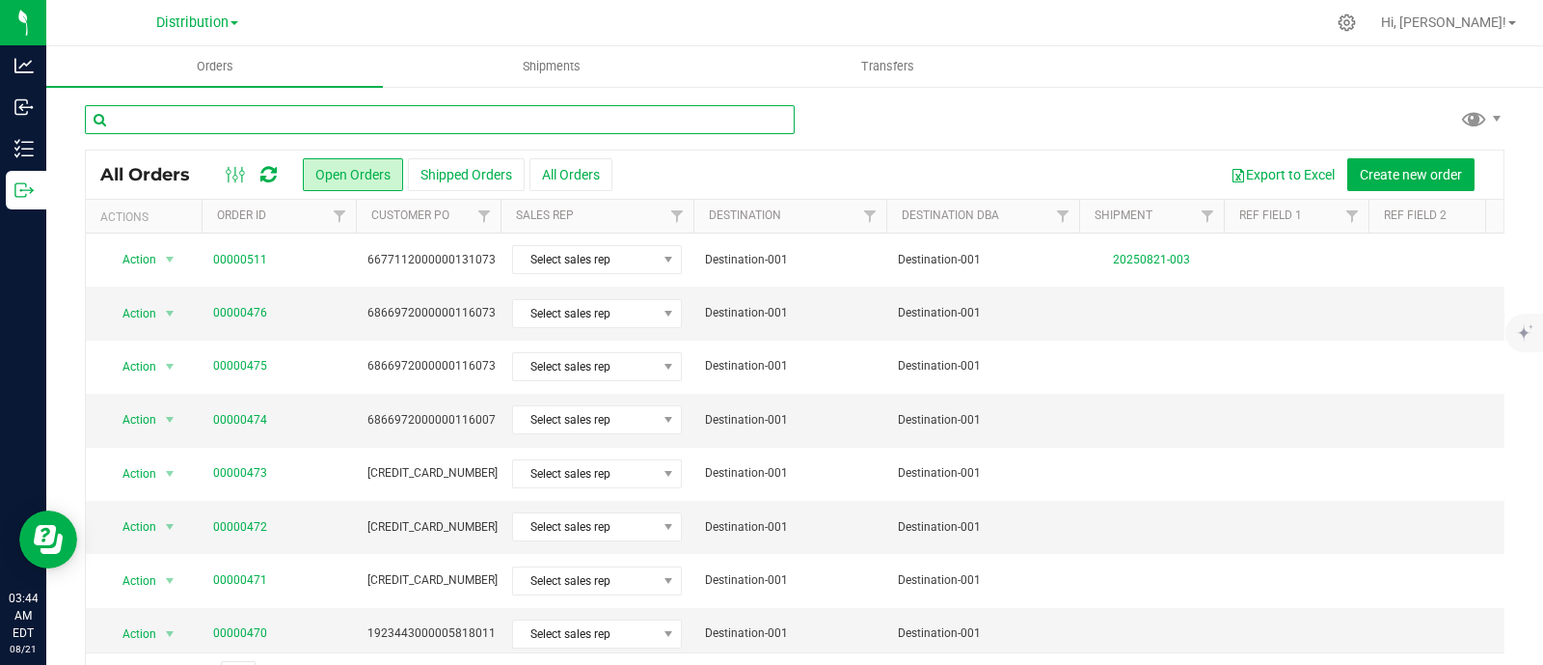
click at [341, 130] on input "text" at bounding box center [440, 119] width 710 height 29
paste input "00000324"
type input "00000324"
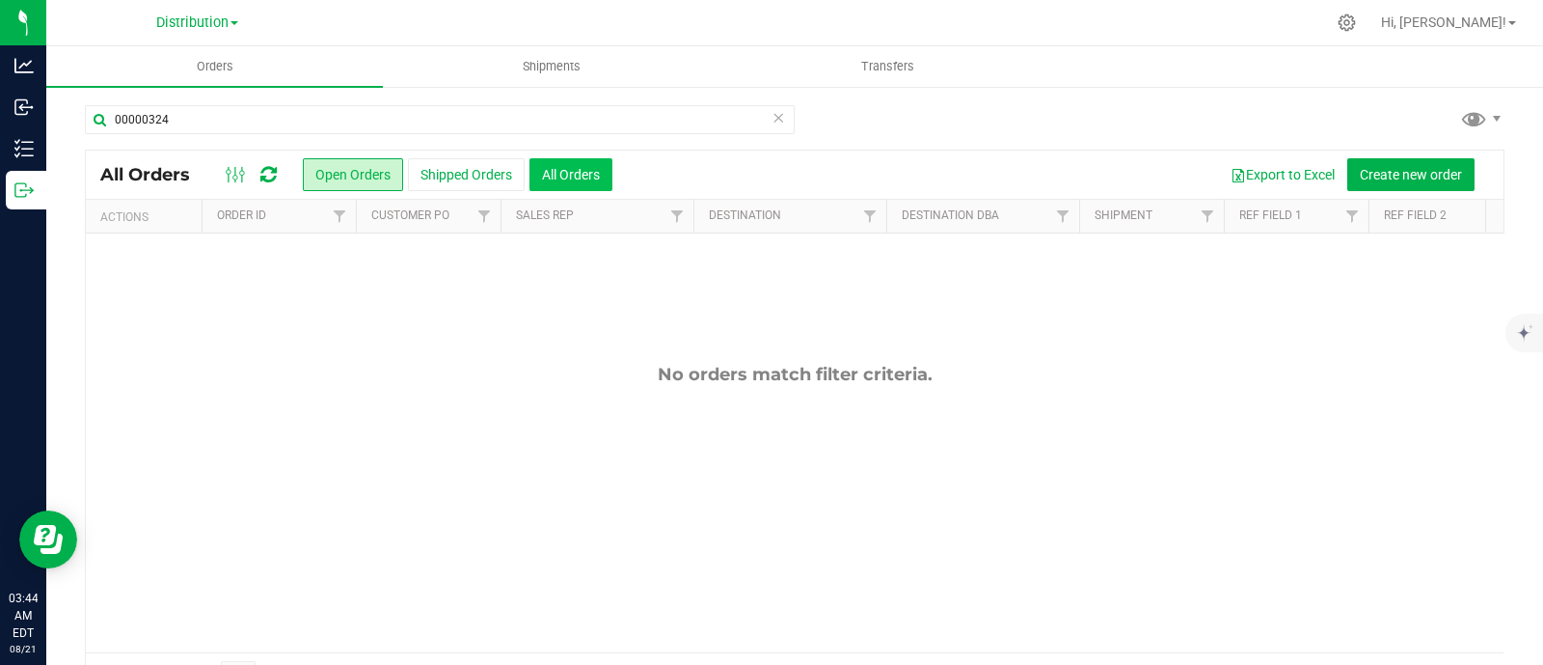
click at [549, 168] on button "All Orders" at bounding box center [571, 174] width 83 height 33
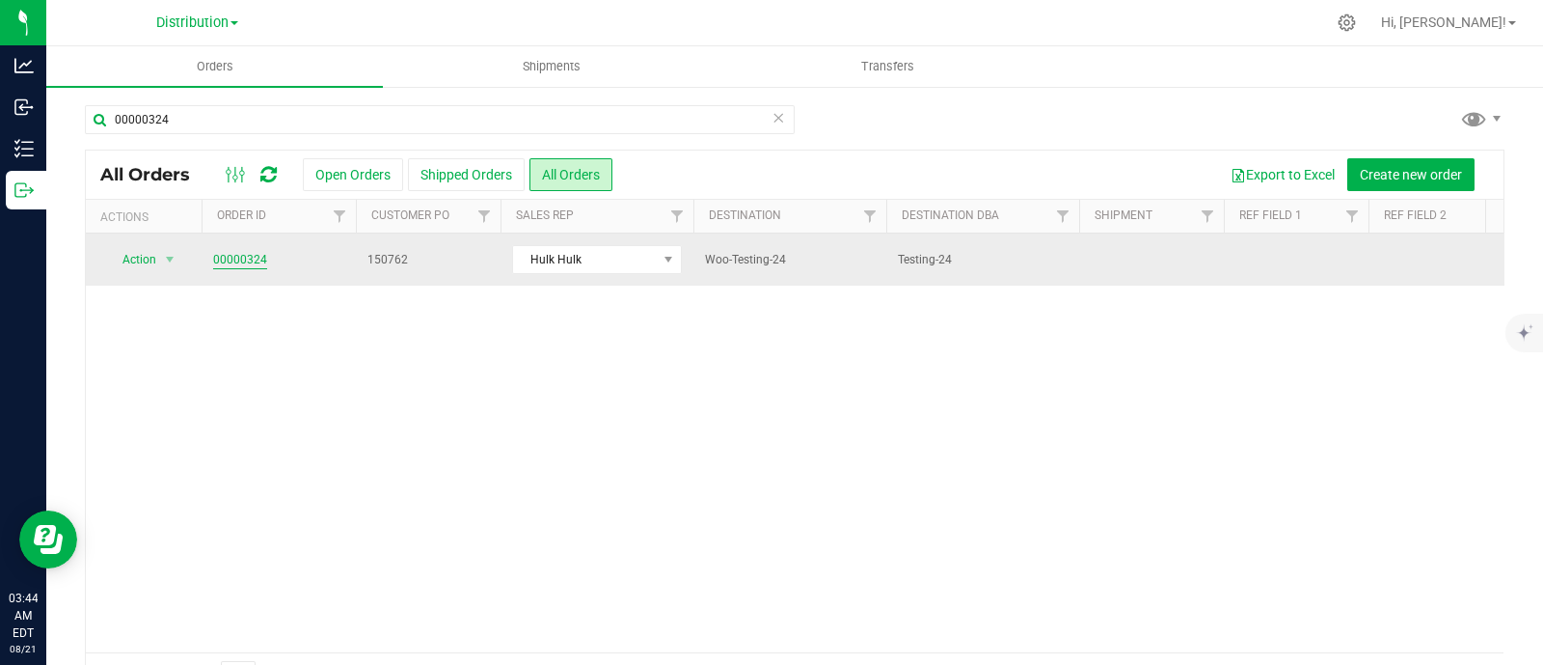
click at [253, 260] on link "00000324" at bounding box center [240, 260] width 54 height 18
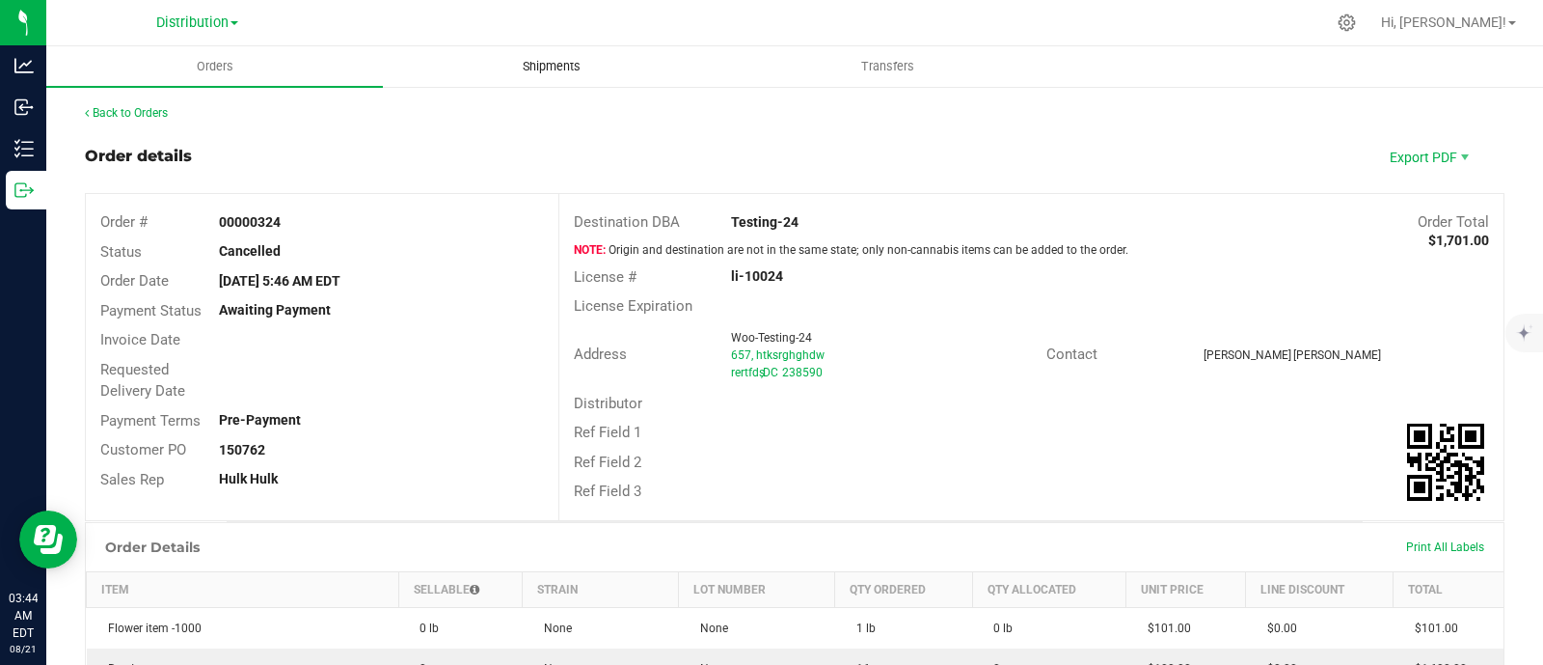
click at [543, 71] on span "Shipments" at bounding box center [552, 66] width 110 height 17
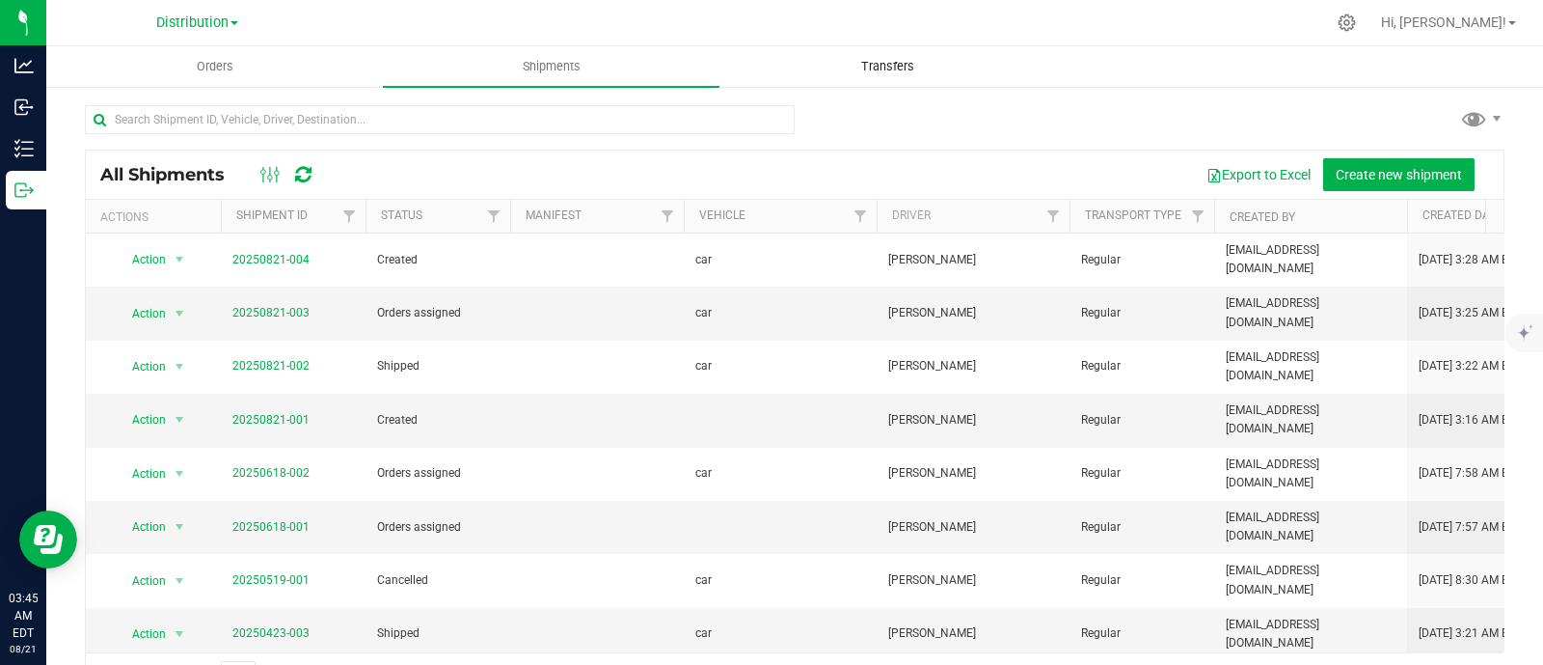
click at [893, 63] on span "Transfers" at bounding box center [887, 66] width 105 height 17
